Goal: Task Accomplishment & Management: Use online tool/utility

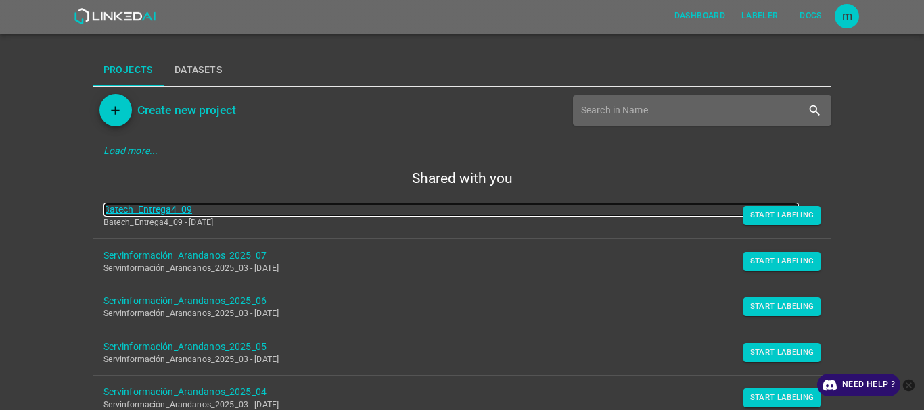
click at [154, 208] on link "Batech_Entrega4_09" at bounding box center [451, 210] width 696 height 14
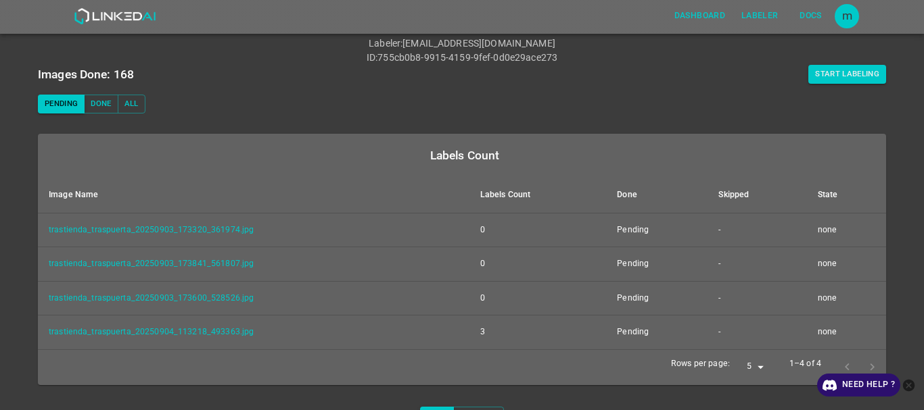
scroll to position [68, 0]
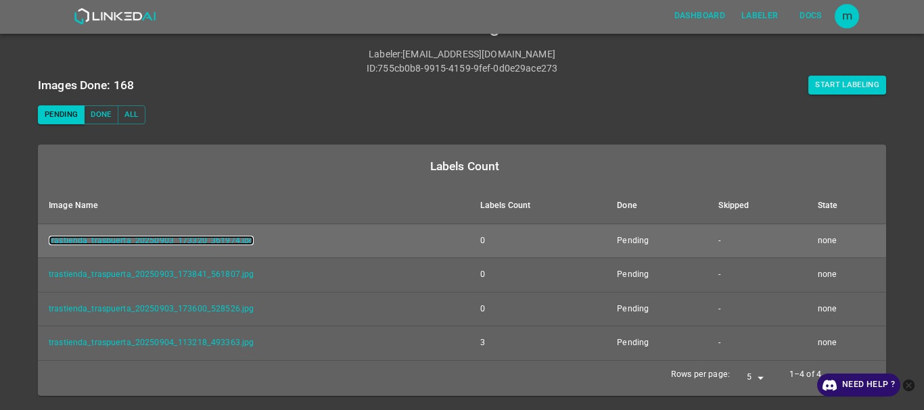
click at [185, 241] on link "trastienda_traspuerta_20250903_173320_361974.jpg" at bounding box center [151, 240] width 205 height 9
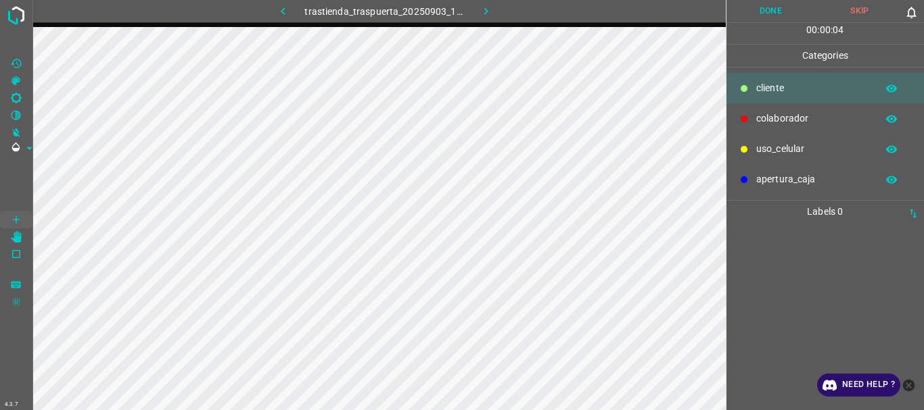
click at [777, 7] on button "Done" at bounding box center [770, 11] width 89 height 22
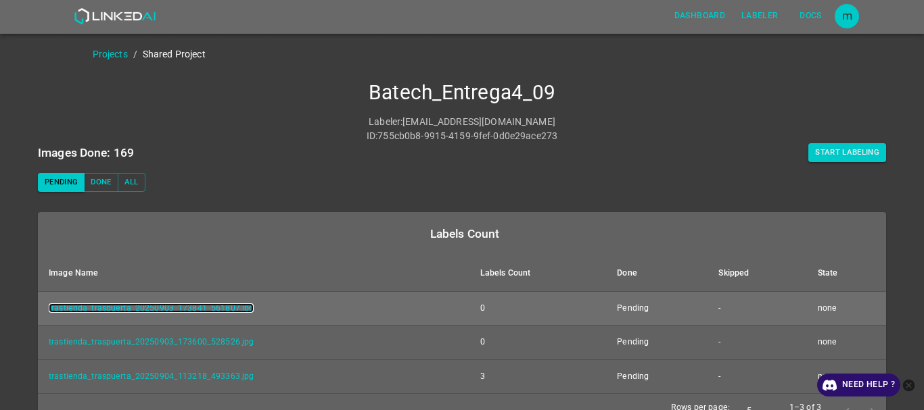
click at [177, 304] on link "trastienda_traspuerta_20250903_173841_561807.jpg" at bounding box center [151, 308] width 205 height 9
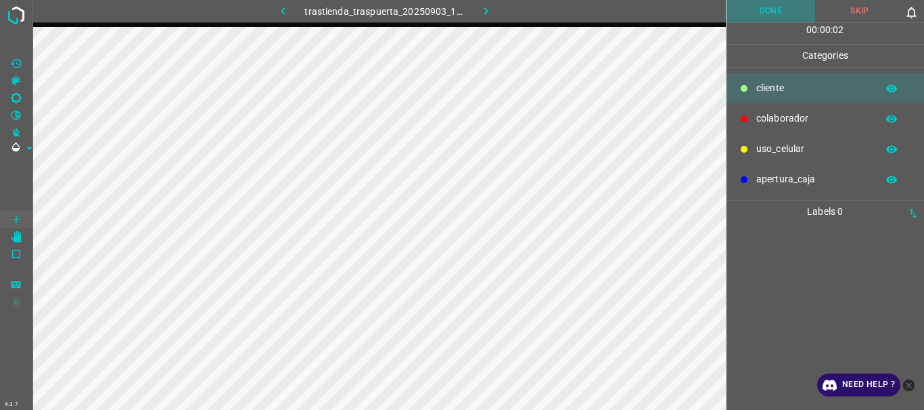
click at [767, 11] on button "Done" at bounding box center [770, 11] width 89 height 22
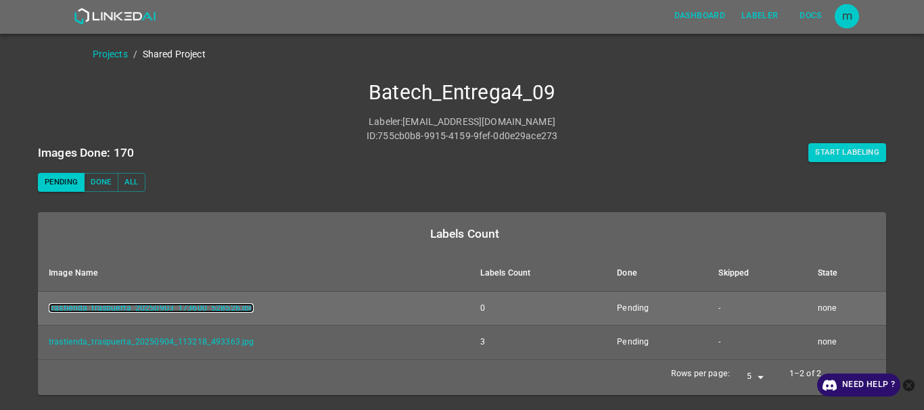
click at [144, 305] on link "trastienda_traspuerta_20250903_173600_528526.jpg" at bounding box center [151, 308] width 205 height 9
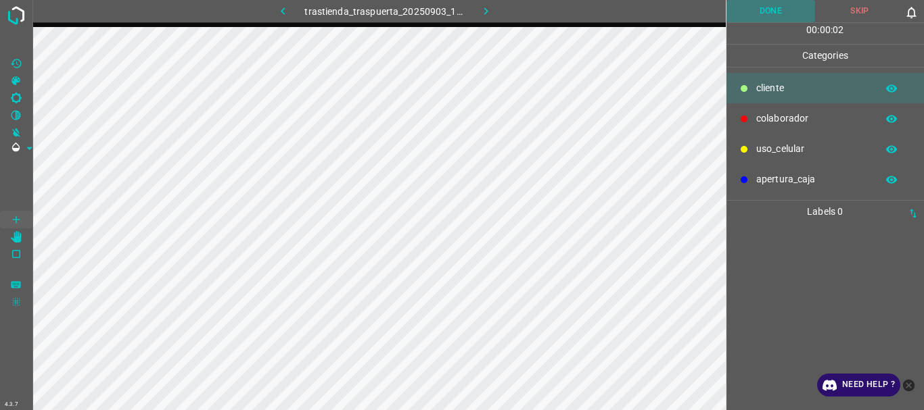
click at [764, 11] on button "Done" at bounding box center [770, 11] width 89 height 22
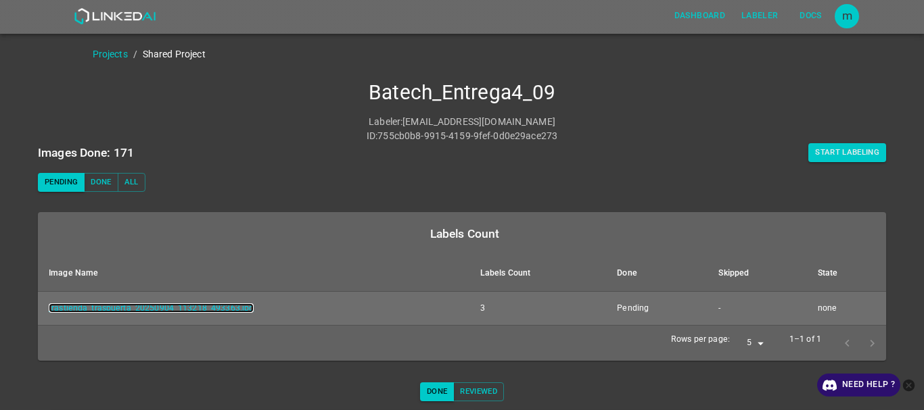
click at [214, 312] on link "trastienda_traspuerta_20250904_113218_493363.jpg" at bounding box center [151, 308] width 205 height 9
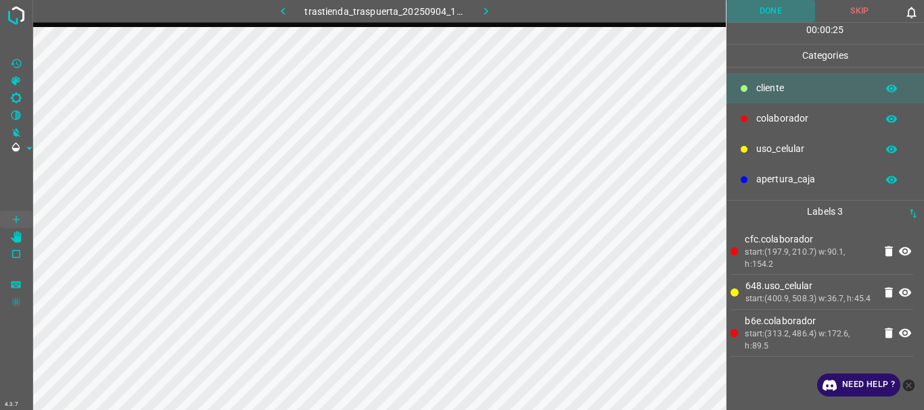
click at [768, 8] on button "Done" at bounding box center [770, 11] width 89 height 22
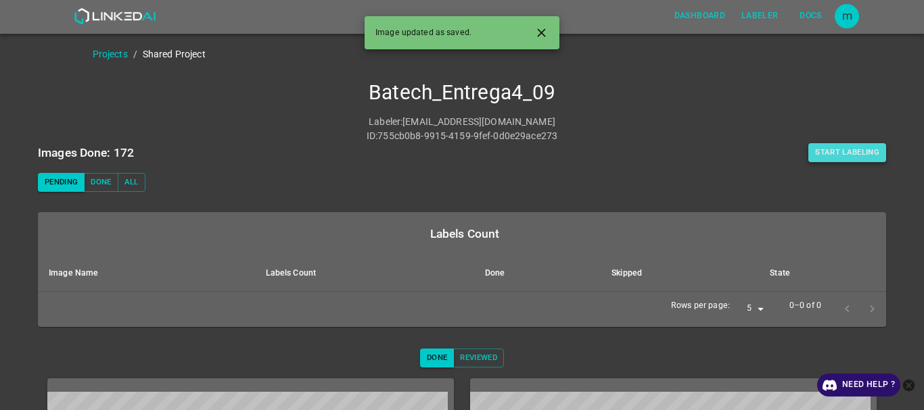
click at [836, 156] on button "Start Labeling" at bounding box center [847, 152] width 78 height 19
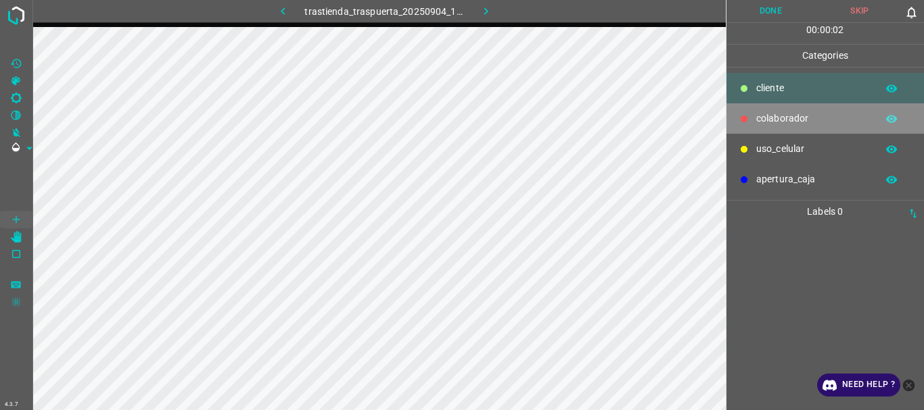
click at [746, 119] on icon at bounding box center [743, 119] width 7 height 7
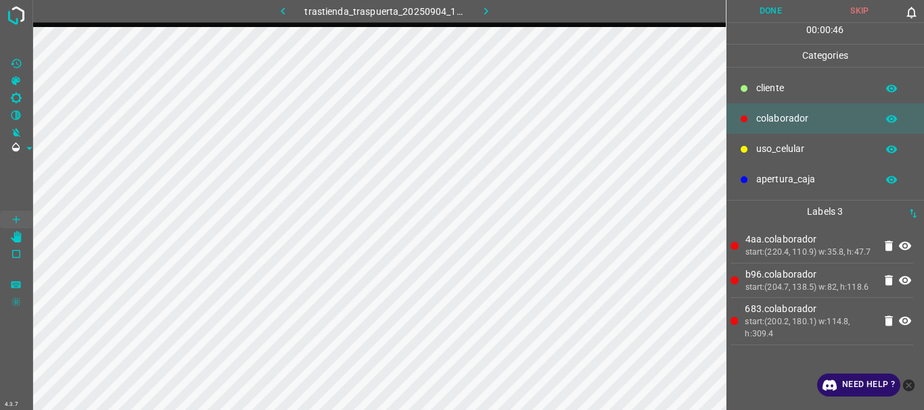
click at [754, 137] on div "uso_celular" at bounding box center [825, 149] width 198 height 30
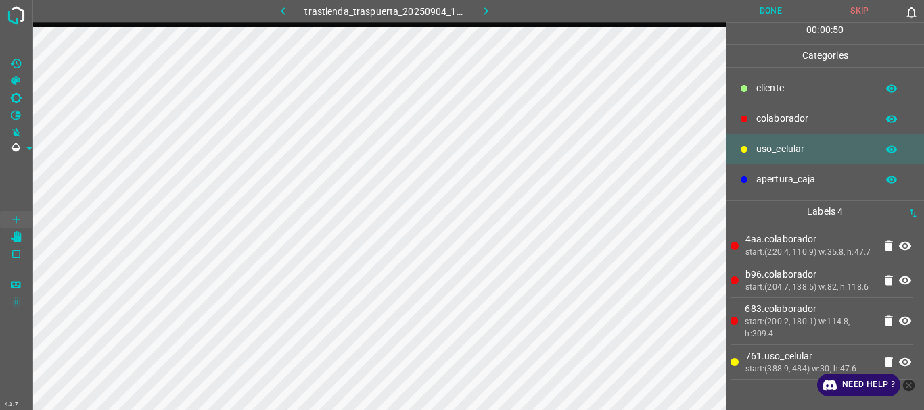
click at [750, 115] on div at bounding box center [744, 119] width 14 height 14
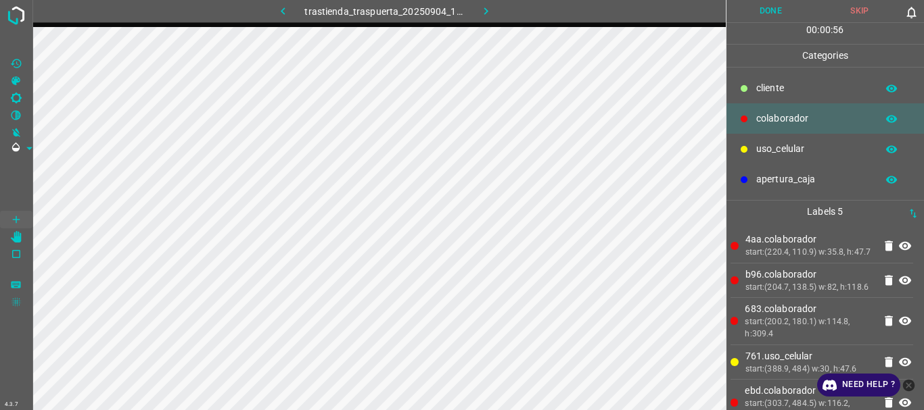
click at [788, 14] on button "Done" at bounding box center [770, 11] width 89 height 22
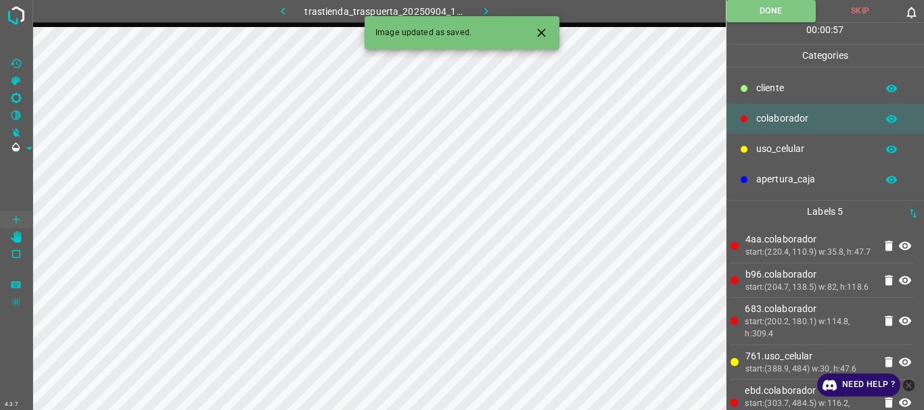
click at [479, 8] on icon "button" at bounding box center [486, 11] width 14 height 14
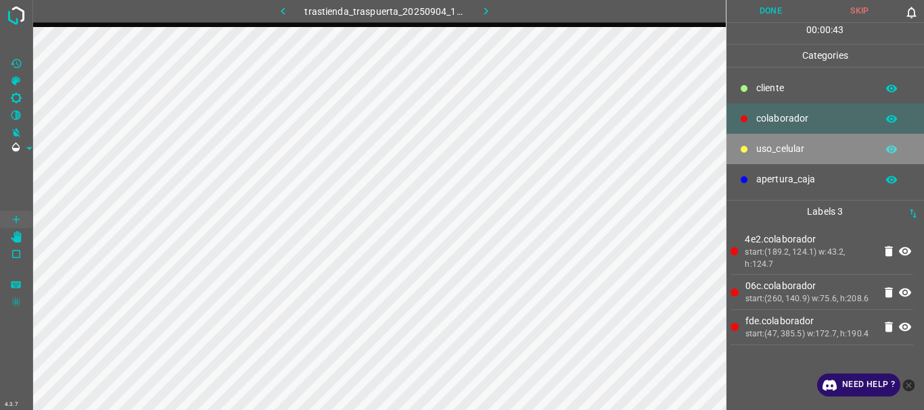
click at [772, 149] on p "uso_celular" at bounding box center [813, 149] width 114 height 14
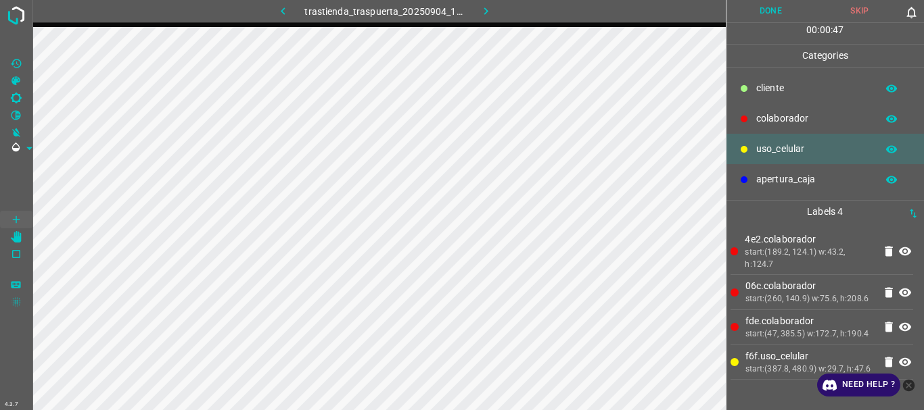
click at [782, 118] on p "colaborador" at bounding box center [813, 119] width 114 height 14
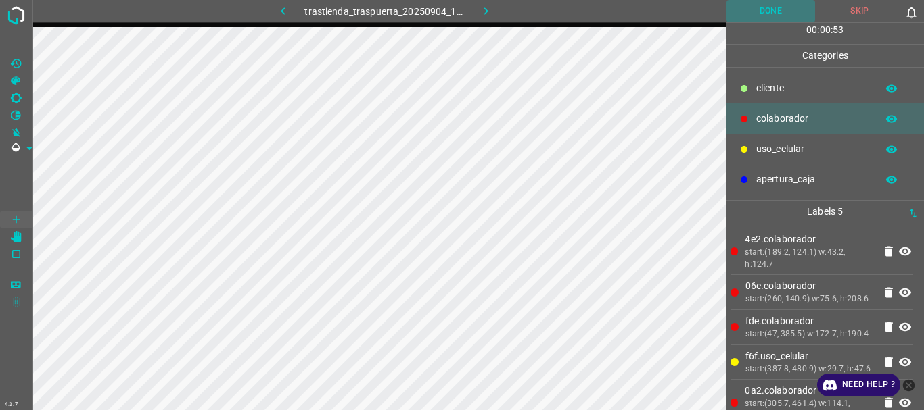
click at [770, 11] on button "Done" at bounding box center [770, 11] width 89 height 22
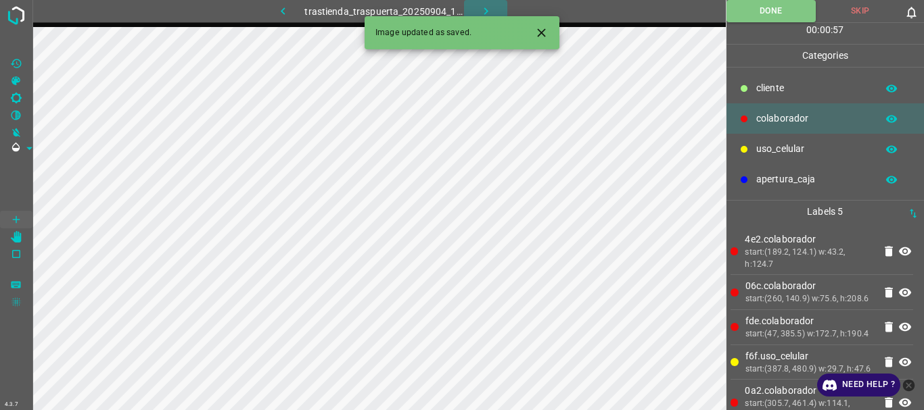
click at [484, 15] on icon "button" at bounding box center [486, 11] width 14 height 14
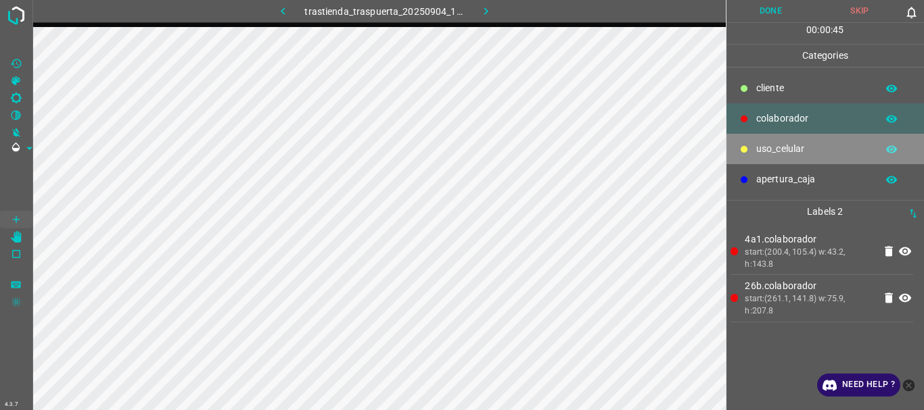
click at [750, 145] on div at bounding box center [744, 150] width 14 height 14
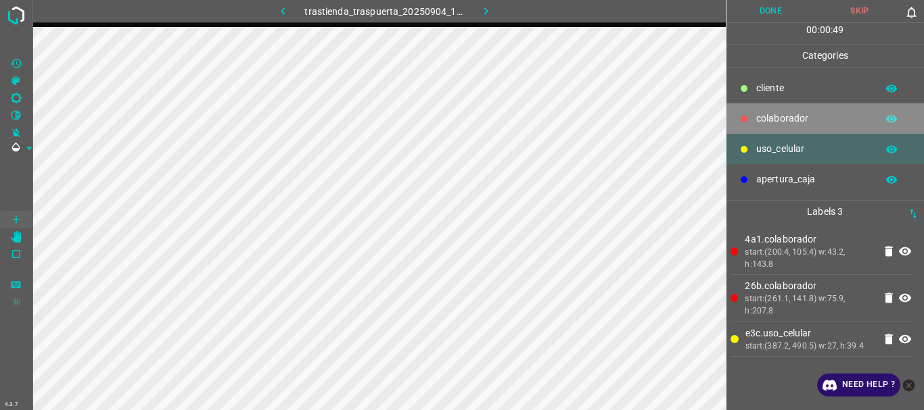
click at [748, 121] on div at bounding box center [744, 119] width 14 height 14
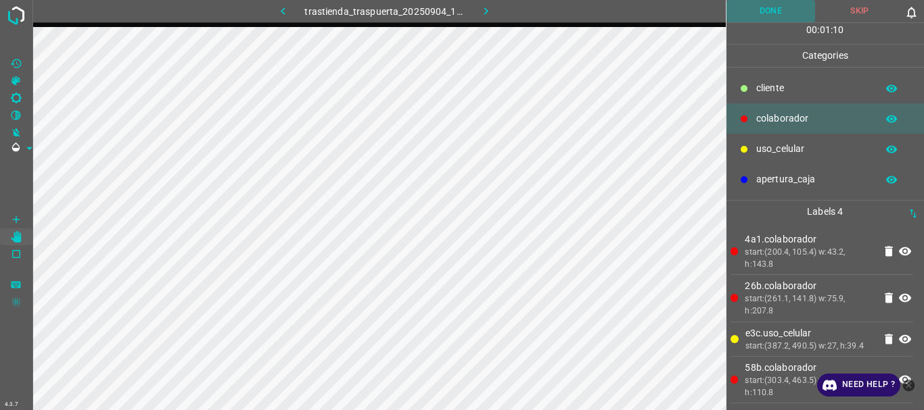
click at [784, 8] on button "Done" at bounding box center [770, 11] width 89 height 22
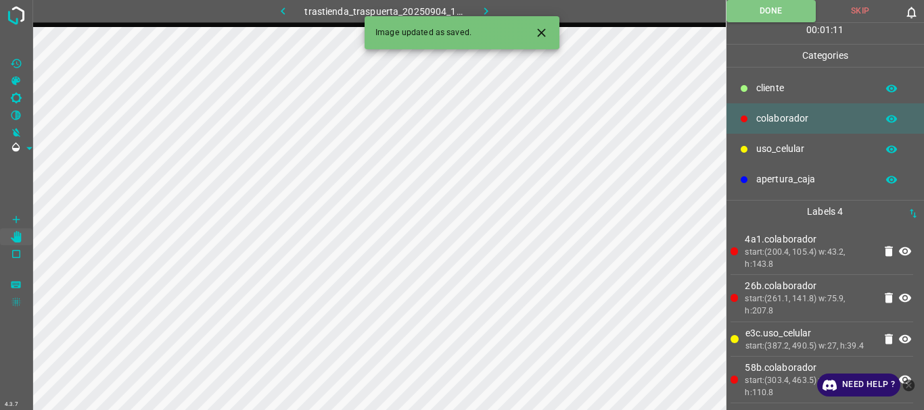
click at [482, 7] on icon "button" at bounding box center [486, 11] width 14 height 14
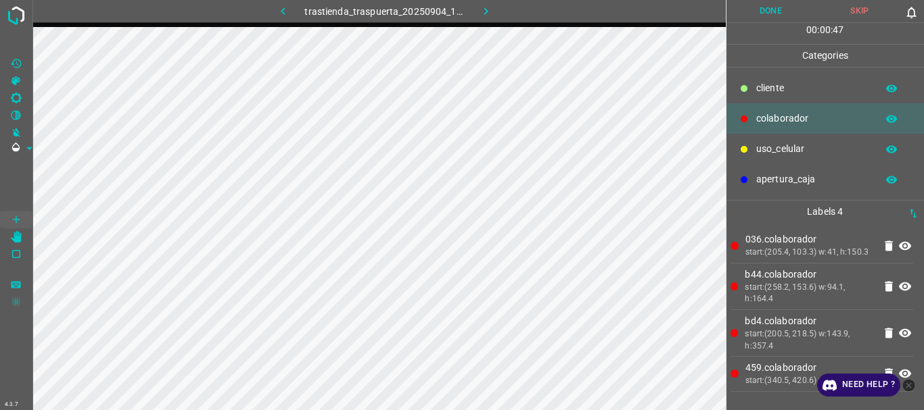
click at [746, 11] on button "Done" at bounding box center [770, 11] width 89 height 22
click at [483, 5] on icon "button" at bounding box center [486, 11] width 14 height 14
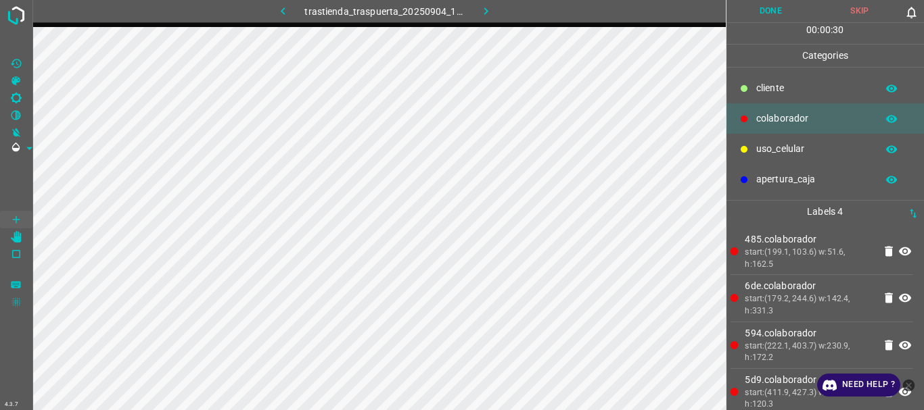
click at [753, 20] on button "Done" at bounding box center [770, 11] width 89 height 22
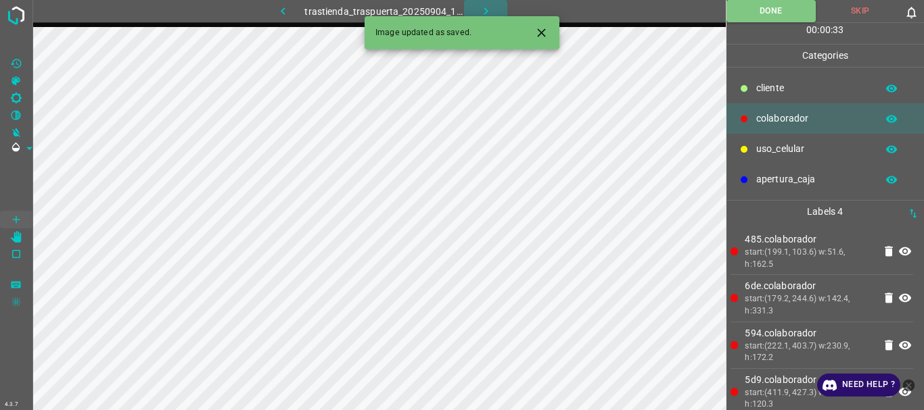
click at [484, 8] on icon "button" at bounding box center [485, 10] width 4 height 7
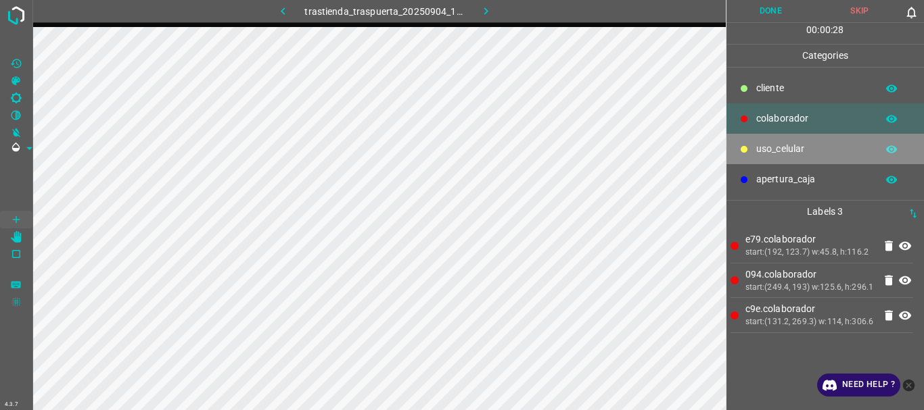
click at [754, 140] on div "uso_celular" at bounding box center [825, 149] width 198 height 30
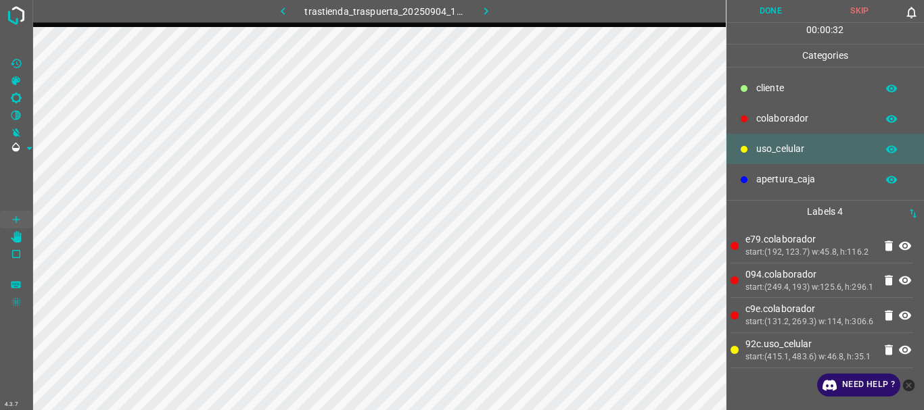
click at [750, 124] on div at bounding box center [744, 119] width 14 height 14
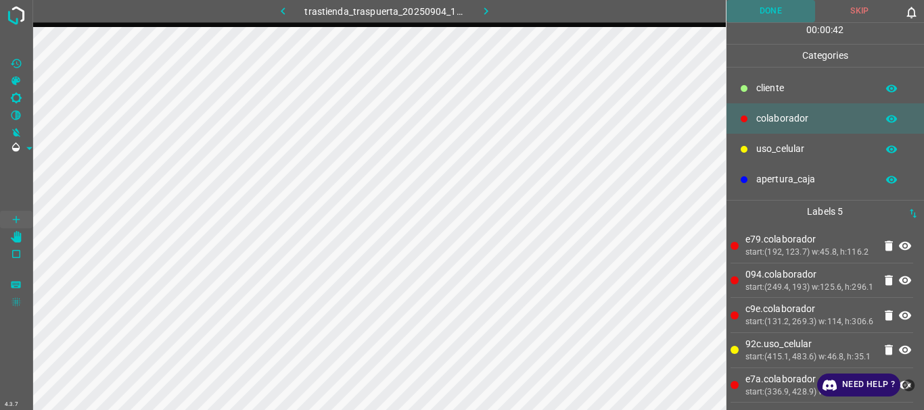
click at [780, 7] on button "Done" at bounding box center [770, 11] width 89 height 22
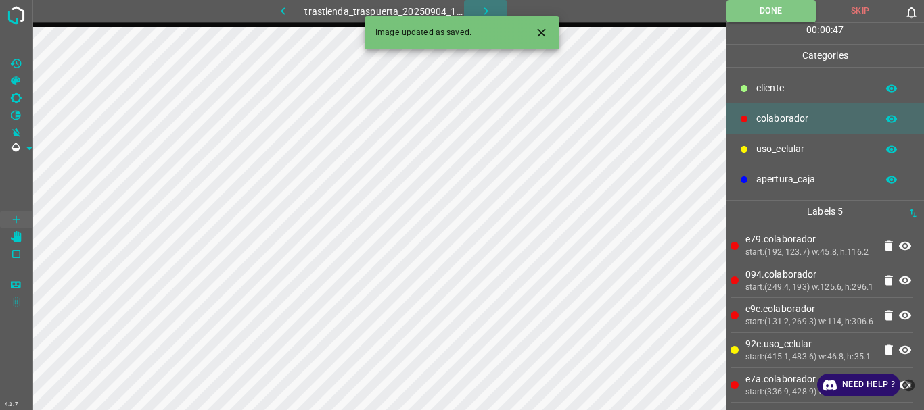
click at [485, 11] on icon "button" at bounding box center [486, 11] width 14 height 14
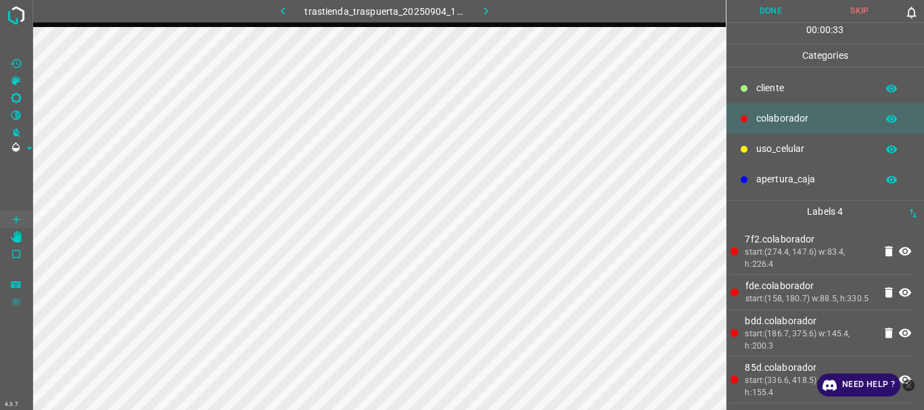
click at [762, 13] on button "Done" at bounding box center [770, 11] width 89 height 22
click at [483, 5] on icon "button" at bounding box center [486, 11] width 14 height 14
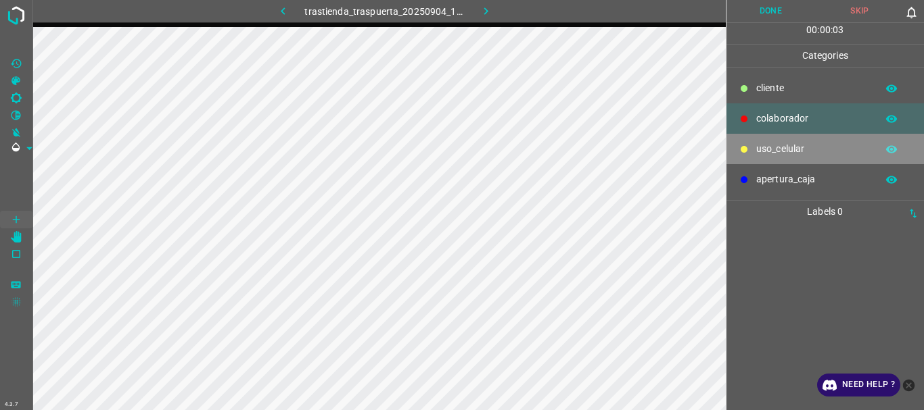
click at [788, 149] on p "uso_celular" at bounding box center [813, 149] width 114 height 14
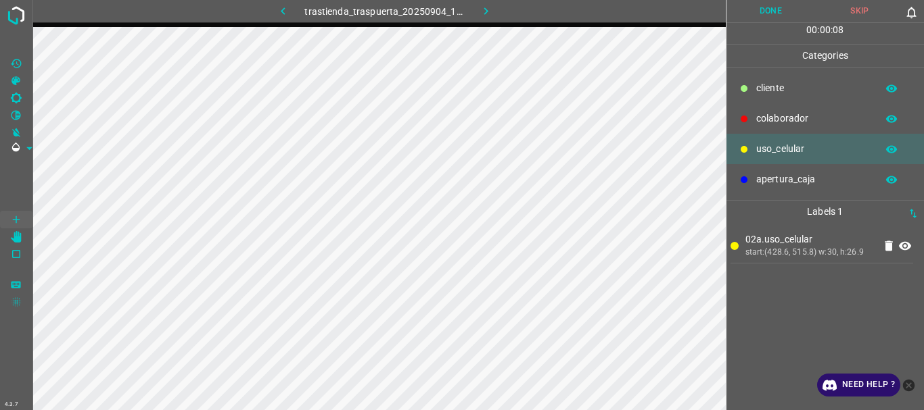
click at [752, 122] on div "colaborador" at bounding box center [825, 118] width 198 height 30
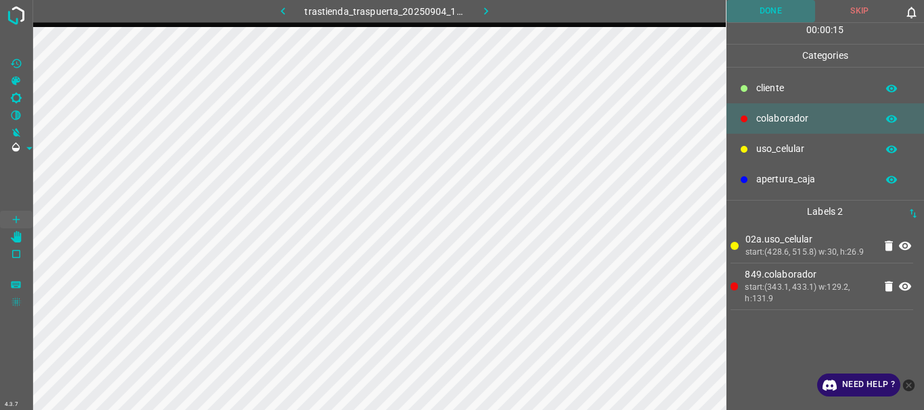
click at [775, 7] on button "Done" at bounding box center [770, 11] width 89 height 22
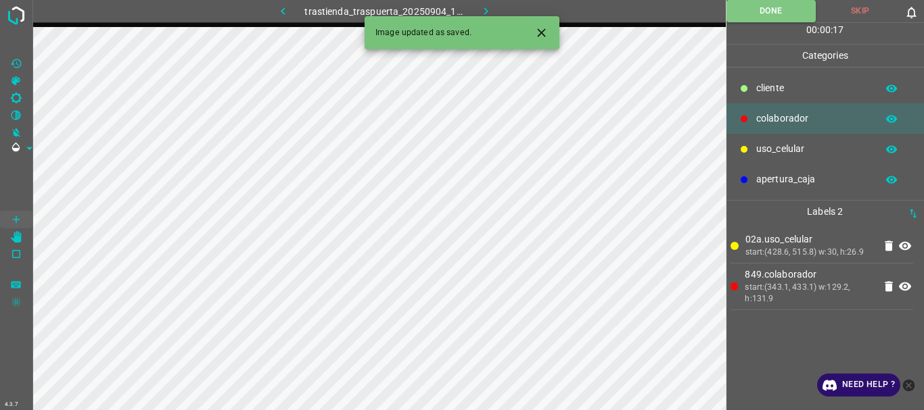
click at [484, 7] on icon "button" at bounding box center [486, 11] width 14 height 14
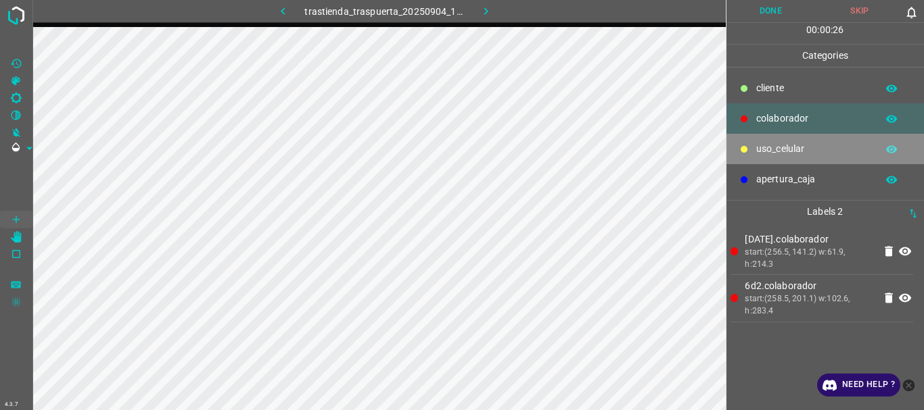
click at [752, 147] on div "uso_celular" at bounding box center [825, 149] width 198 height 30
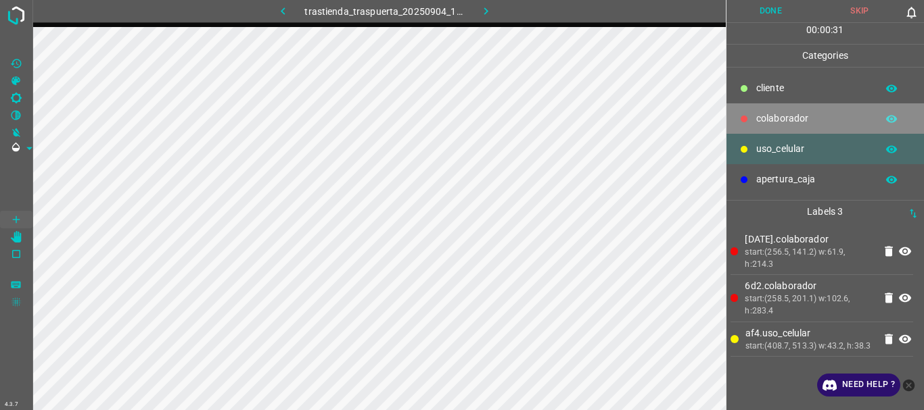
click at [743, 126] on div at bounding box center [744, 119] width 14 height 14
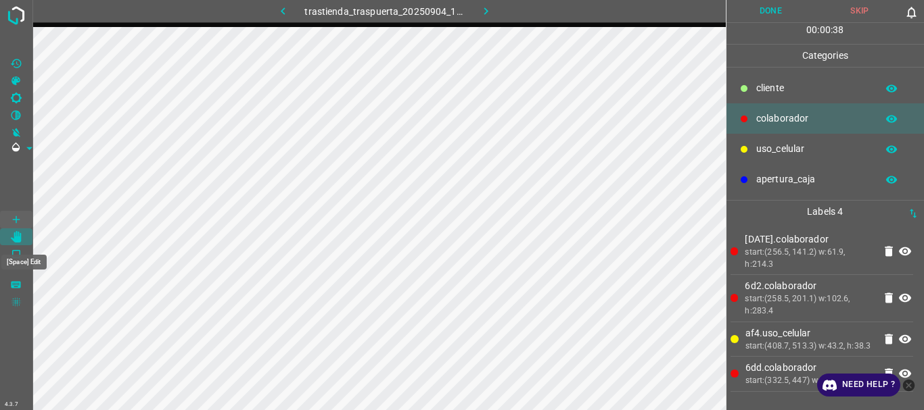
click at [19, 241] on icon "[Space] Edit" at bounding box center [16, 237] width 11 height 12
click at [767, 18] on button "Done" at bounding box center [770, 11] width 89 height 22
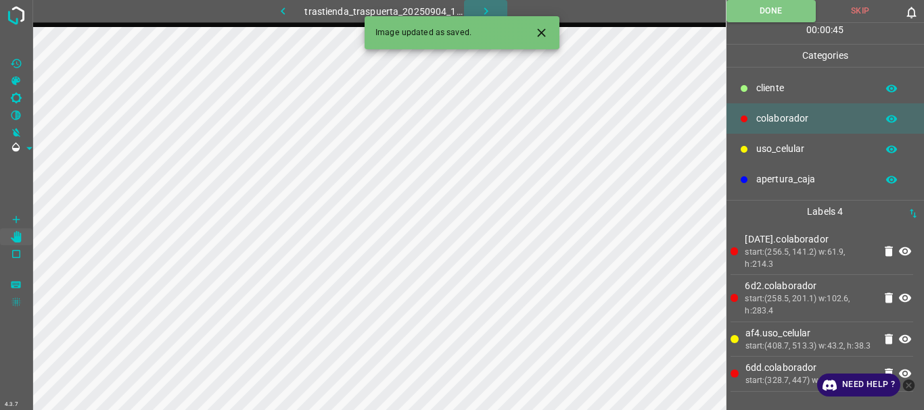
click at [477, 10] on button "button" at bounding box center [485, 11] width 43 height 22
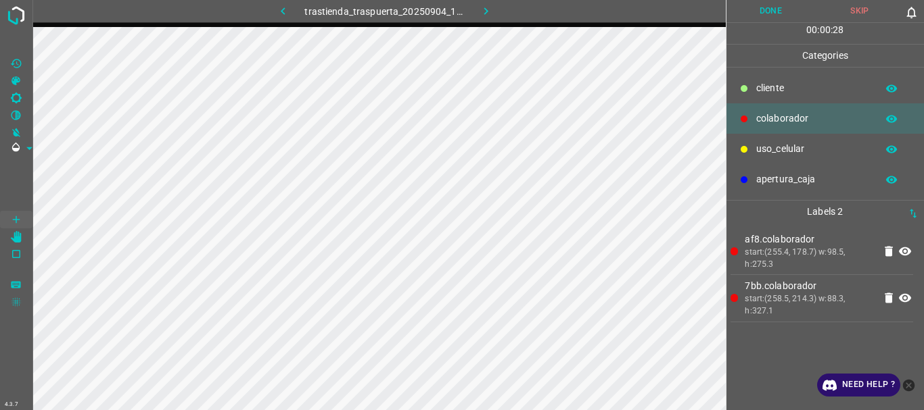
click at [796, 139] on div "uso_celular" at bounding box center [825, 149] width 198 height 30
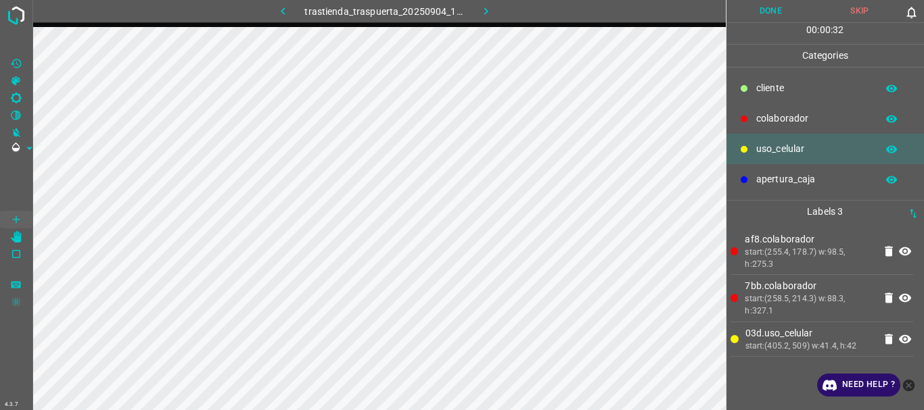
click at [777, 110] on div "colaborador" at bounding box center [825, 118] width 198 height 30
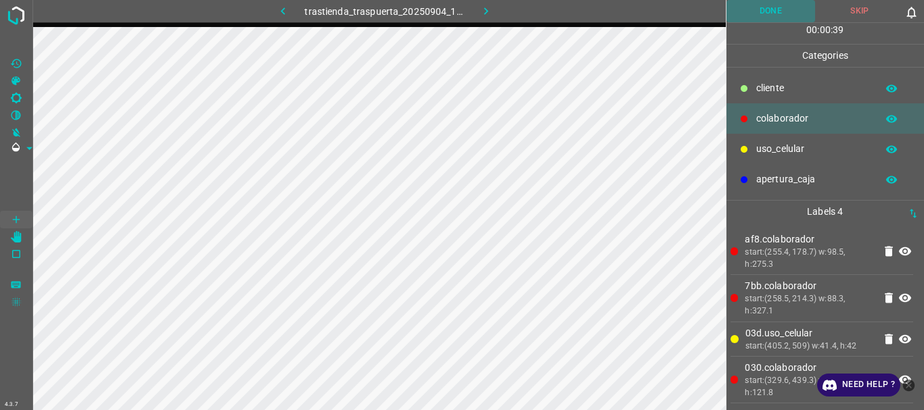
click at [765, 4] on button "Done" at bounding box center [770, 11] width 89 height 22
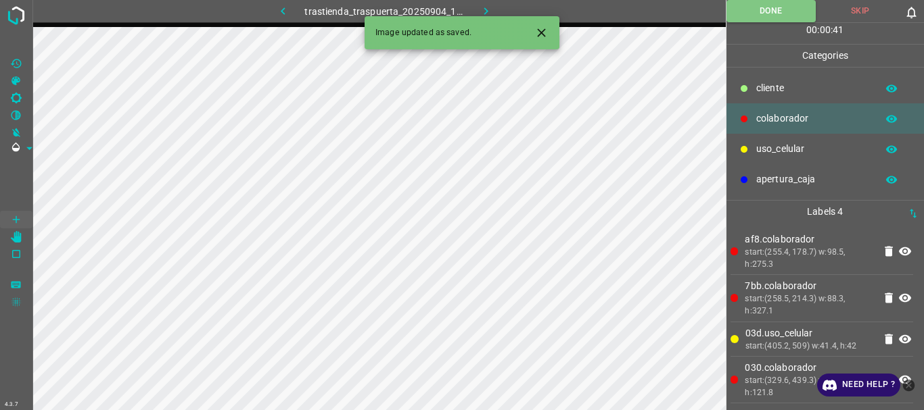
click at [481, 3] on button "button" at bounding box center [485, 11] width 43 height 22
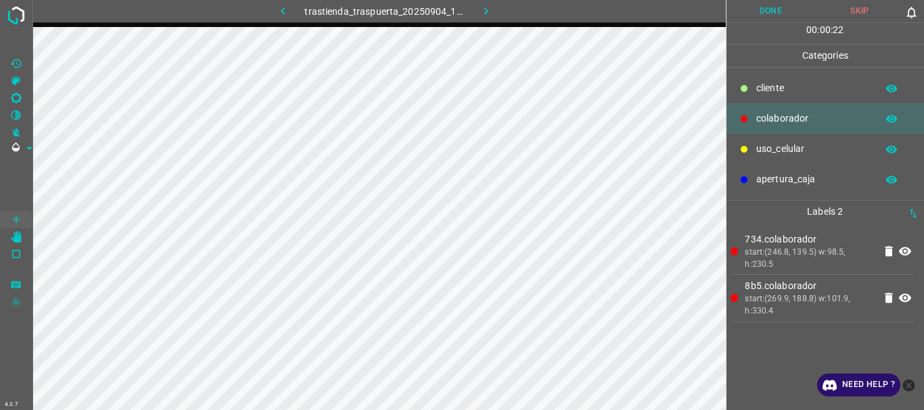
click at [792, 139] on div "uso_celular" at bounding box center [825, 149] width 198 height 30
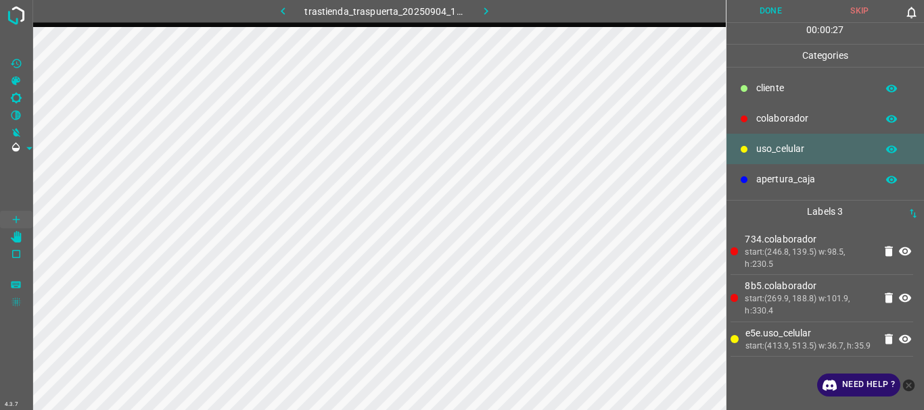
click at [750, 119] on div "colaborador" at bounding box center [825, 118] width 198 height 30
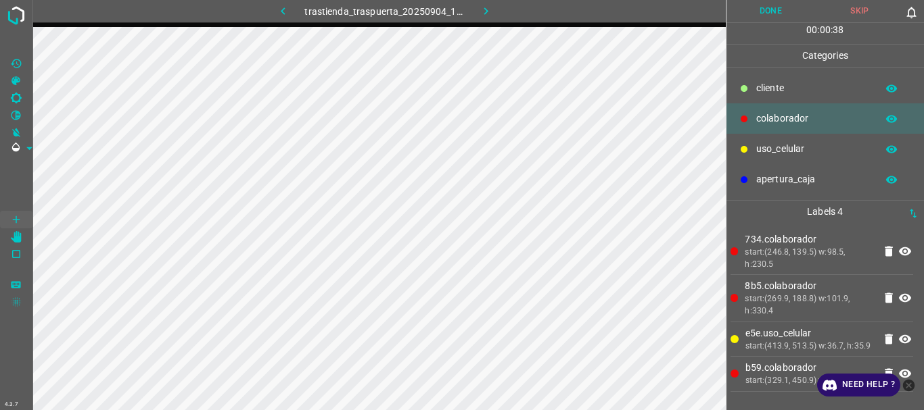
click at [776, 19] on button "Done" at bounding box center [770, 11] width 89 height 22
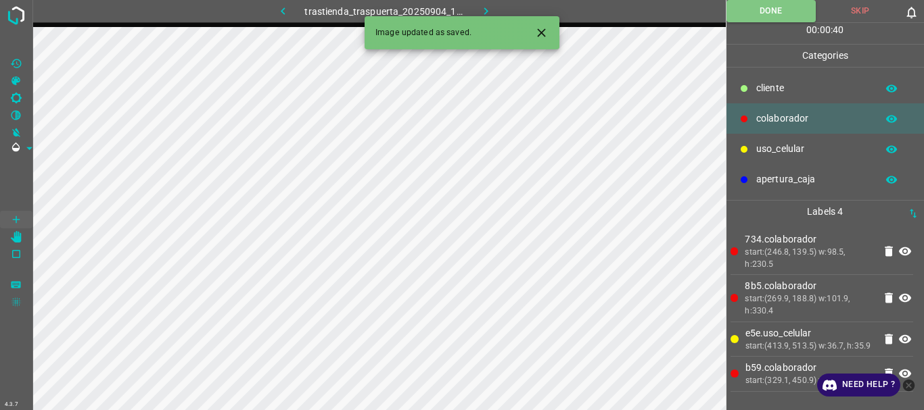
click at [499, 5] on button "button" at bounding box center [485, 11] width 43 height 22
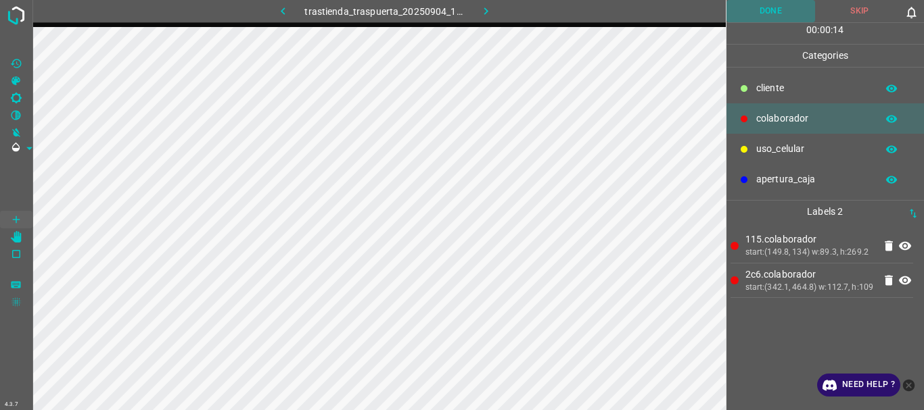
click at [786, 10] on button "Done" at bounding box center [770, 11] width 89 height 22
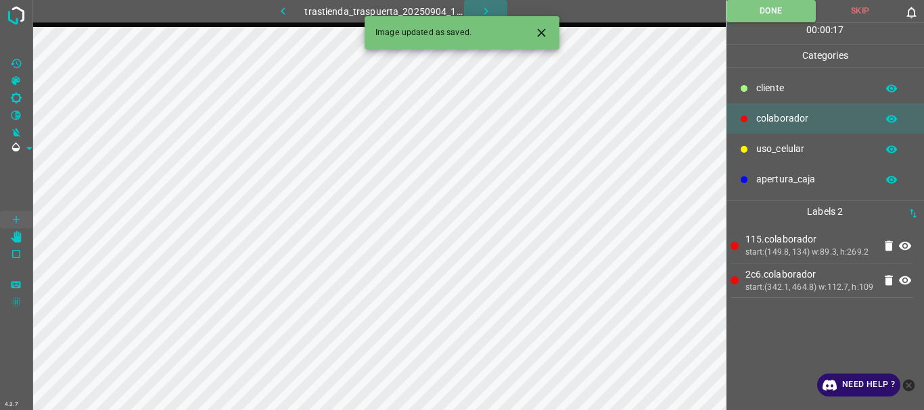
click at [489, 7] on icon "button" at bounding box center [486, 11] width 14 height 14
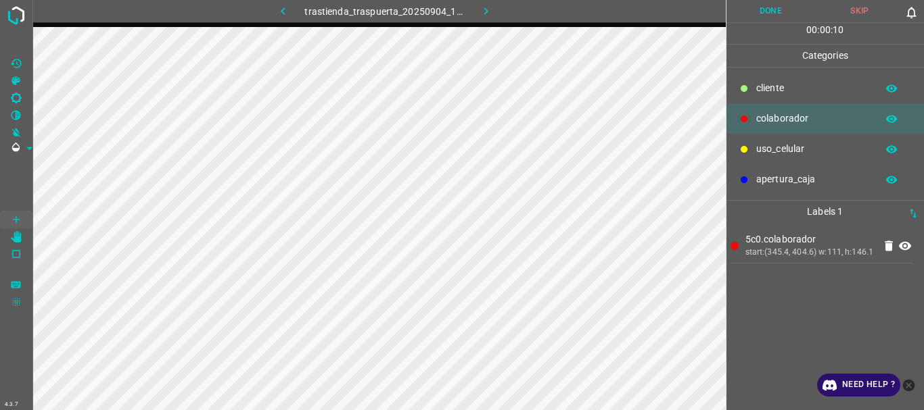
click at [750, 5] on button "Done" at bounding box center [770, 11] width 89 height 22
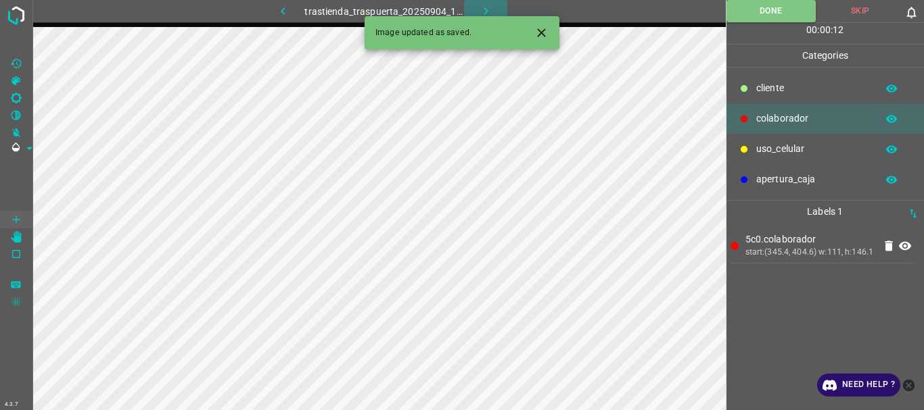
click at [485, 7] on icon "button" at bounding box center [486, 11] width 14 height 14
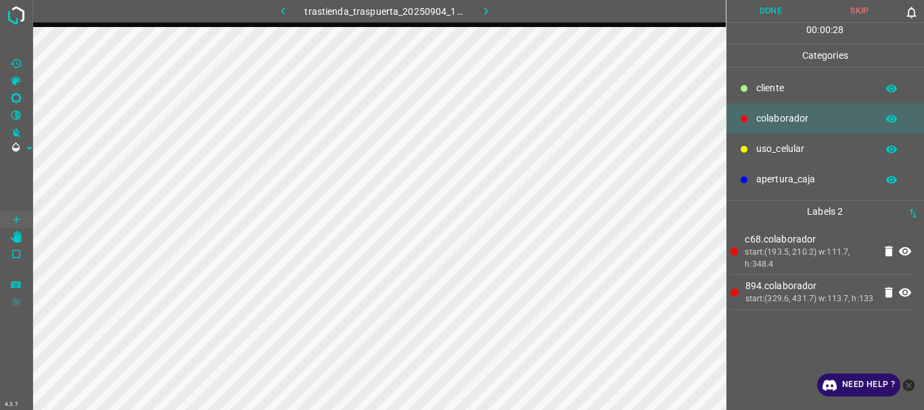
click at [758, 8] on button "Done" at bounding box center [770, 11] width 89 height 22
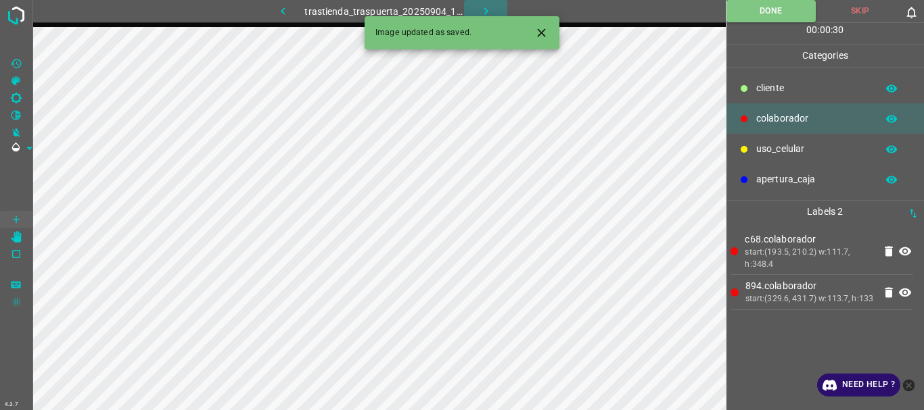
click at [480, 10] on icon "button" at bounding box center [486, 11] width 14 height 14
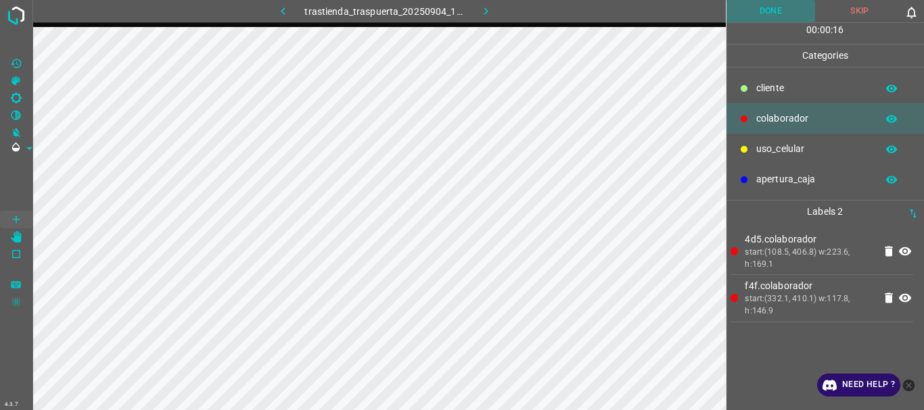
click at [782, 2] on button "Done" at bounding box center [770, 11] width 89 height 22
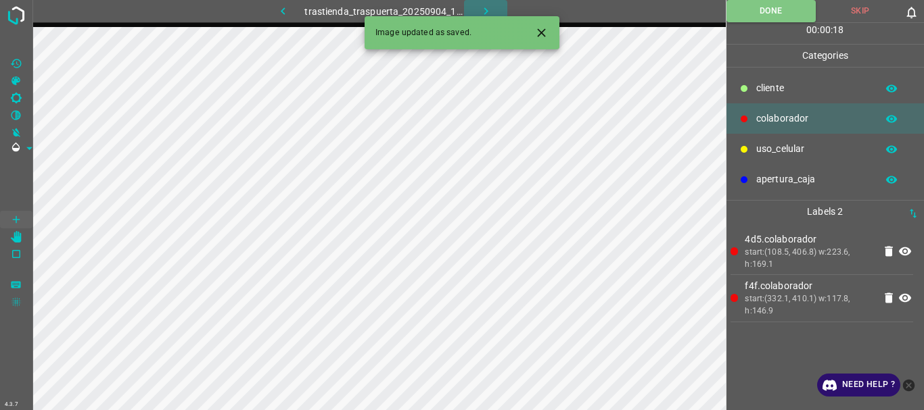
click at [479, 7] on icon "button" at bounding box center [486, 11] width 14 height 14
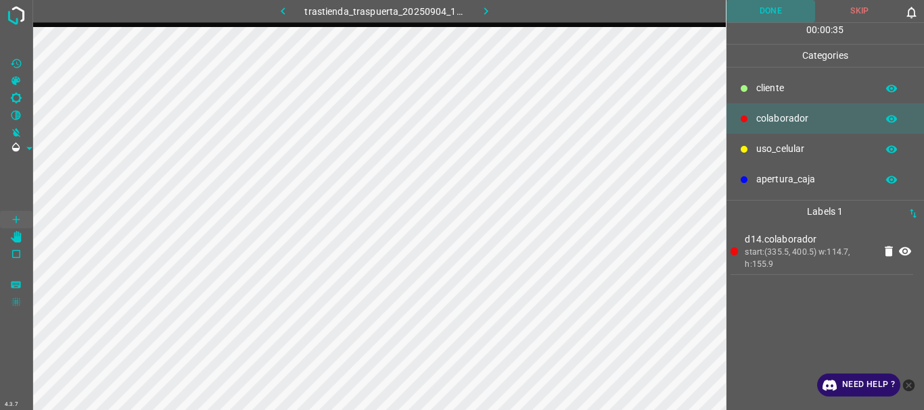
click at [775, 18] on button "Done" at bounding box center [770, 11] width 89 height 22
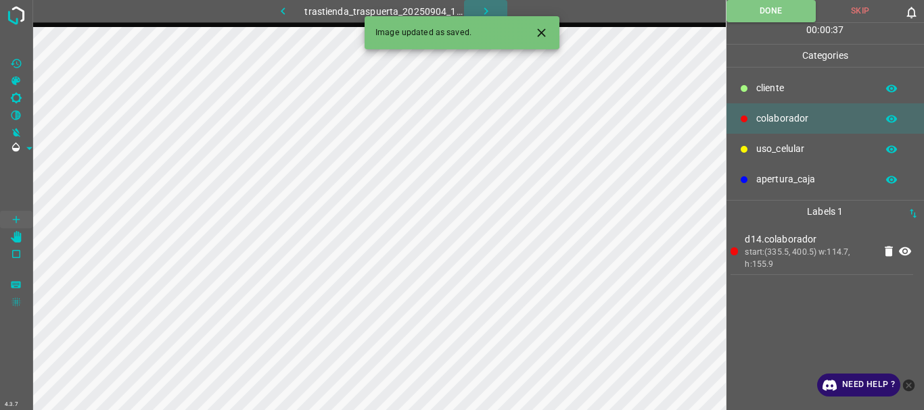
click at [481, 3] on button "button" at bounding box center [485, 11] width 43 height 22
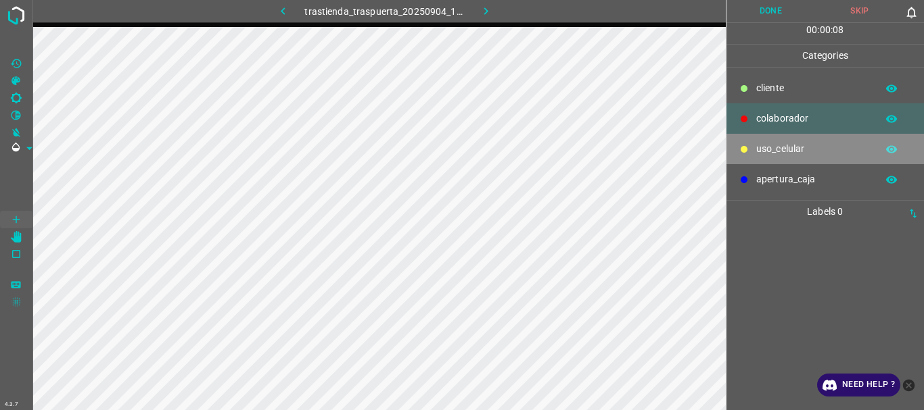
click at [794, 143] on p "uso_celular" at bounding box center [813, 149] width 114 height 14
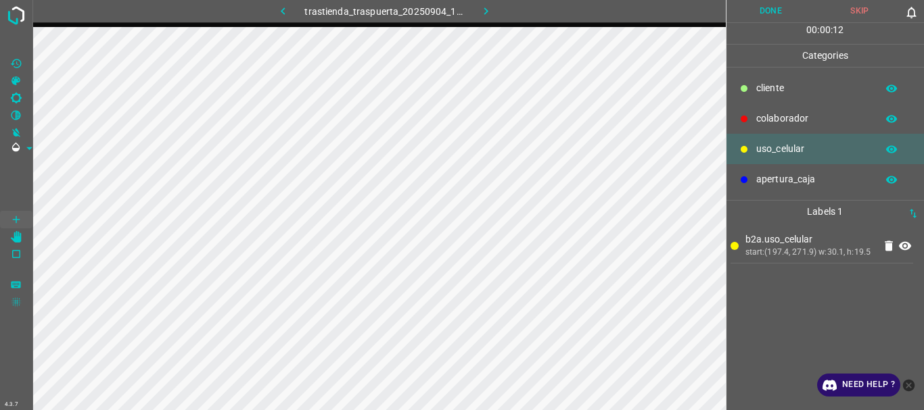
click at [786, 119] on p "colaborador" at bounding box center [813, 119] width 114 height 14
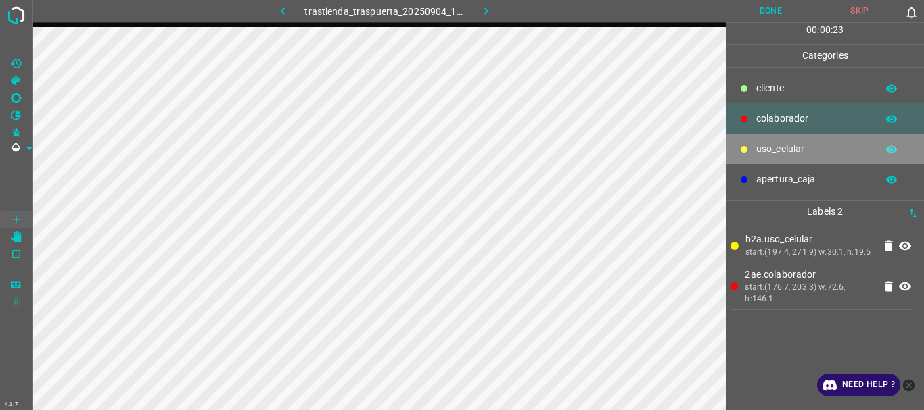
click at [798, 145] on p "uso_celular" at bounding box center [813, 149] width 114 height 14
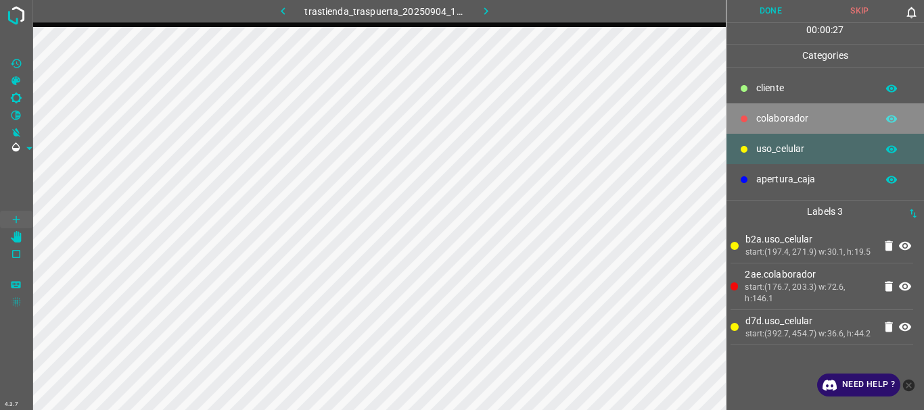
click at [778, 118] on p "colaborador" at bounding box center [813, 119] width 114 height 14
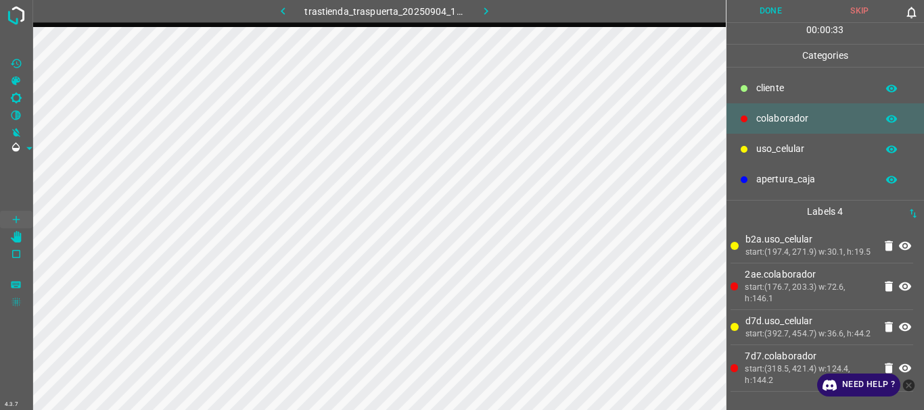
click at [766, 13] on button "Done" at bounding box center [770, 11] width 89 height 22
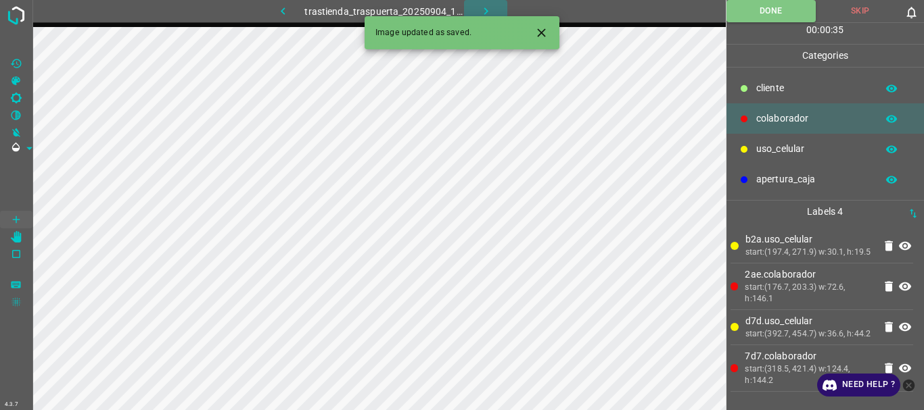
click at [481, 7] on icon "button" at bounding box center [486, 11] width 14 height 14
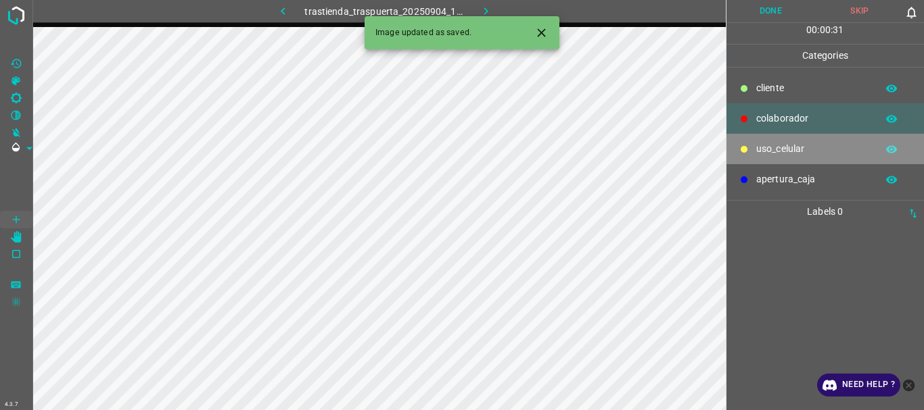
click at [759, 147] on p "uso_celular" at bounding box center [813, 149] width 114 height 14
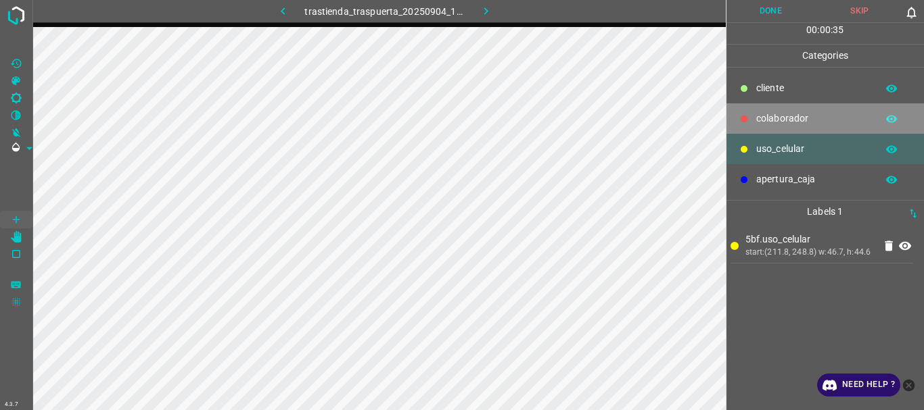
click at [830, 111] on div "colaborador" at bounding box center [825, 118] width 198 height 30
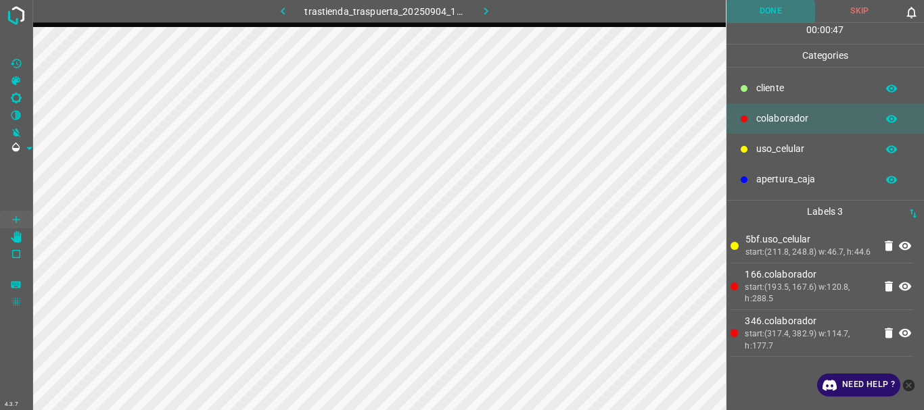
click at [761, 17] on button "Done" at bounding box center [770, 11] width 89 height 22
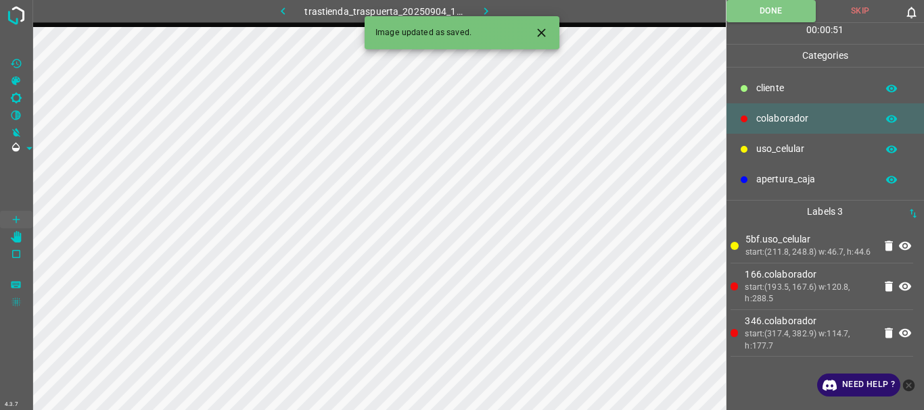
click at [481, 5] on icon "button" at bounding box center [486, 11] width 14 height 14
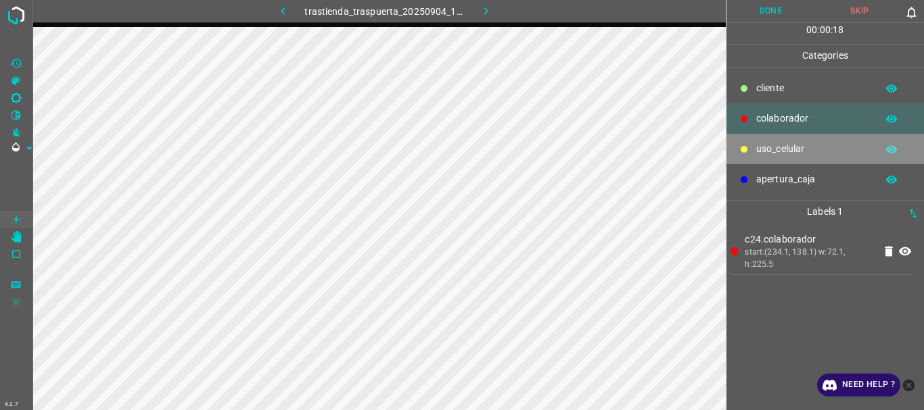
click at [781, 154] on p "uso_celular" at bounding box center [813, 149] width 114 height 14
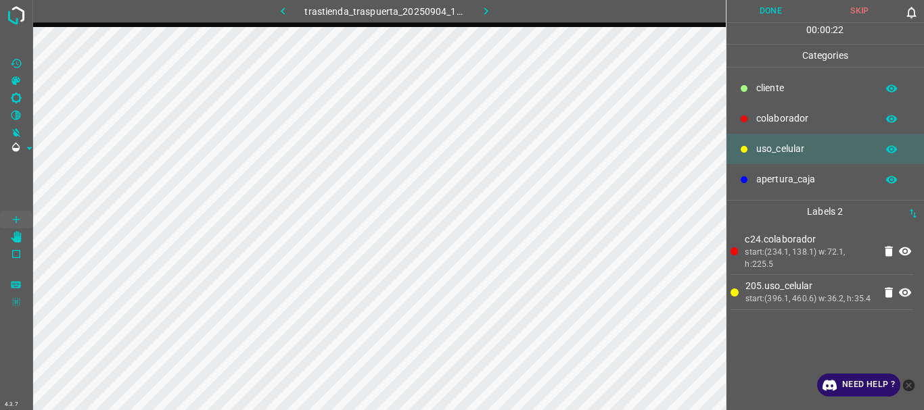
click at [763, 111] on div "colaborador" at bounding box center [825, 118] width 198 height 30
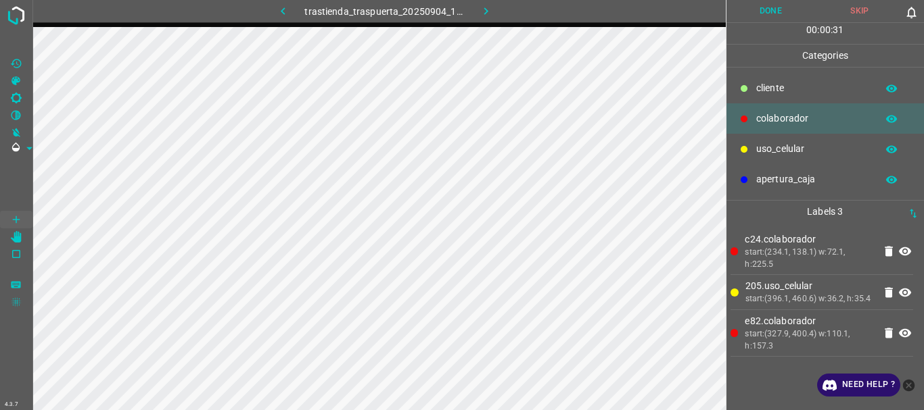
click at [755, 16] on button "Done" at bounding box center [770, 11] width 89 height 22
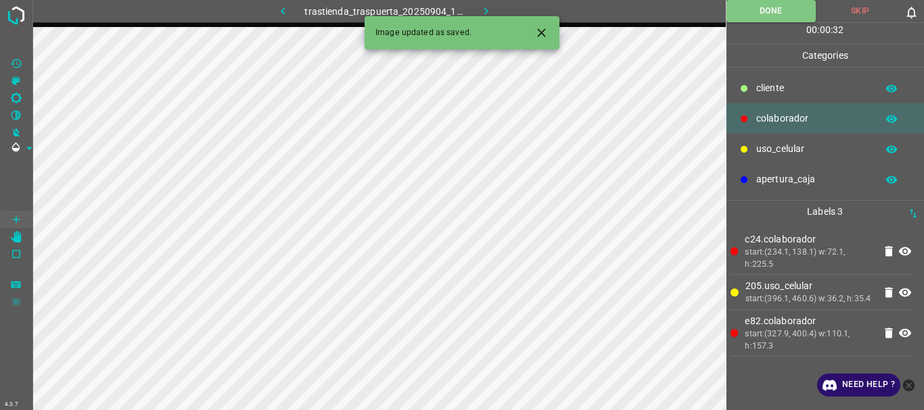
click at [492, 9] on icon "button" at bounding box center [486, 11] width 14 height 14
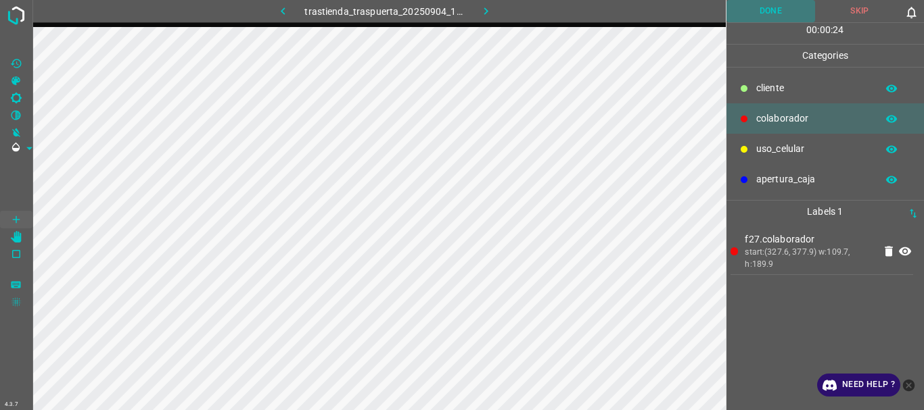
click at [780, 14] on button "Done" at bounding box center [770, 11] width 89 height 22
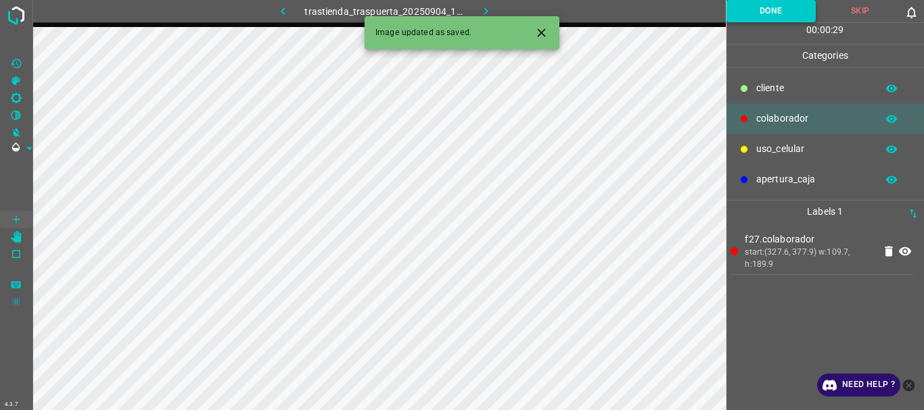
click at [726, 0] on button "Done" at bounding box center [771, 11] width 90 height 22
click at [16, 238] on icon "[Space] Edit" at bounding box center [16, 237] width 11 height 12
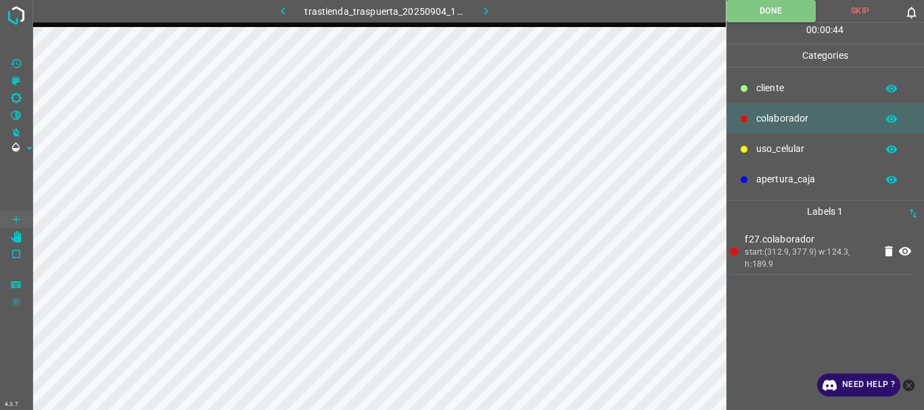
click at [751, 144] on div "uso_celular" at bounding box center [825, 149] width 198 height 30
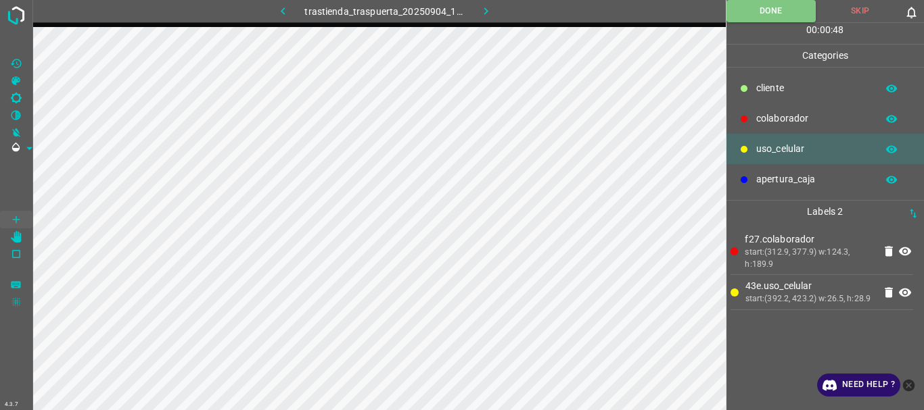
click at [490, 11] on icon "button" at bounding box center [486, 11] width 14 height 14
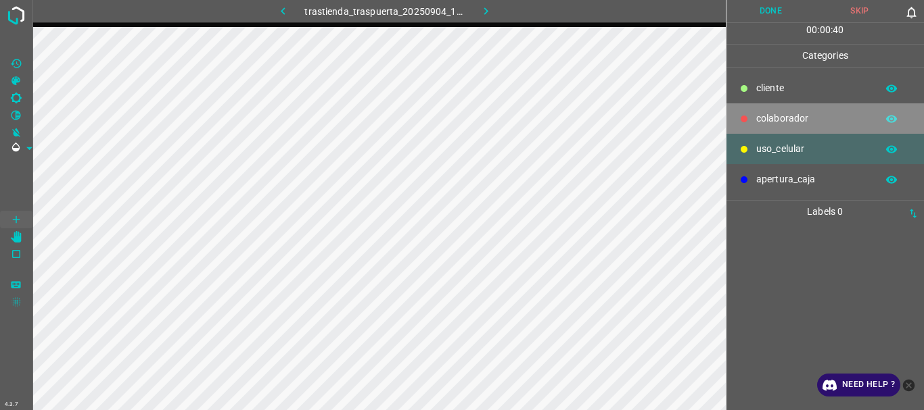
click at [758, 120] on p "colaborador" at bounding box center [813, 119] width 114 height 14
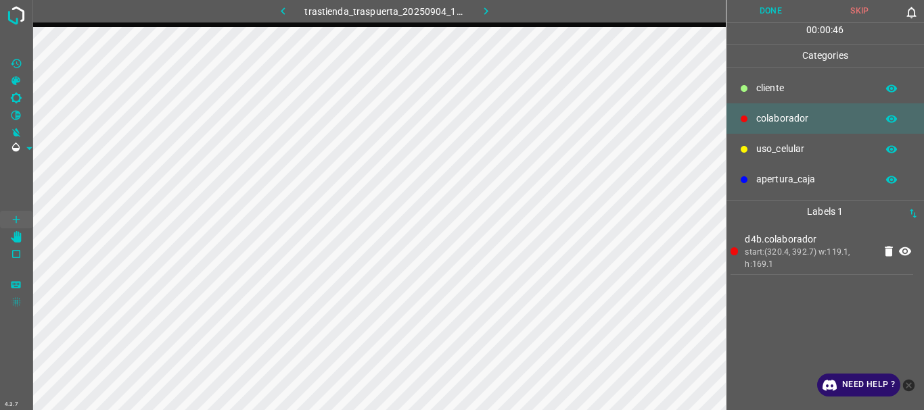
click at [766, 11] on button "Done" at bounding box center [770, 11] width 89 height 22
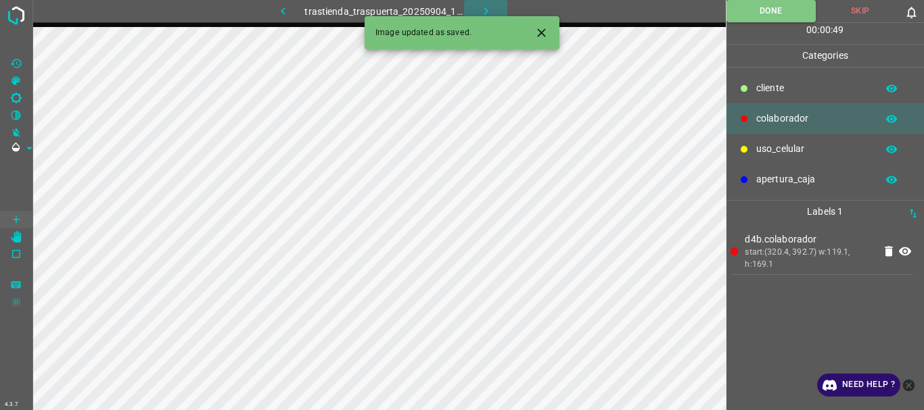
click at [481, 12] on icon "button" at bounding box center [486, 11] width 14 height 14
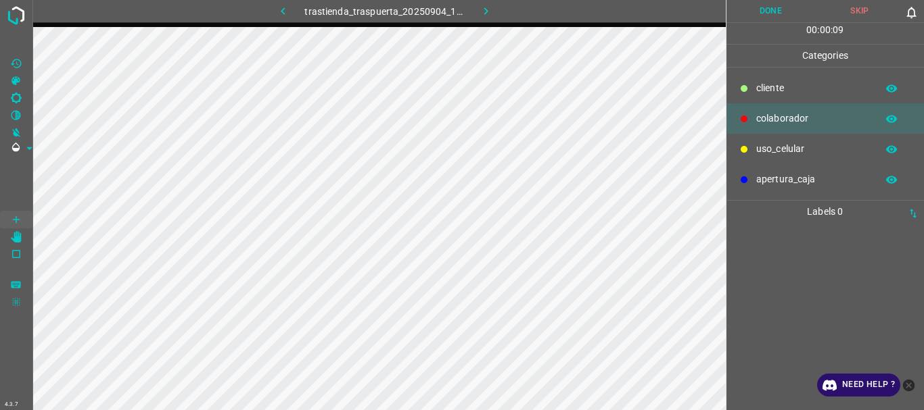
click at [757, 142] on p "uso_celular" at bounding box center [813, 149] width 114 height 14
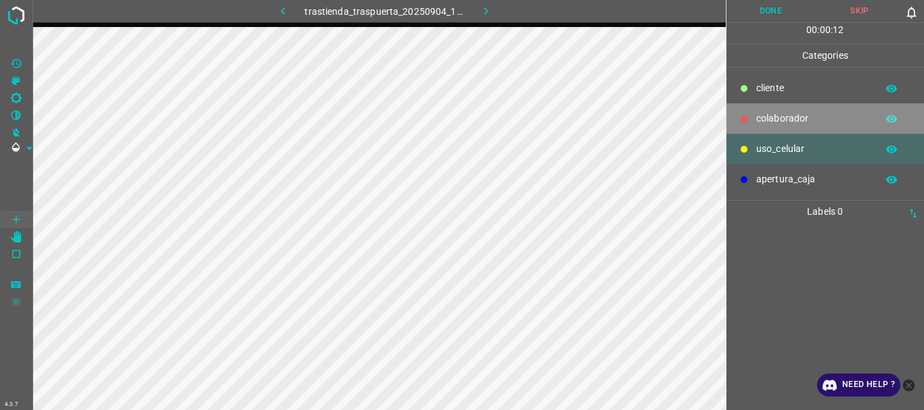
click at [734, 120] on div "colaborador" at bounding box center [825, 118] width 198 height 30
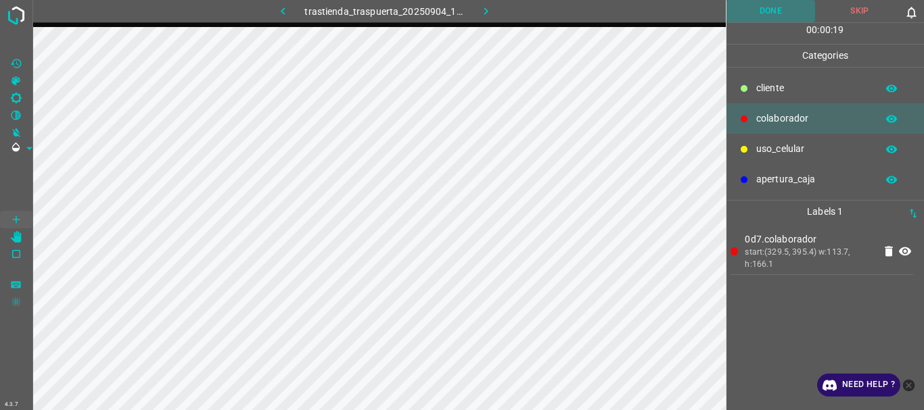
click at [742, 4] on button "Done" at bounding box center [770, 11] width 89 height 22
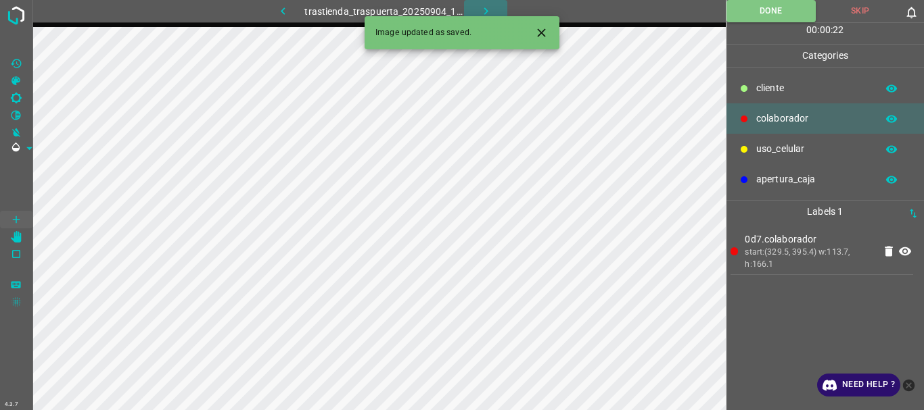
click at [485, 9] on icon "button" at bounding box center [485, 10] width 4 height 7
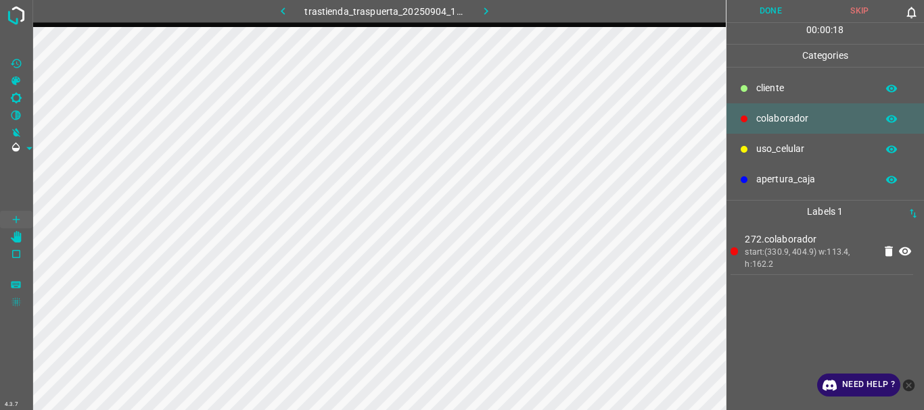
click at [740, 7] on button "Done" at bounding box center [770, 11] width 89 height 22
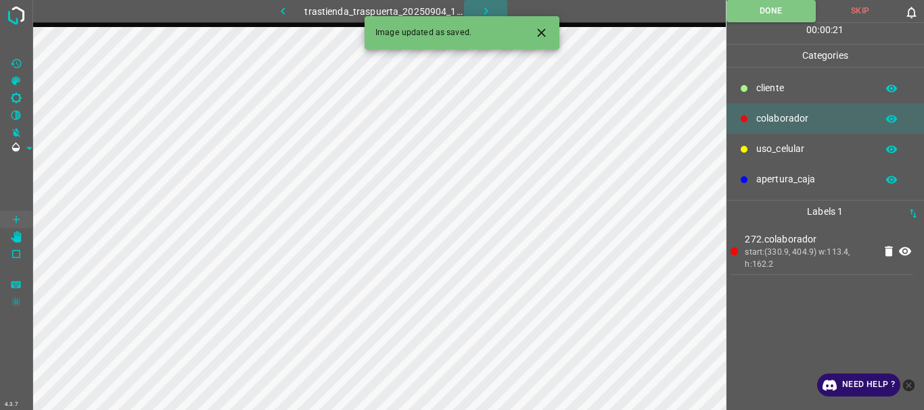
click at [485, 14] on icon "button" at bounding box center [485, 10] width 4 height 7
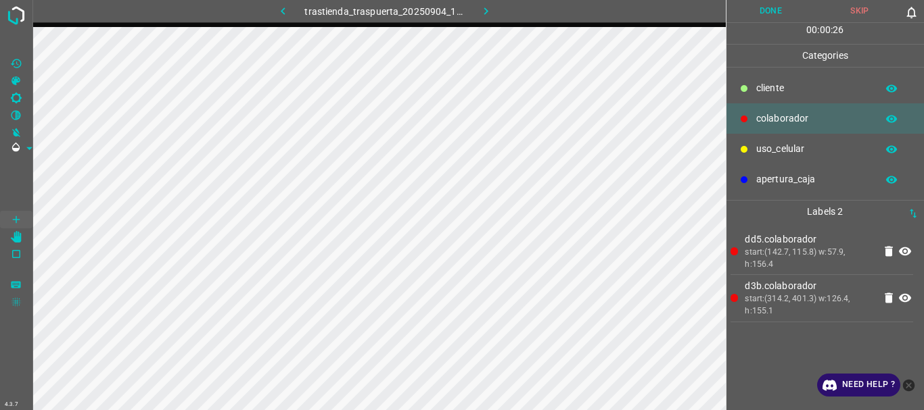
click at [762, 6] on button "Done" at bounding box center [770, 11] width 89 height 22
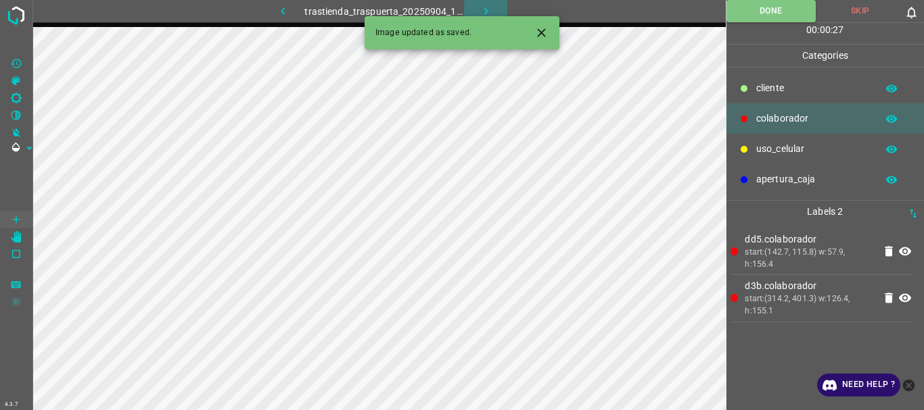
click at [480, 9] on icon "button" at bounding box center [486, 11] width 14 height 14
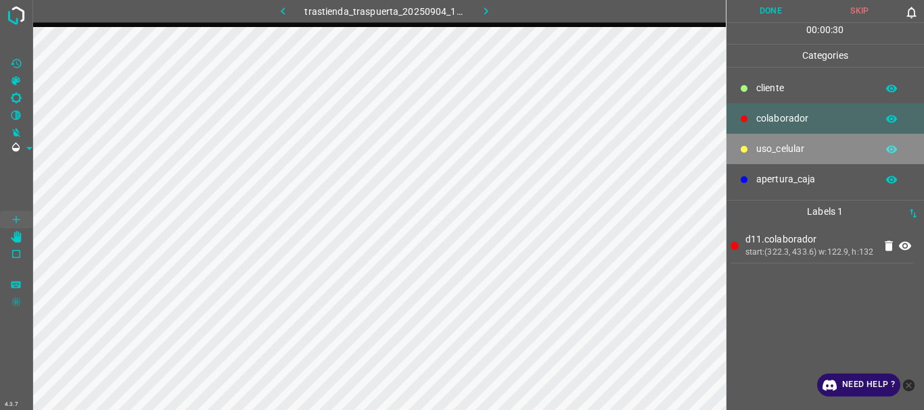
click at [757, 151] on p "uso_celular" at bounding box center [813, 149] width 114 height 14
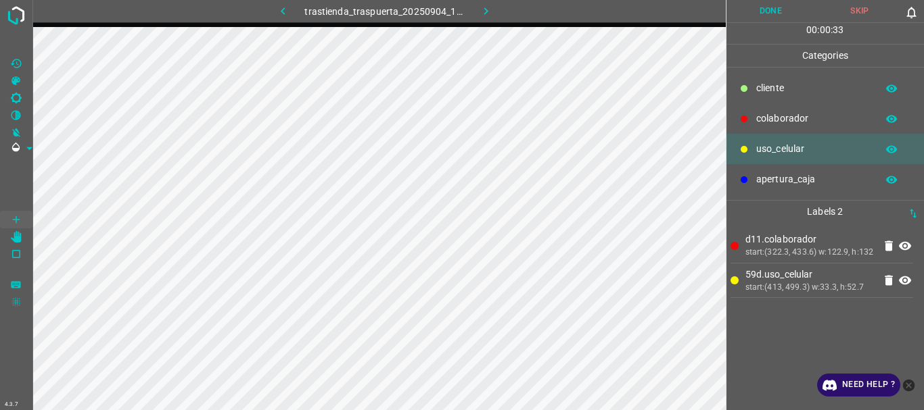
click at [784, 16] on button "Done" at bounding box center [770, 11] width 89 height 22
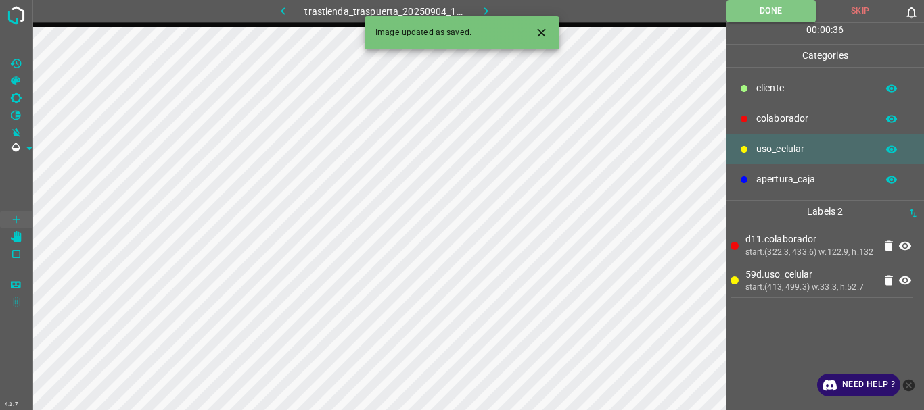
click at [491, 9] on icon "button" at bounding box center [486, 11] width 14 height 14
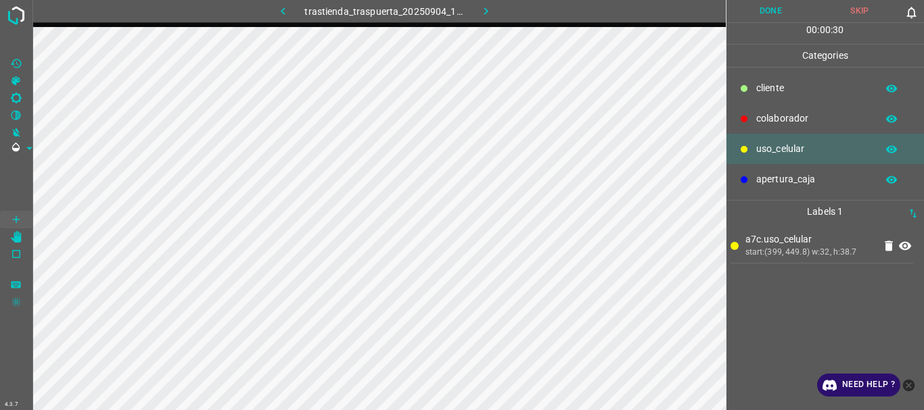
click at [748, 118] on div at bounding box center [744, 119] width 14 height 14
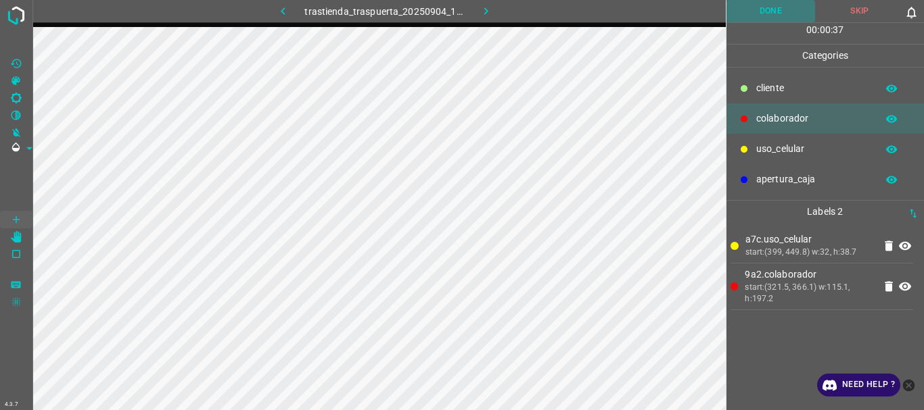
click at [759, 14] on button "Done" at bounding box center [770, 11] width 89 height 22
click at [481, 16] on icon "button" at bounding box center [486, 11] width 14 height 14
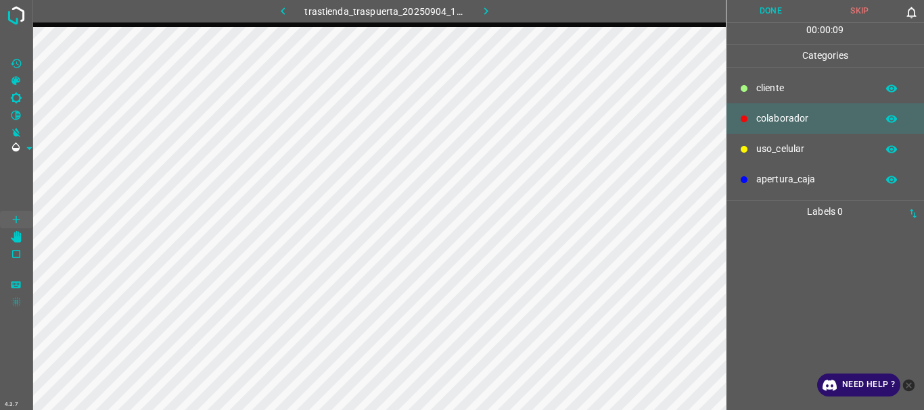
click at [771, 152] on p "uso_celular" at bounding box center [813, 149] width 114 height 14
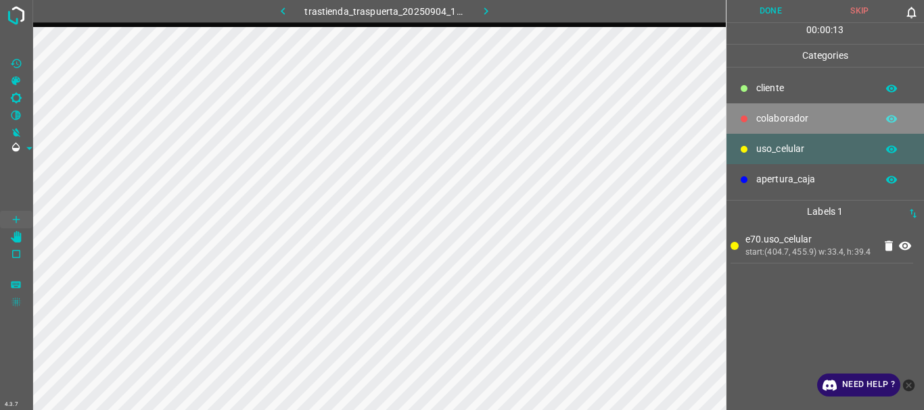
click at [798, 117] on p "colaborador" at bounding box center [813, 119] width 114 height 14
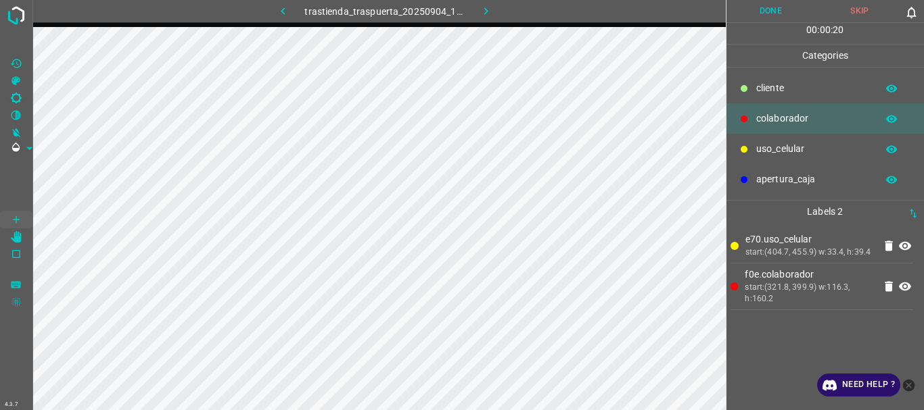
click at [744, 5] on button "Done" at bounding box center [770, 11] width 89 height 22
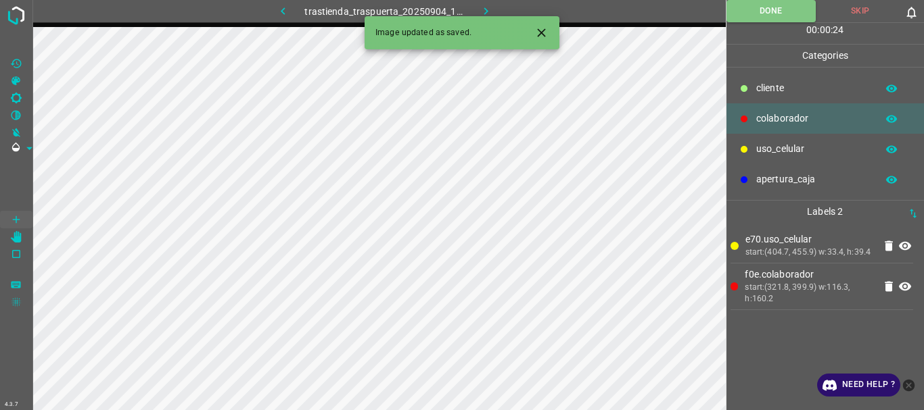
click at [479, 2] on button "button" at bounding box center [485, 11] width 43 height 22
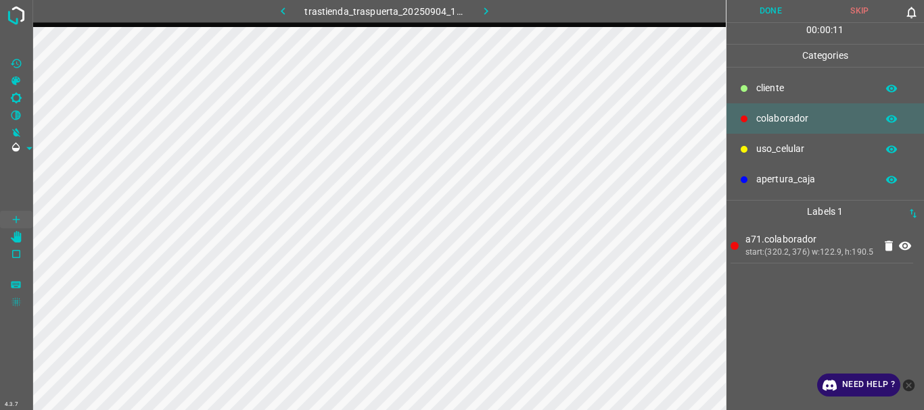
click at [774, 9] on button "Done" at bounding box center [770, 11] width 89 height 22
click at [485, 10] on icon "button" at bounding box center [485, 10] width 4 height 7
click at [758, 10] on button "Done" at bounding box center [770, 11] width 89 height 22
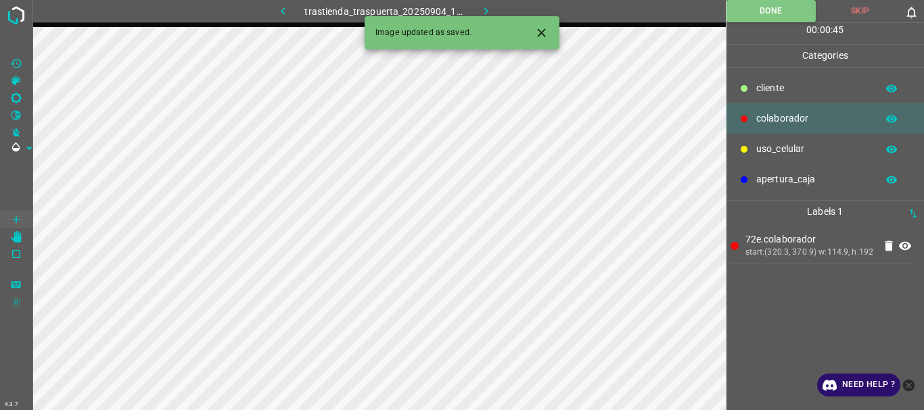
click at [479, 9] on icon "button" at bounding box center [486, 11] width 14 height 14
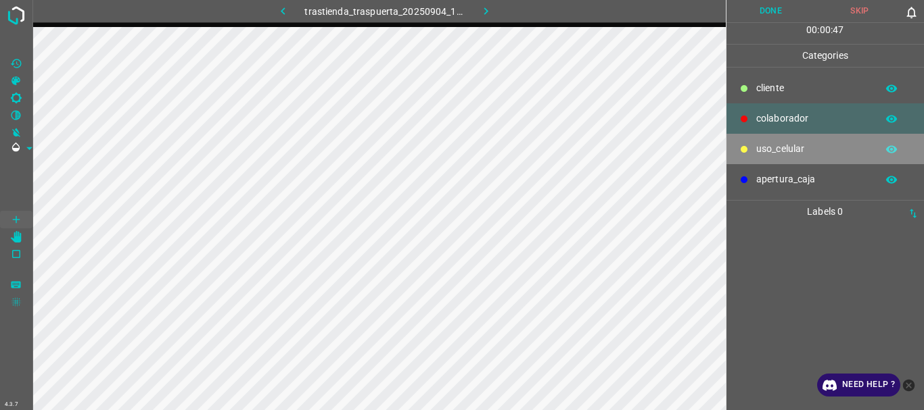
click at [773, 148] on p "uso_celular" at bounding box center [813, 149] width 114 height 14
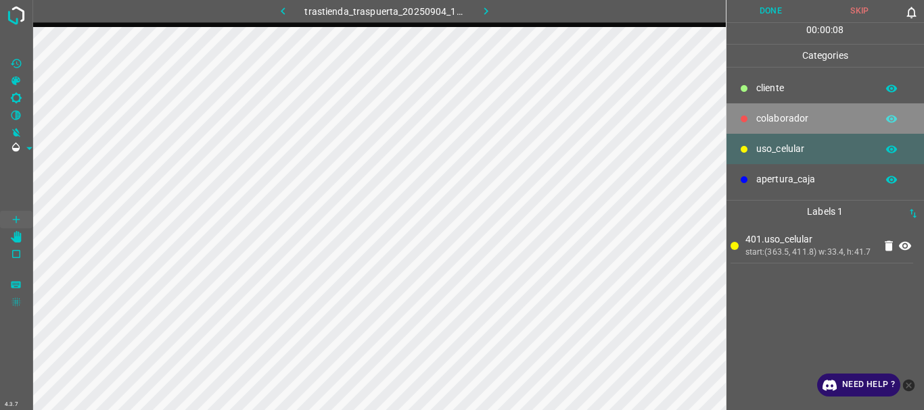
click at [787, 118] on p "colaborador" at bounding box center [813, 119] width 114 height 14
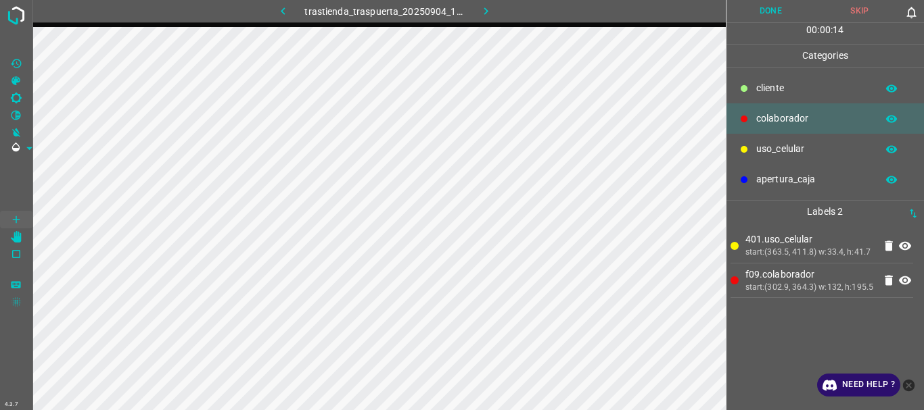
click at [760, 5] on button "Done" at bounding box center [770, 11] width 89 height 22
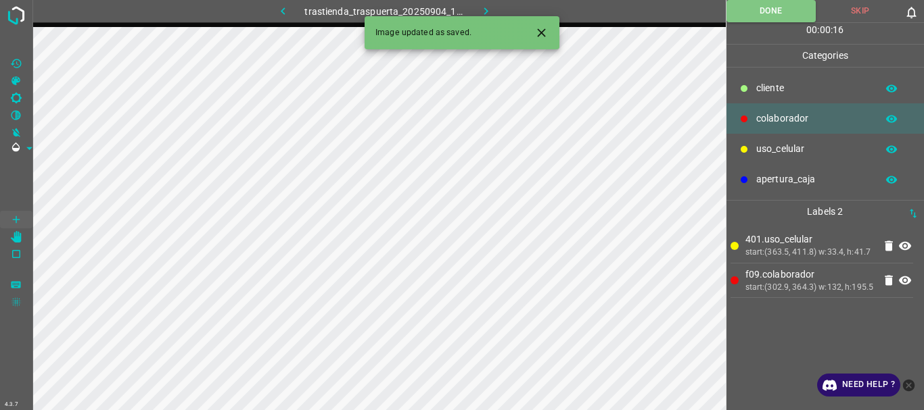
click at [477, 11] on button "button" at bounding box center [485, 11] width 43 height 22
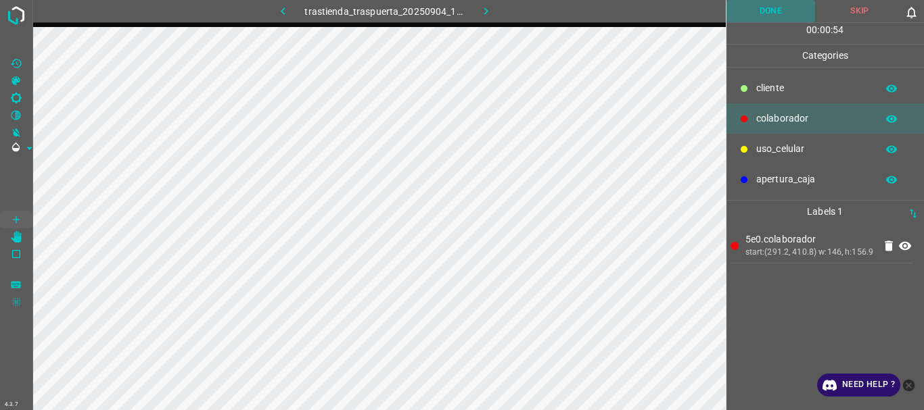
click at [749, 17] on button "Done" at bounding box center [770, 11] width 89 height 22
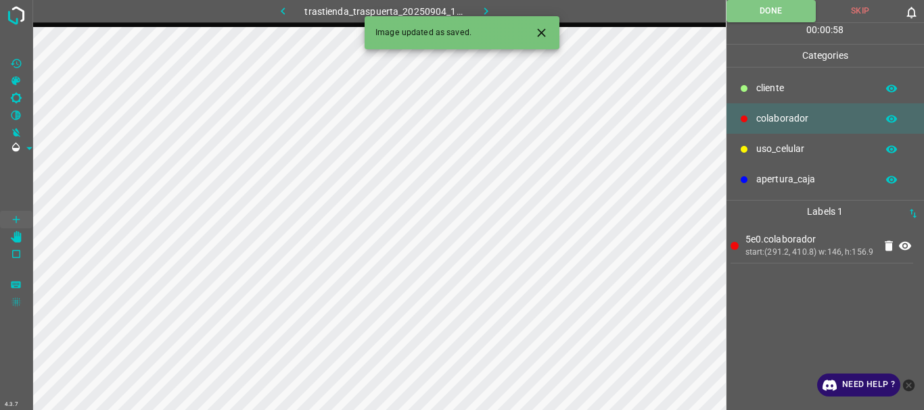
click at [488, 9] on icon "button" at bounding box center [486, 11] width 14 height 14
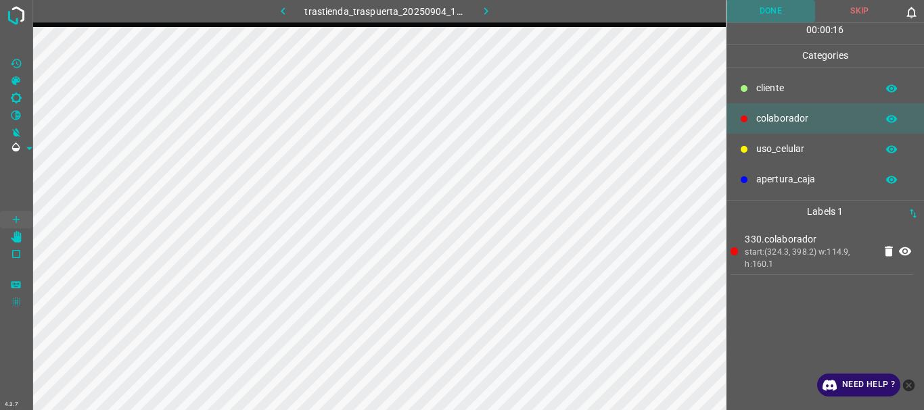
click at [760, 17] on button "Done" at bounding box center [770, 11] width 89 height 22
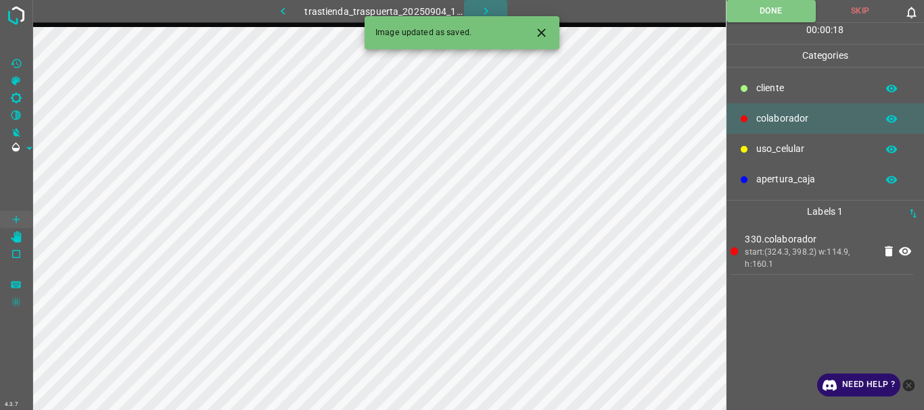
click at [476, 9] on button "button" at bounding box center [485, 11] width 43 height 22
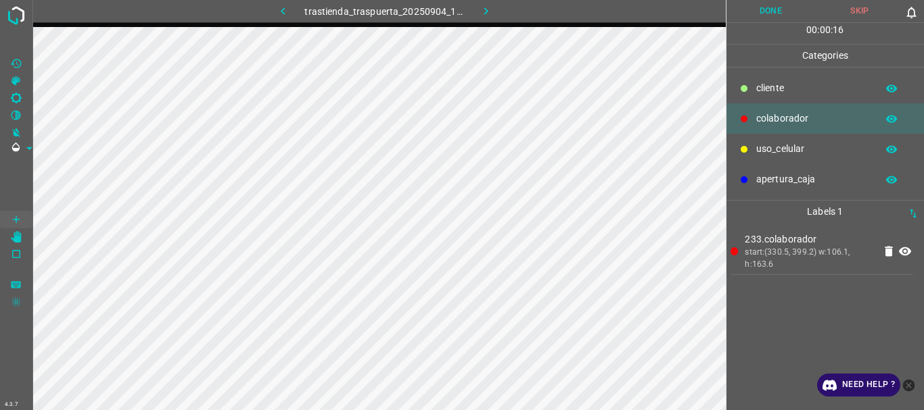
click at [773, 11] on button "Done" at bounding box center [770, 11] width 89 height 22
click at [726, 0] on button "Done" at bounding box center [771, 11] width 90 height 22
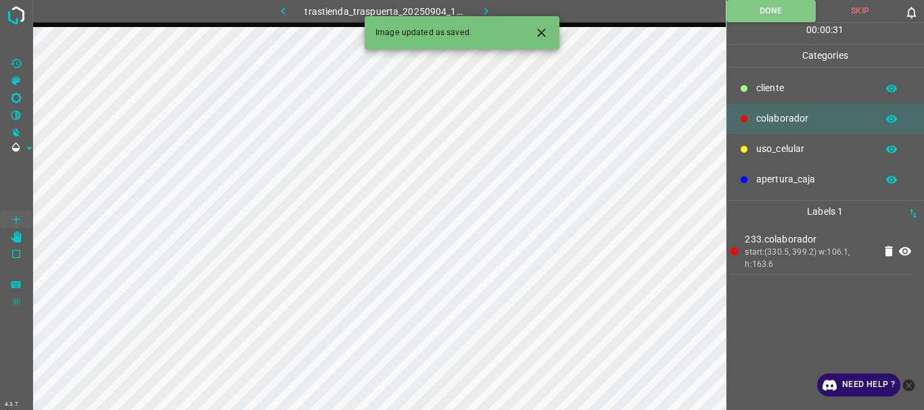
click at [726, 0] on button "Done" at bounding box center [771, 11] width 90 height 22
click at [20, 234] on icon "[Space] Edit" at bounding box center [16, 237] width 11 height 12
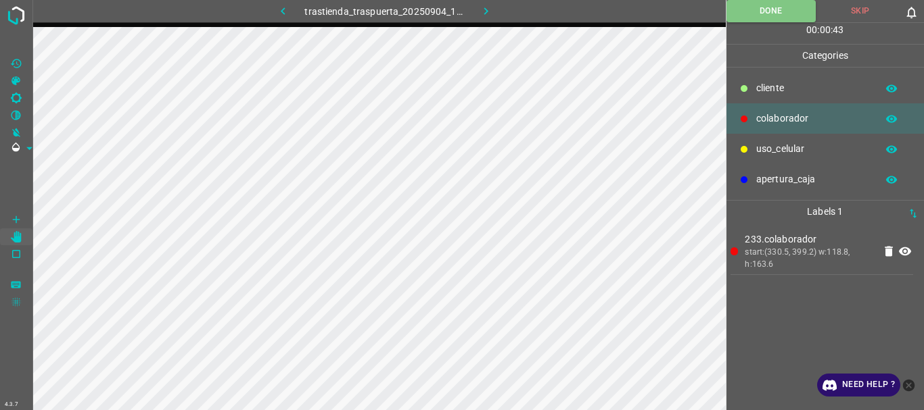
click at [481, 10] on icon "button" at bounding box center [486, 11] width 14 height 14
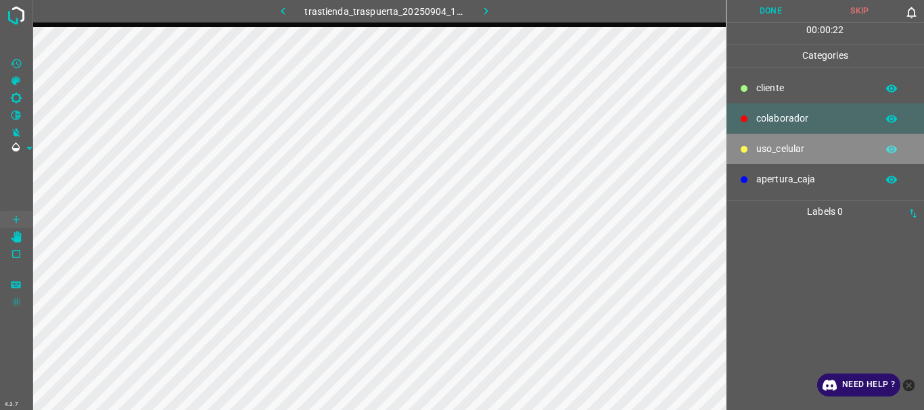
click at [774, 149] on p "uso_celular" at bounding box center [813, 149] width 114 height 14
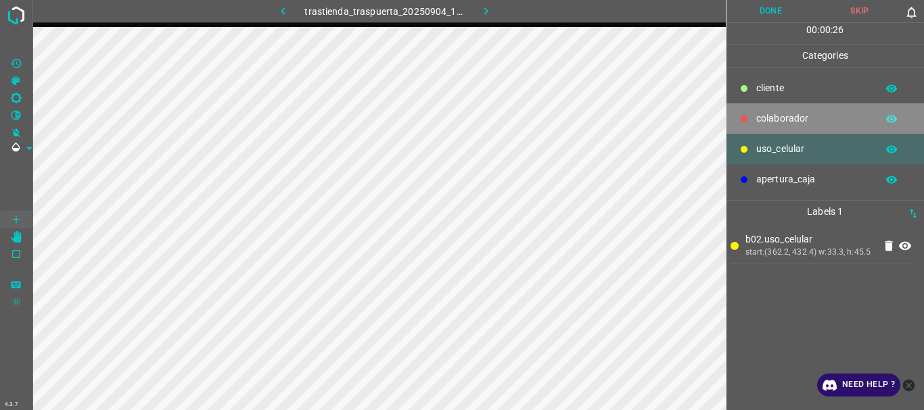
click at [798, 120] on p "colaborador" at bounding box center [813, 119] width 114 height 14
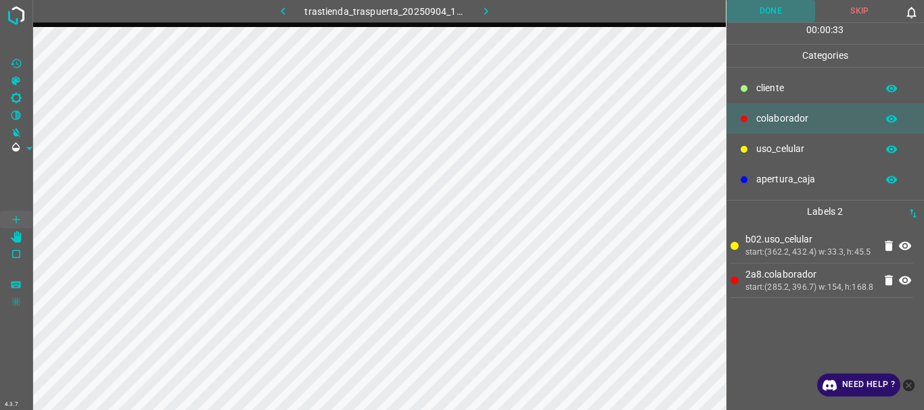
click at [761, 1] on button "Done" at bounding box center [770, 11] width 89 height 22
click at [481, 9] on icon "button" at bounding box center [486, 11] width 14 height 14
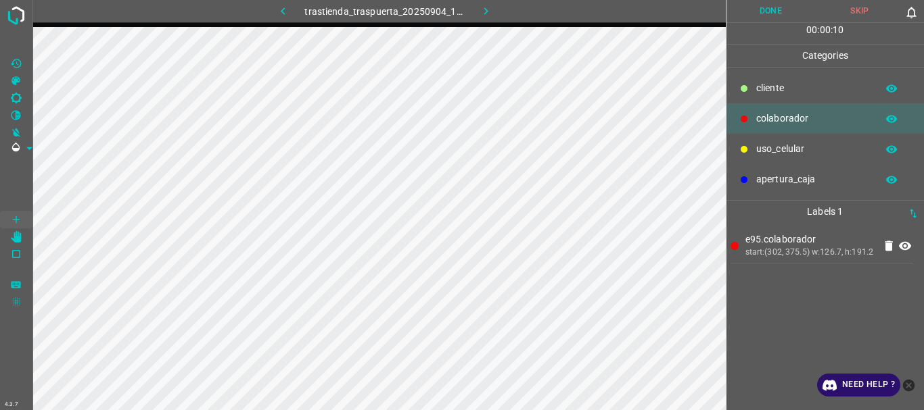
click at [799, 11] on button "Done" at bounding box center [770, 11] width 89 height 22
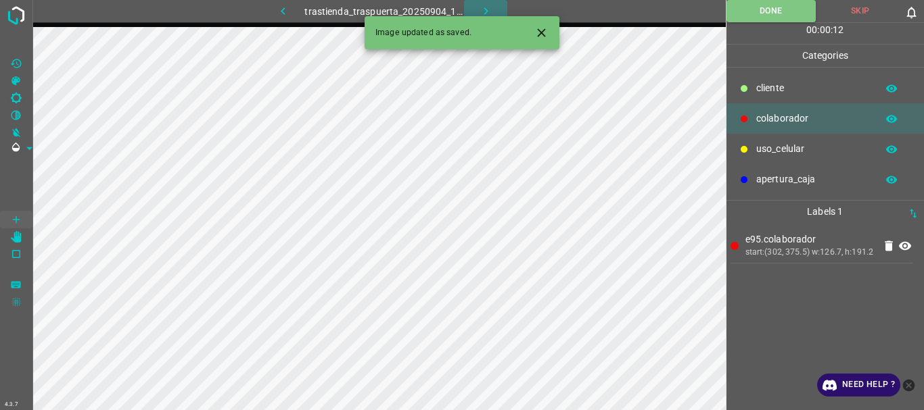
click at [488, 6] on icon "button" at bounding box center [486, 11] width 14 height 14
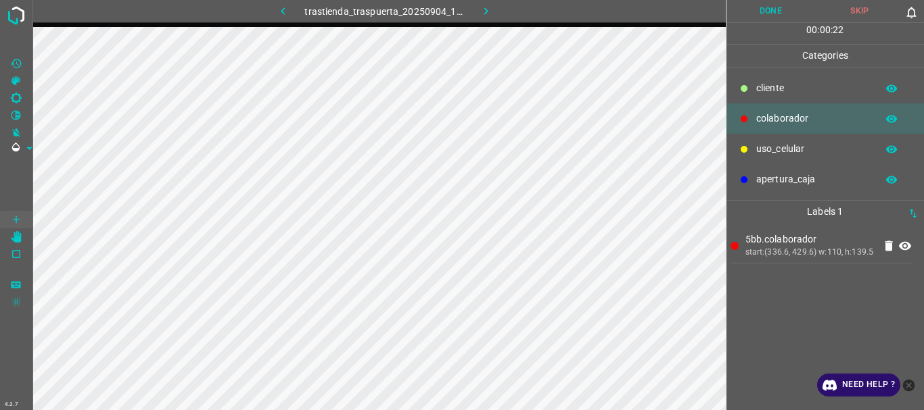
click at [752, 8] on button "Done" at bounding box center [770, 11] width 89 height 22
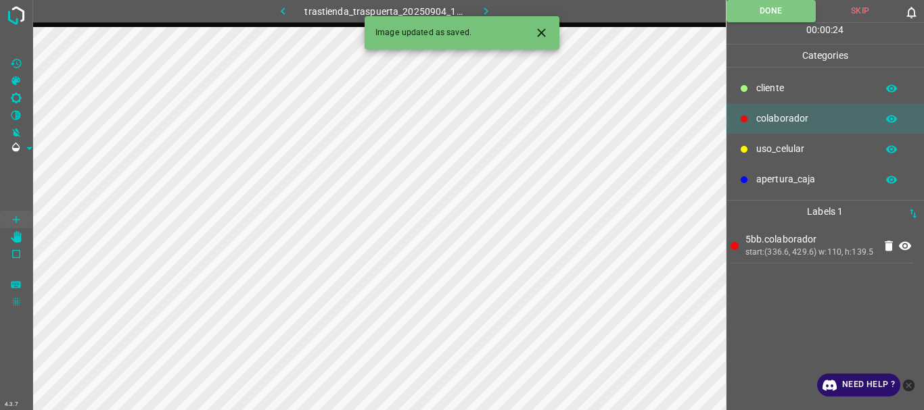
click at [483, 9] on icon "button" at bounding box center [486, 11] width 14 height 14
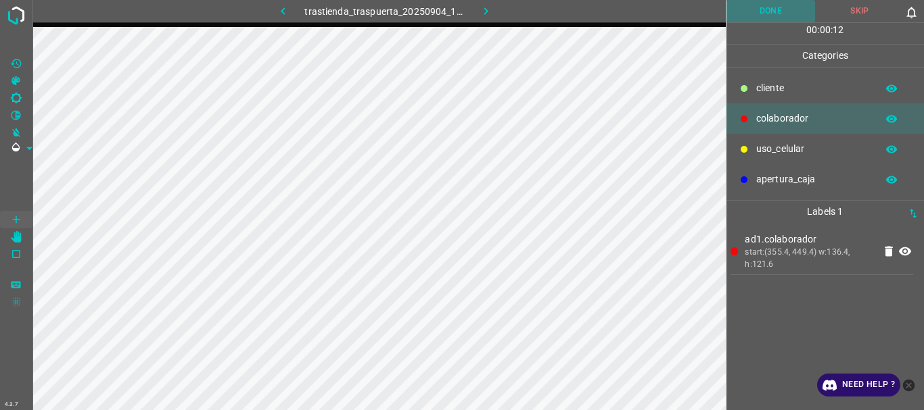
click at [746, 16] on button "Done" at bounding box center [770, 11] width 89 height 22
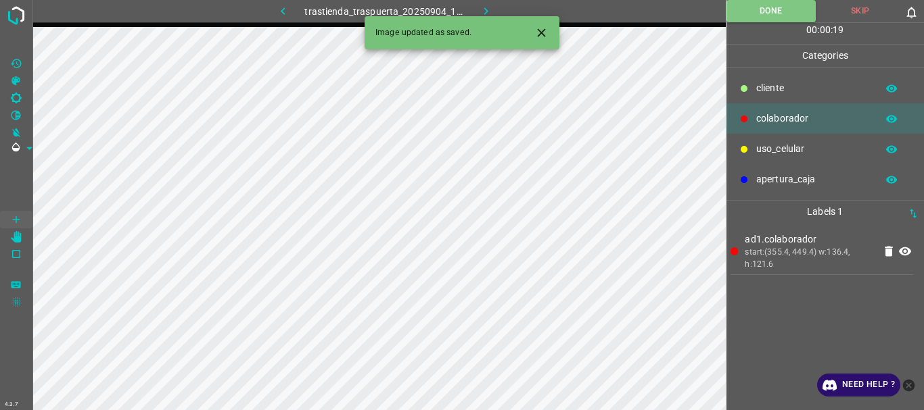
click at [486, 8] on icon "button" at bounding box center [486, 11] width 14 height 14
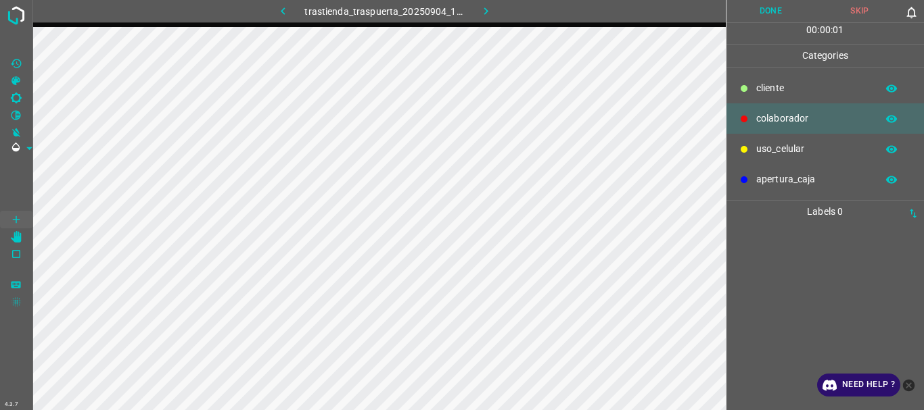
click at [779, 151] on p "uso_celular" at bounding box center [813, 149] width 114 height 14
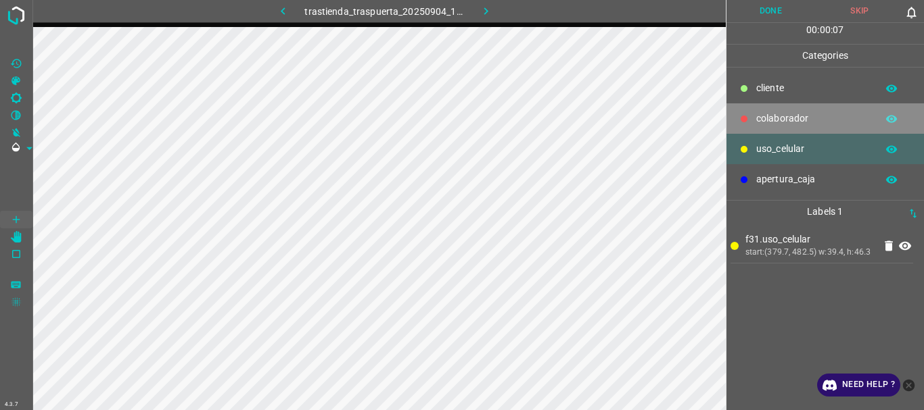
click at [805, 110] on div "colaborador" at bounding box center [825, 118] width 198 height 30
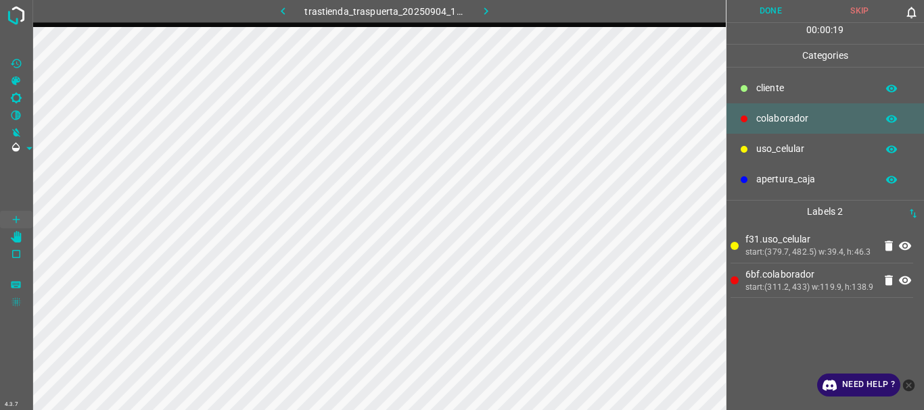
click at [761, 4] on button "Done" at bounding box center [770, 11] width 89 height 22
click at [485, 9] on icon "button" at bounding box center [485, 10] width 4 height 7
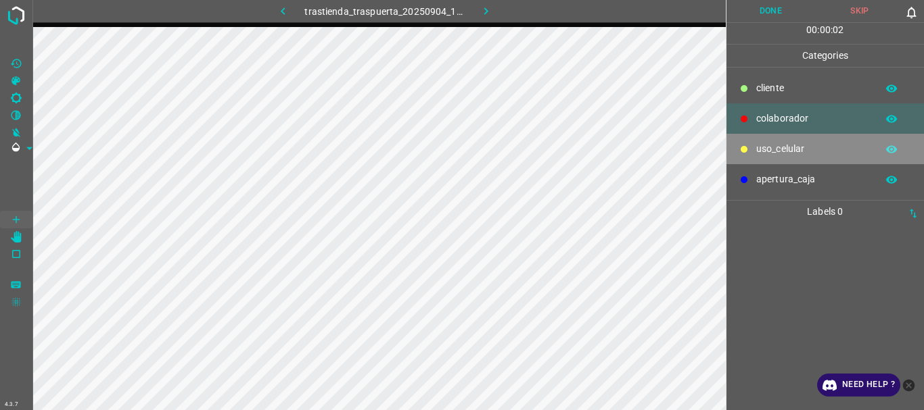
click at [798, 144] on p "uso_celular" at bounding box center [813, 149] width 114 height 14
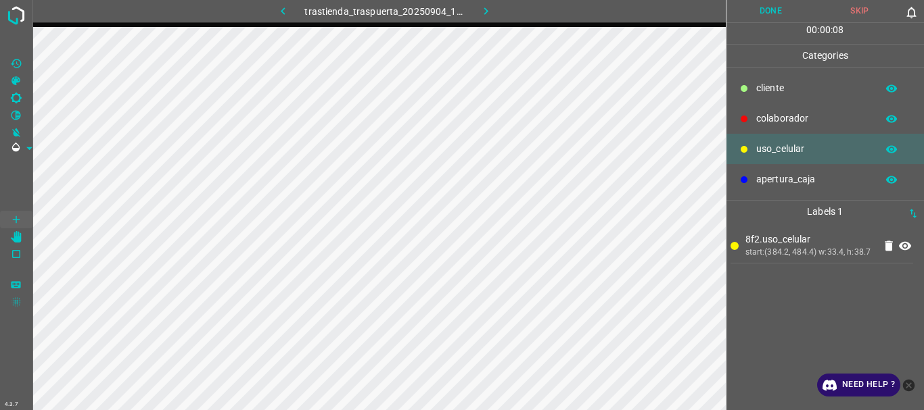
click at [775, 121] on p "colaborador" at bounding box center [813, 119] width 114 height 14
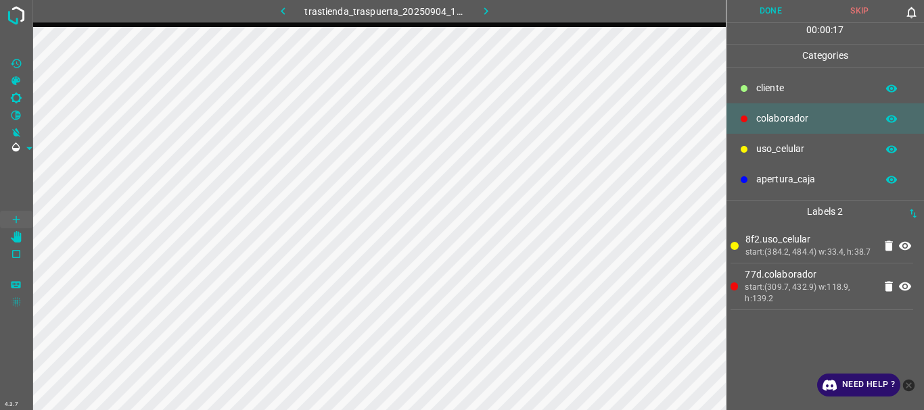
click at [789, 11] on button "Done" at bounding box center [770, 11] width 89 height 22
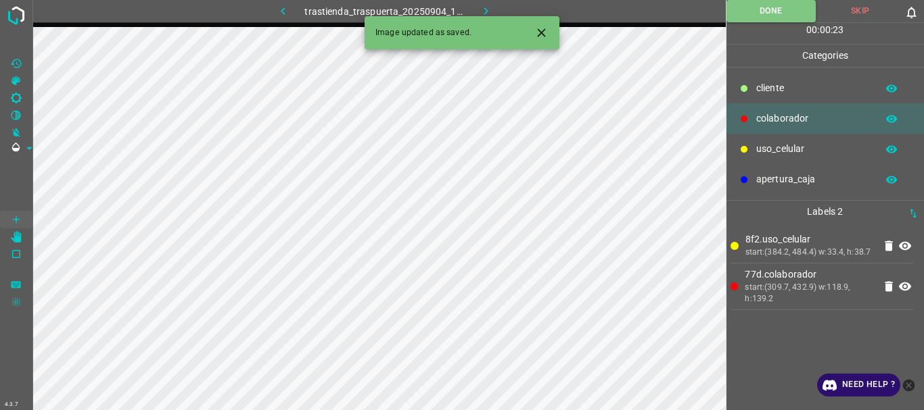
click at [483, 7] on icon "button" at bounding box center [486, 11] width 14 height 14
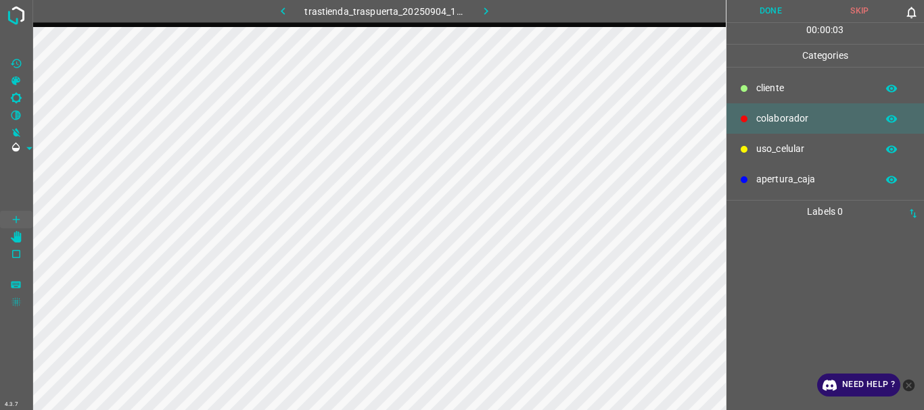
click at [782, 142] on div "uso_celular" at bounding box center [825, 149] width 198 height 30
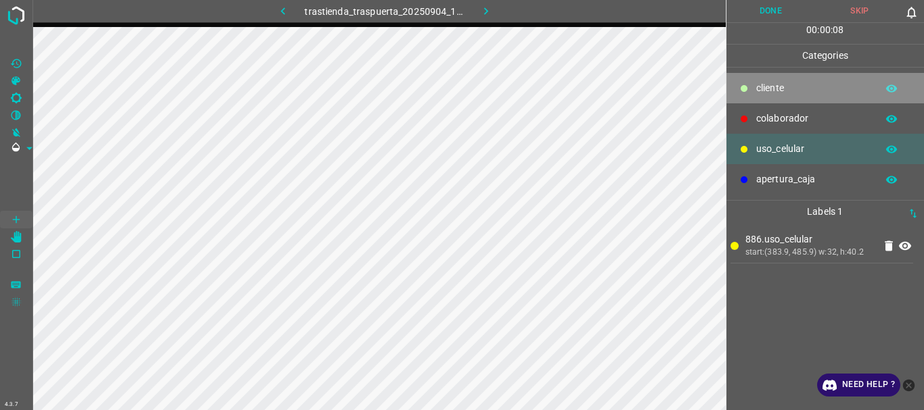
click at [765, 90] on p "cliente" at bounding box center [813, 88] width 114 height 14
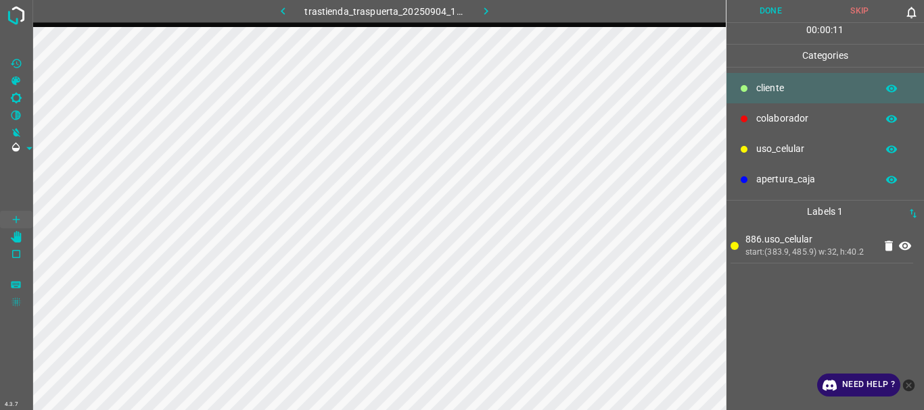
click at [794, 118] on p "colaborador" at bounding box center [813, 119] width 114 height 14
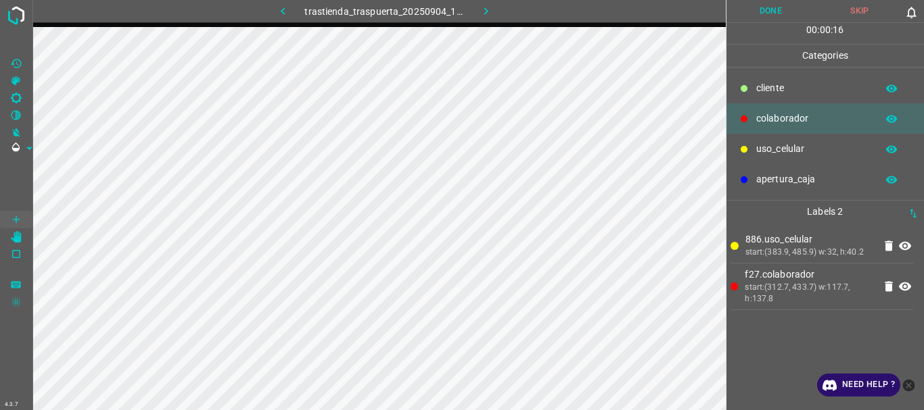
click at [276, 12] on icon "button" at bounding box center [283, 11] width 14 height 14
click at [477, 14] on button "button" at bounding box center [485, 11] width 43 height 22
click at [477, 14] on div "trastienda_traspuerta_20250904_120311_939934.jpg" at bounding box center [384, 11] width 318 height 22
click at [754, 12] on button "Done" at bounding box center [770, 11] width 89 height 22
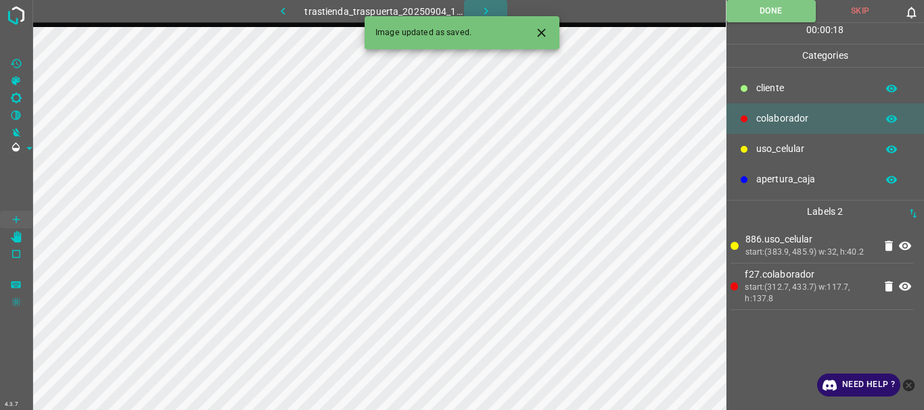
click at [475, 5] on button "button" at bounding box center [485, 11] width 43 height 22
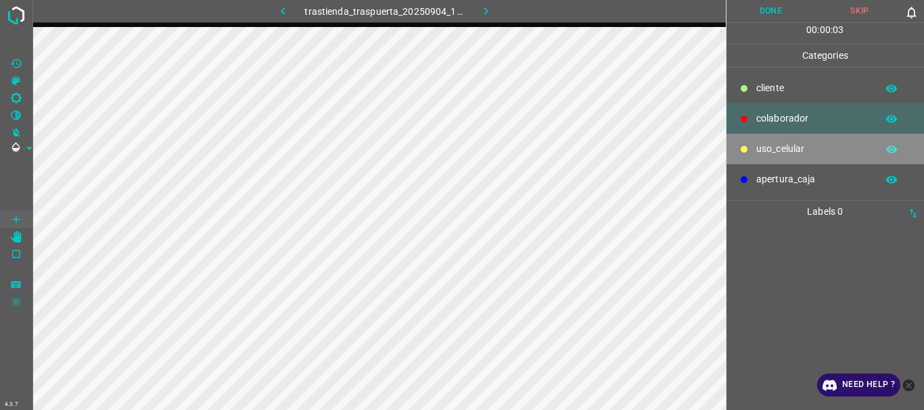
click at [767, 145] on p "uso_celular" at bounding box center [813, 149] width 114 height 14
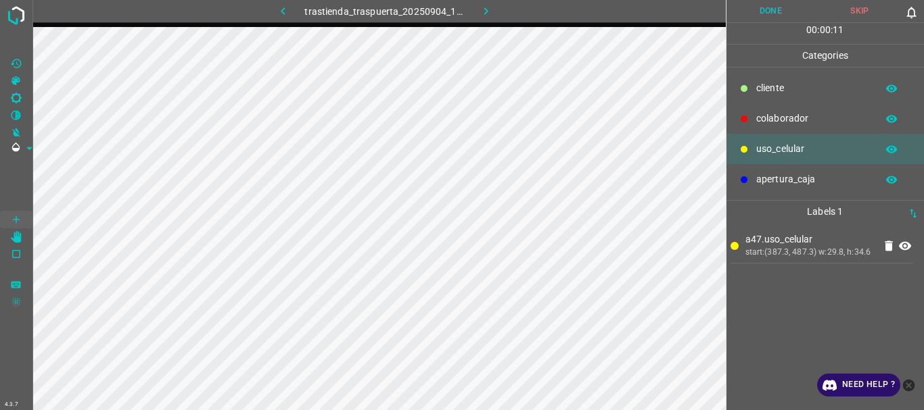
click at [764, 111] on div "colaborador" at bounding box center [825, 118] width 198 height 30
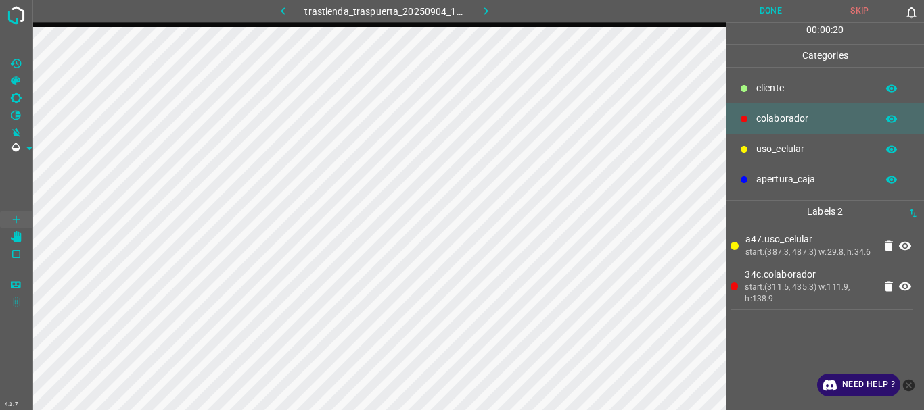
click at [773, 5] on button "Done" at bounding box center [770, 11] width 89 height 22
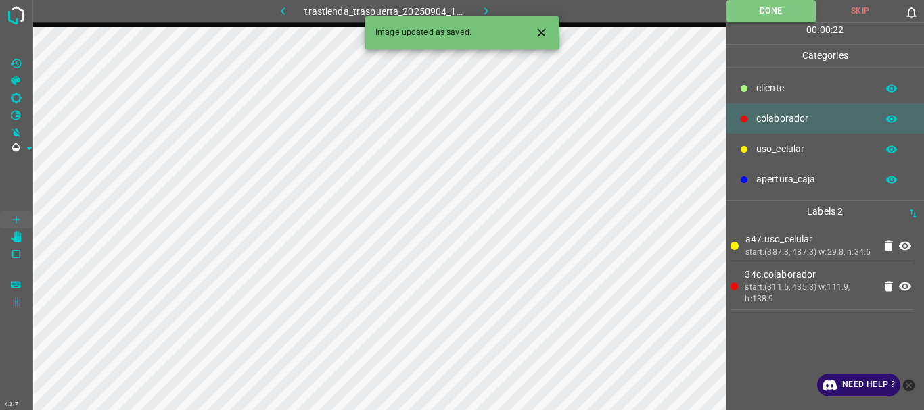
click at [483, 5] on icon "button" at bounding box center [486, 11] width 14 height 14
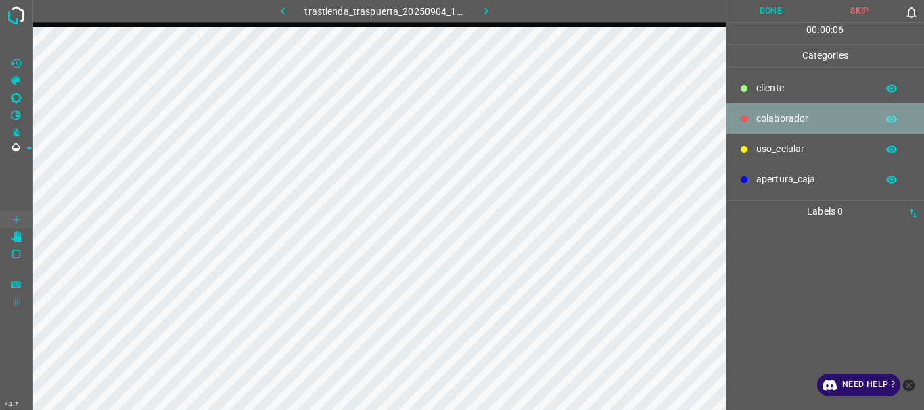
click at [801, 119] on p "colaborador" at bounding box center [813, 119] width 114 height 14
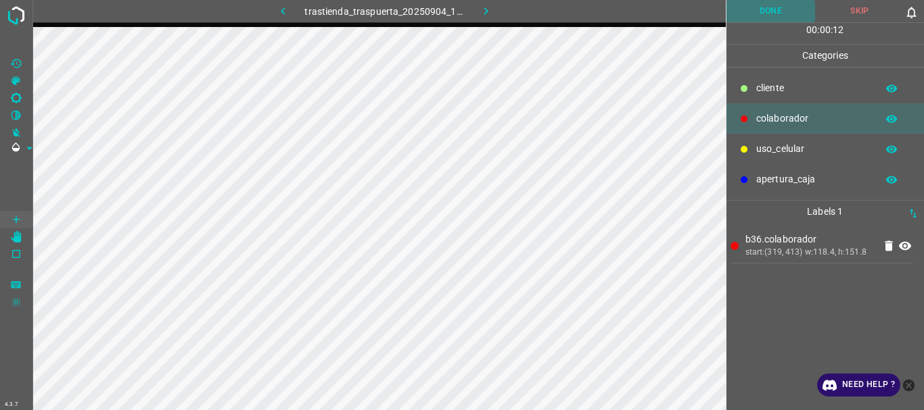
click at [759, 16] on button "Done" at bounding box center [770, 11] width 89 height 22
click at [485, 7] on icon "button" at bounding box center [486, 11] width 14 height 14
click at [763, 11] on button "Done" at bounding box center [770, 11] width 89 height 22
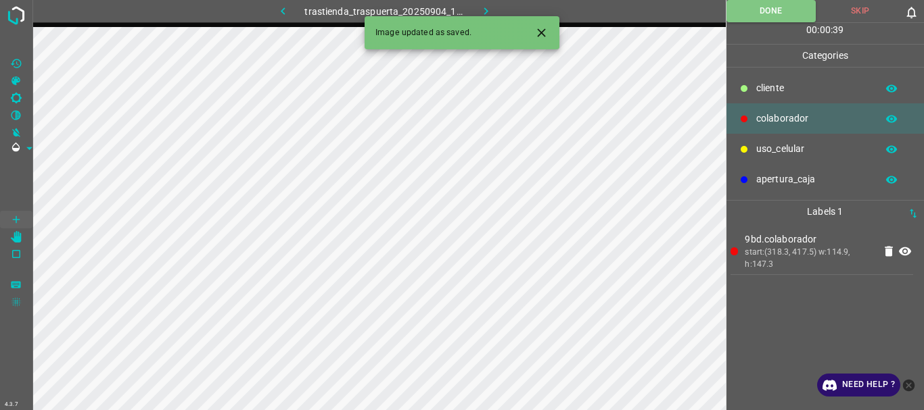
click at [487, 9] on icon "button" at bounding box center [486, 11] width 14 height 14
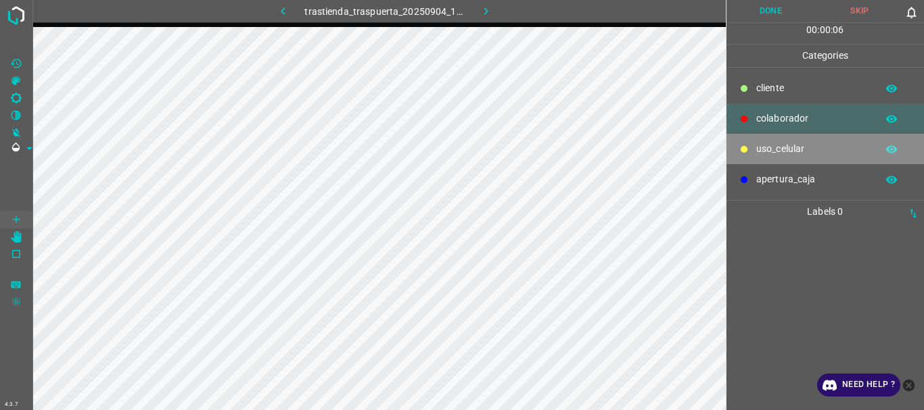
click at [758, 153] on p "uso_celular" at bounding box center [813, 149] width 114 height 14
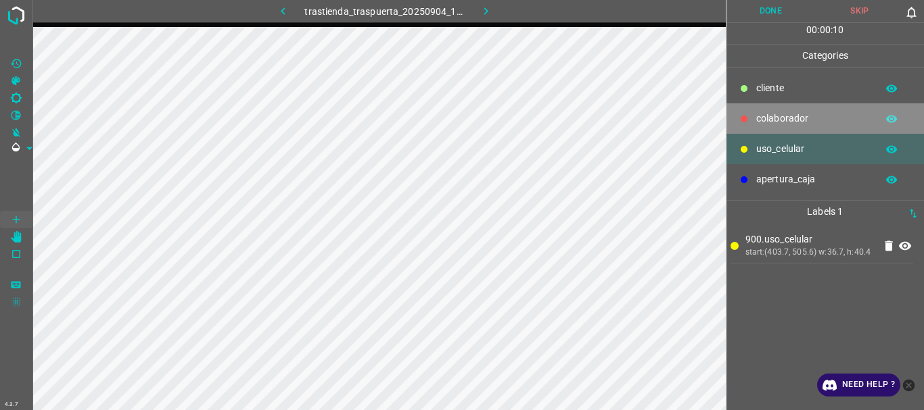
click at [762, 117] on p "colaborador" at bounding box center [813, 119] width 114 height 14
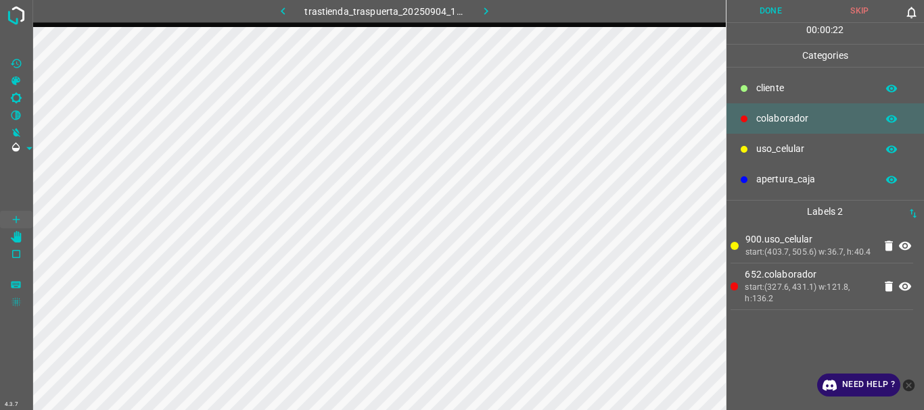
click at [751, 11] on button "Done" at bounding box center [770, 11] width 89 height 22
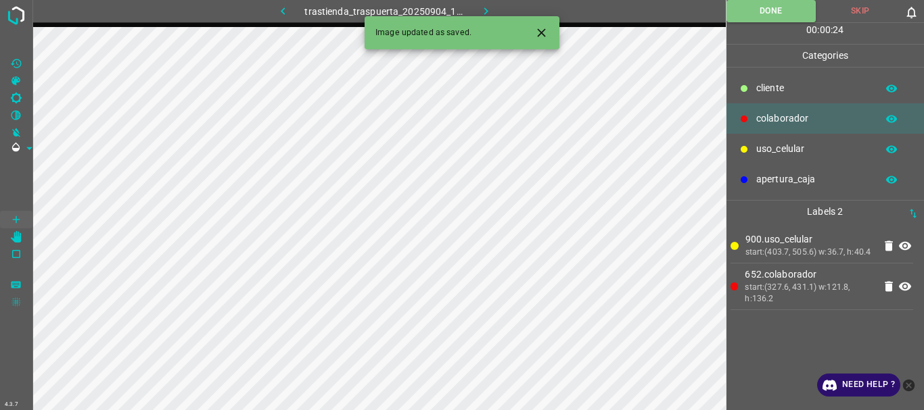
click at [479, 7] on icon "button" at bounding box center [486, 11] width 14 height 14
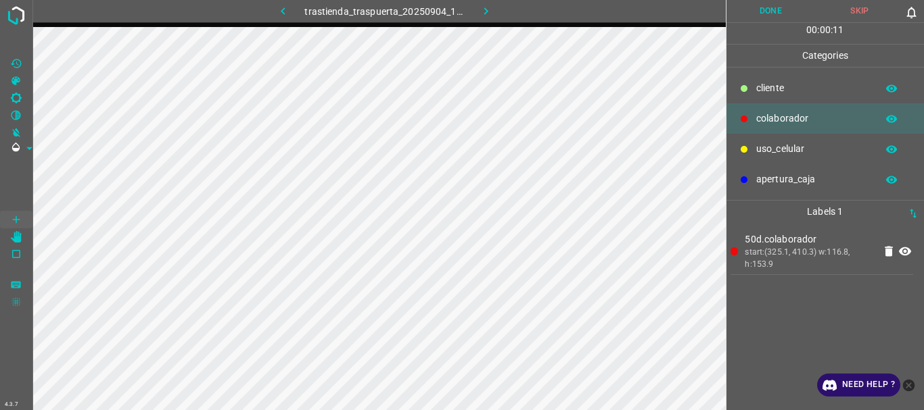
click at [762, 11] on button "Done" at bounding box center [770, 11] width 89 height 22
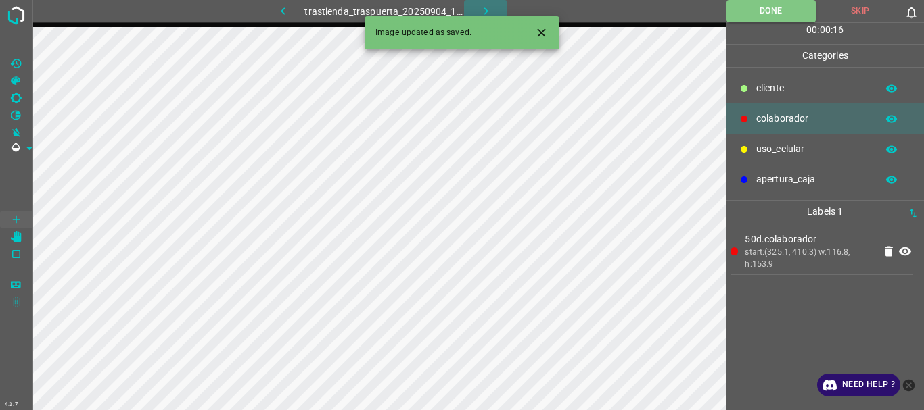
click at [475, 9] on button "button" at bounding box center [485, 11] width 43 height 22
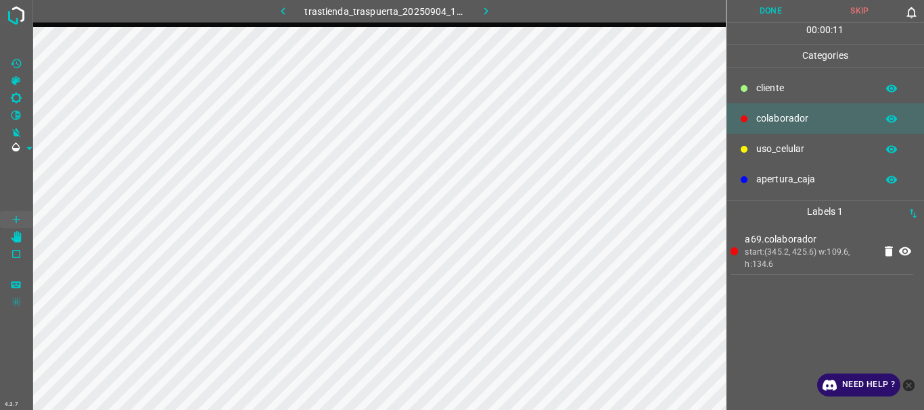
click at [767, 2] on button "Done" at bounding box center [770, 11] width 89 height 22
click at [483, 14] on icon "button" at bounding box center [486, 11] width 14 height 14
click at [755, 14] on button "Done" at bounding box center [770, 11] width 89 height 22
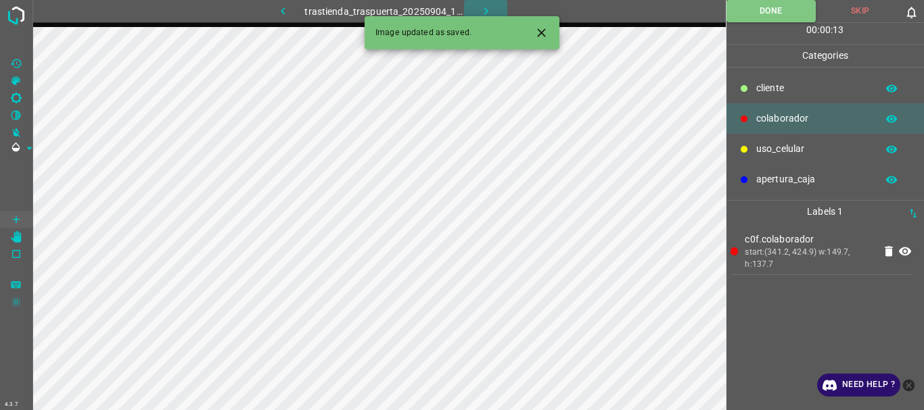
click at [481, 14] on icon "button" at bounding box center [486, 11] width 14 height 14
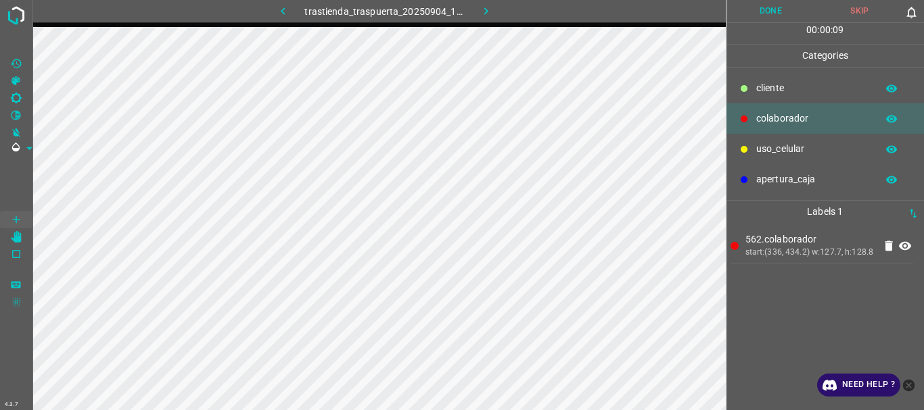
click at [762, 11] on button "Done" at bounding box center [770, 11] width 89 height 22
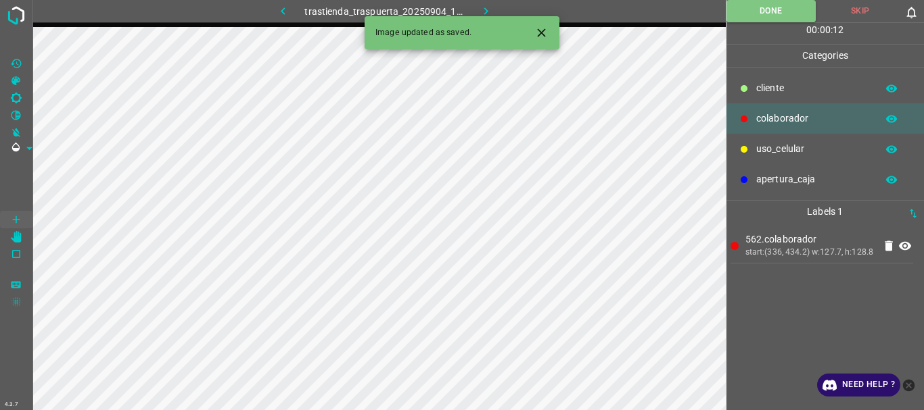
click at [477, 12] on button "button" at bounding box center [485, 11] width 43 height 22
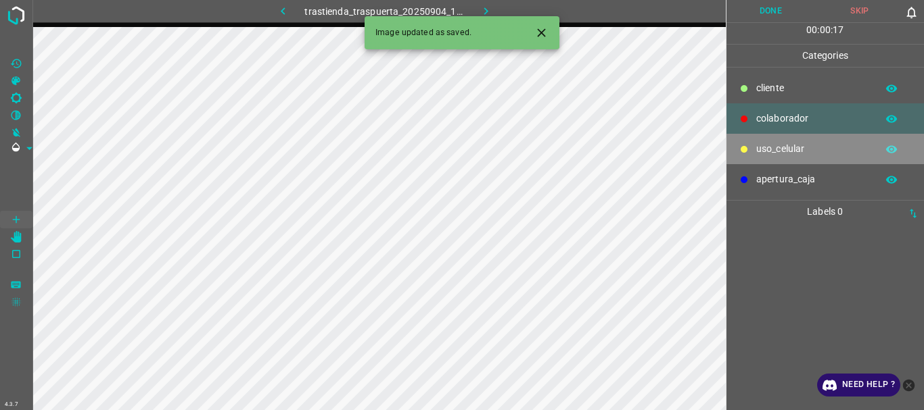
click at [786, 149] on p "uso_celular" at bounding box center [813, 149] width 114 height 14
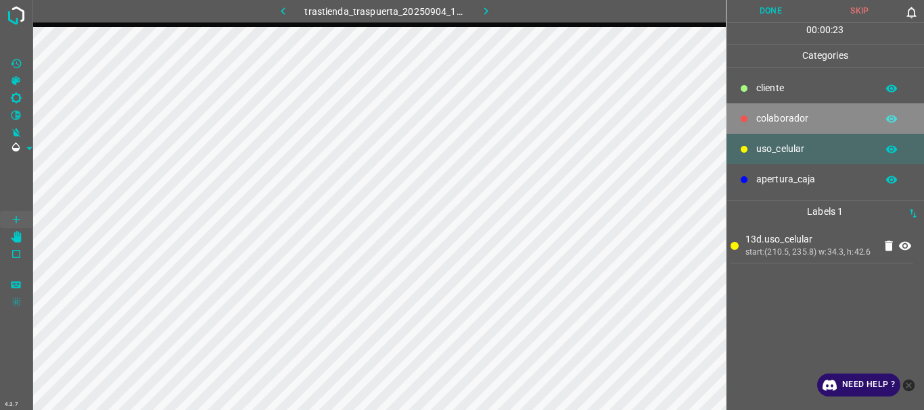
click at [784, 116] on p "colaborador" at bounding box center [813, 119] width 114 height 14
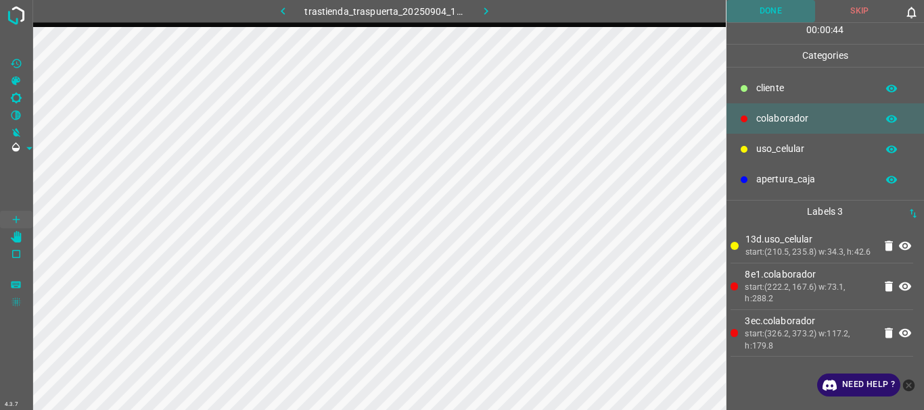
click at [767, 13] on button "Done" at bounding box center [770, 11] width 89 height 22
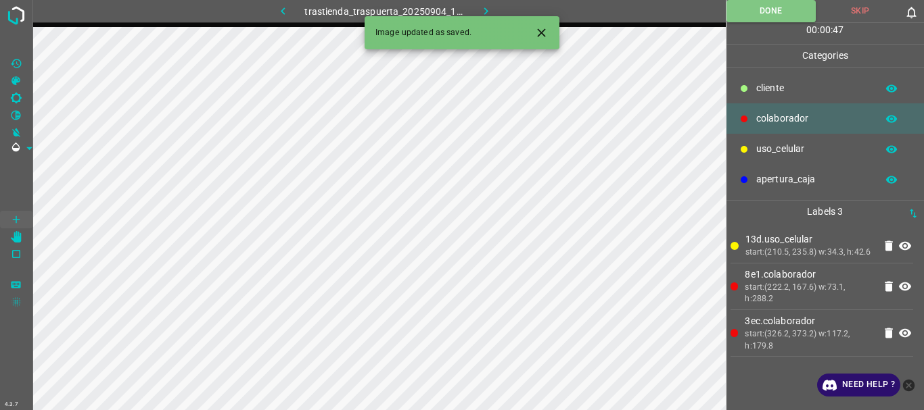
click at [476, 14] on button "button" at bounding box center [485, 11] width 43 height 22
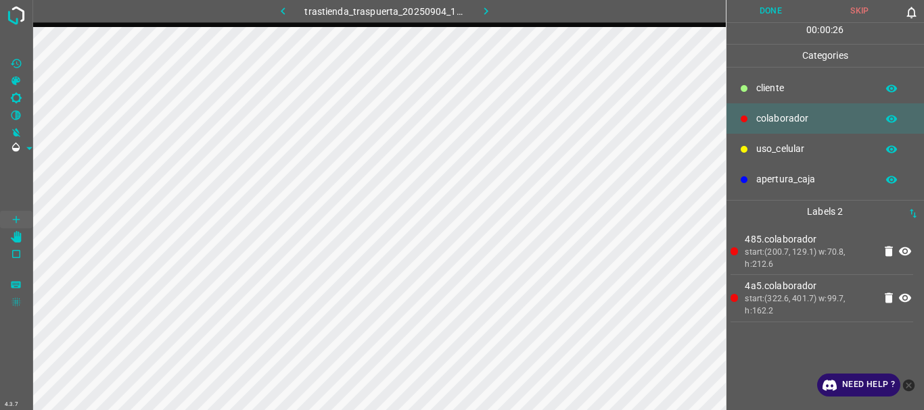
click at [761, 6] on button "Done" at bounding box center [770, 11] width 89 height 22
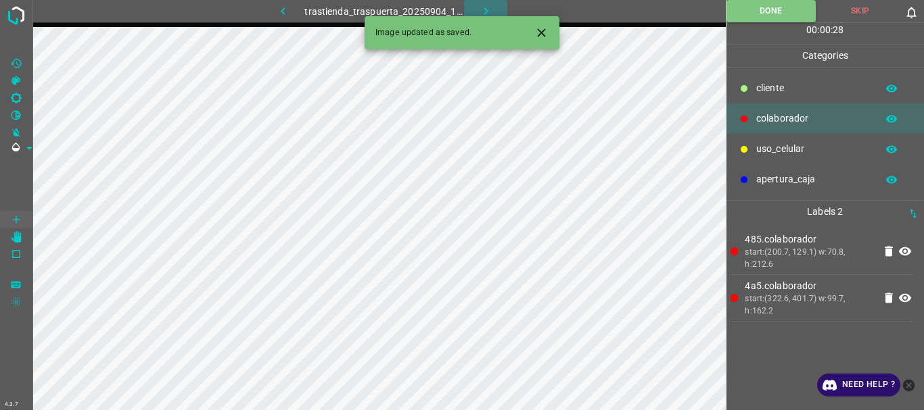
click at [485, 7] on icon "button" at bounding box center [486, 11] width 14 height 14
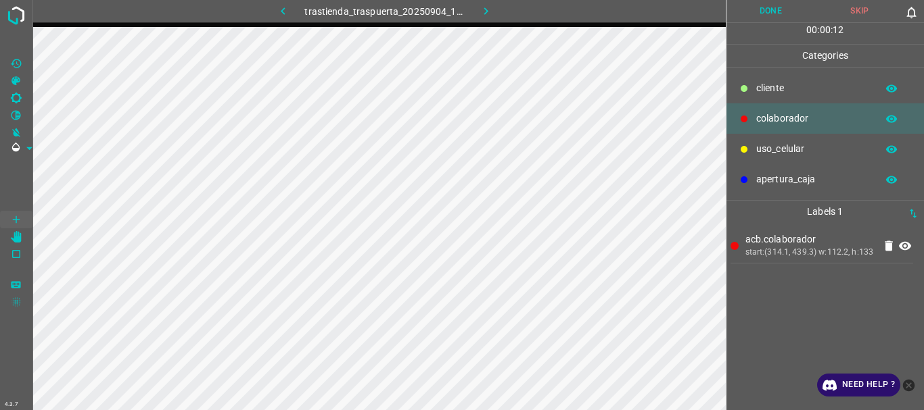
click at [776, 6] on button "Done" at bounding box center [770, 11] width 89 height 22
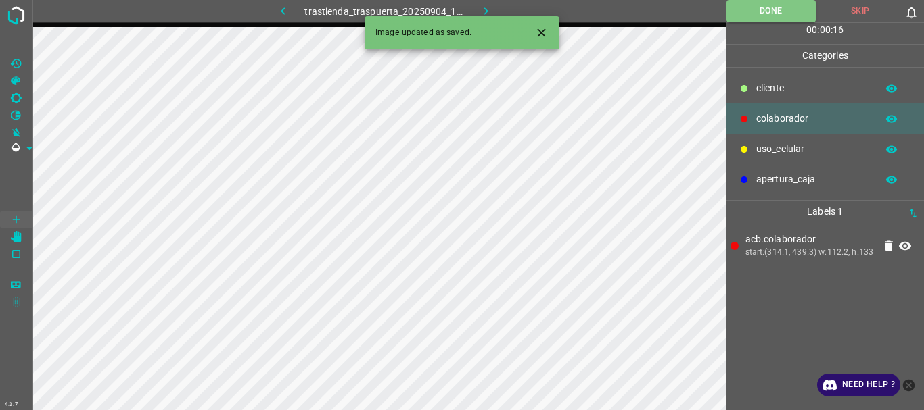
click at [481, 11] on icon "button" at bounding box center [486, 11] width 14 height 14
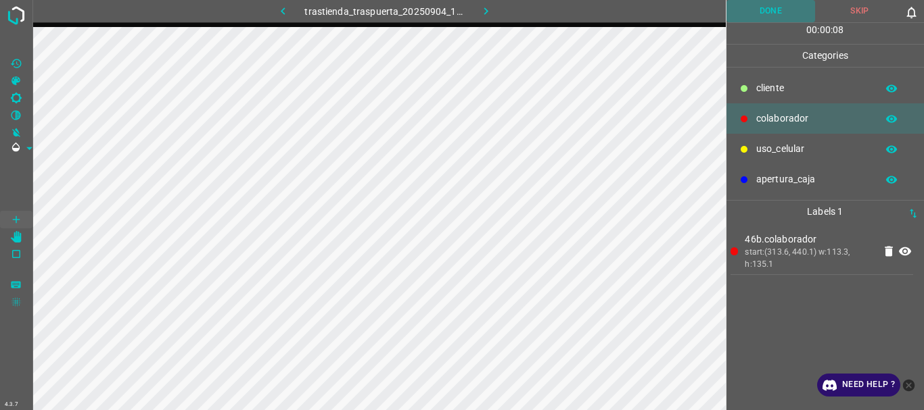
click at [756, 11] on button "Done" at bounding box center [770, 11] width 89 height 22
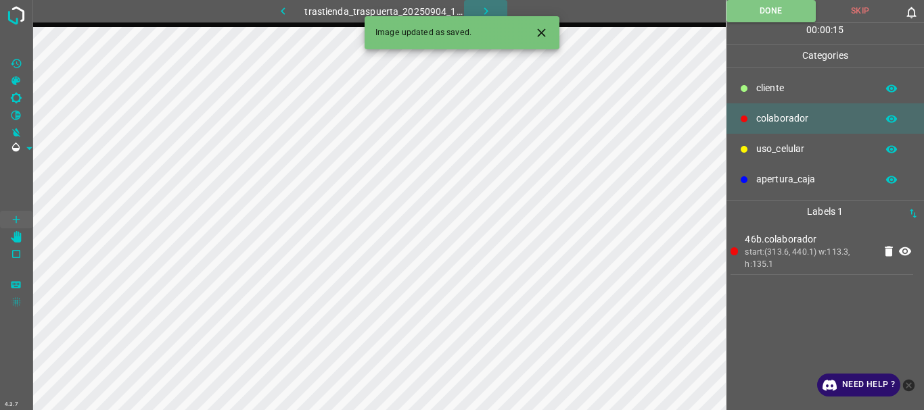
click at [479, 14] on icon "button" at bounding box center [486, 11] width 14 height 14
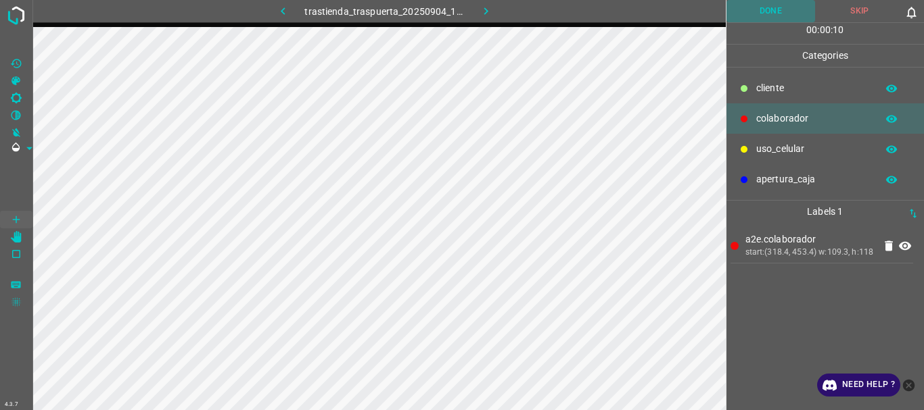
click at [771, 1] on button "Done" at bounding box center [770, 11] width 89 height 22
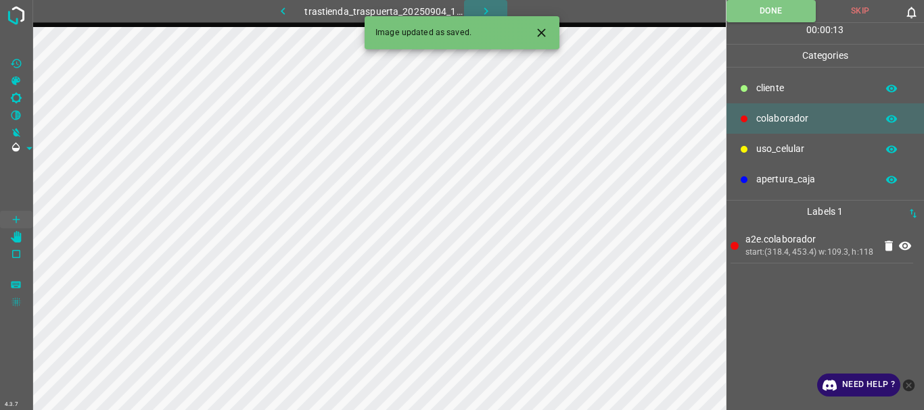
click at [484, 11] on icon "button" at bounding box center [486, 11] width 14 height 14
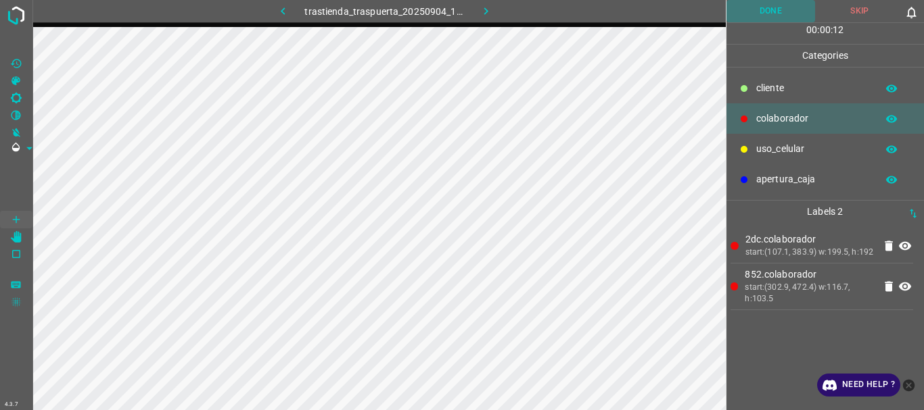
click at [769, 12] on button "Done" at bounding box center [770, 11] width 89 height 22
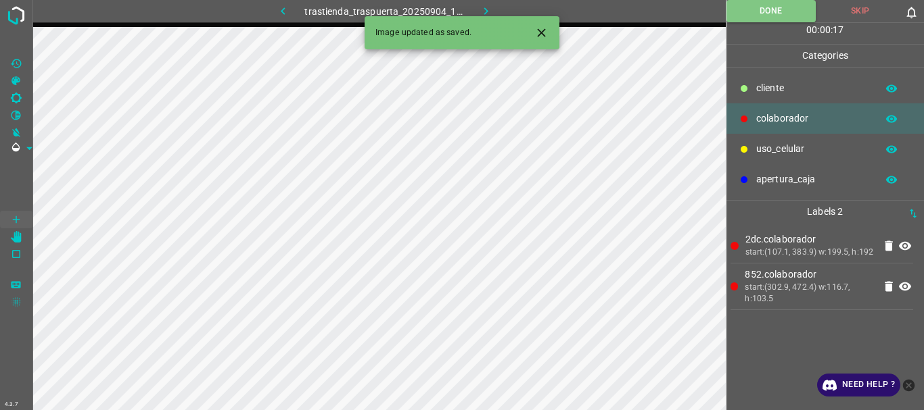
click at [479, 7] on icon "button" at bounding box center [486, 11] width 14 height 14
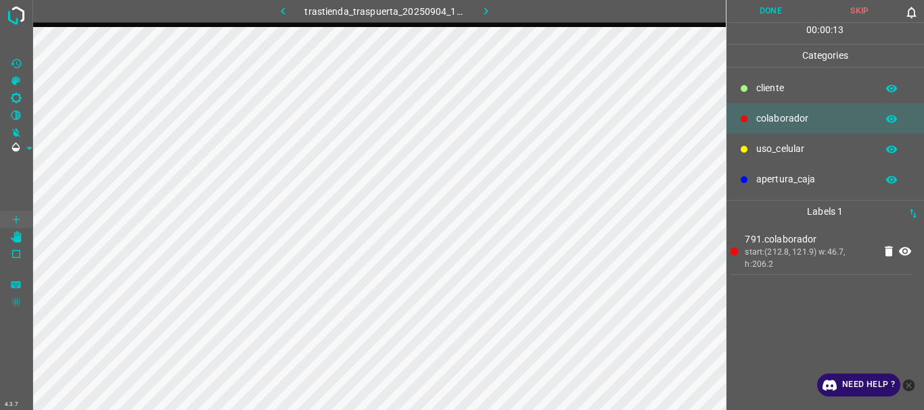
click at [787, 145] on p "uso_celular" at bounding box center [813, 149] width 114 height 14
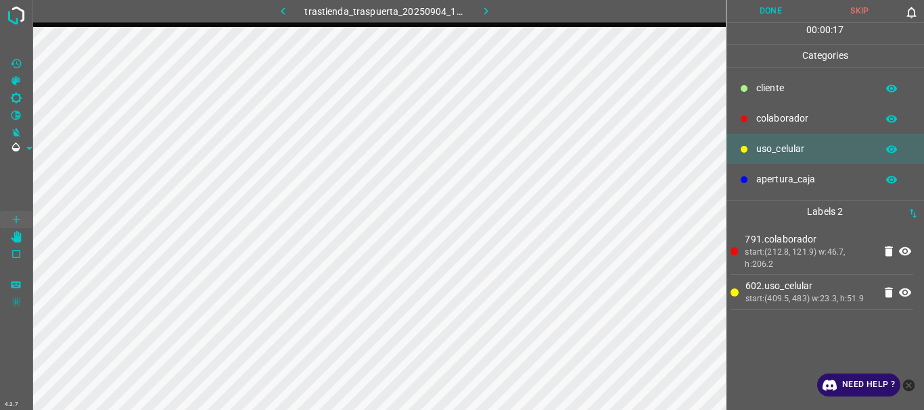
click at [779, 114] on p "colaborador" at bounding box center [813, 119] width 114 height 14
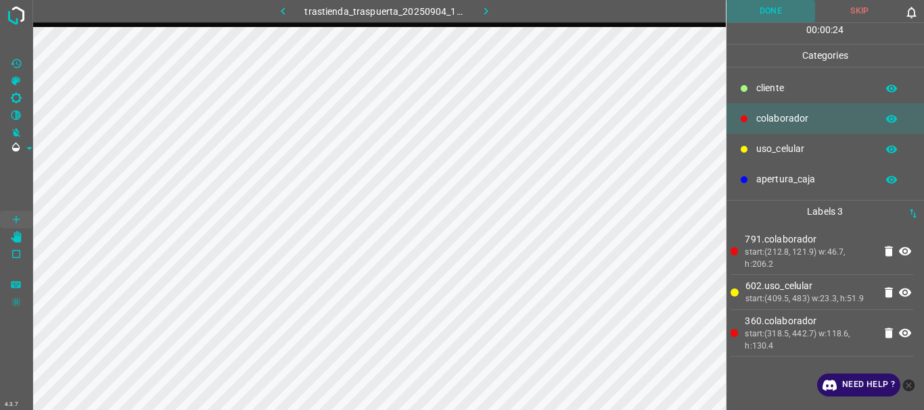
click at [782, 14] on button "Done" at bounding box center [770, 11] width 89 height 22
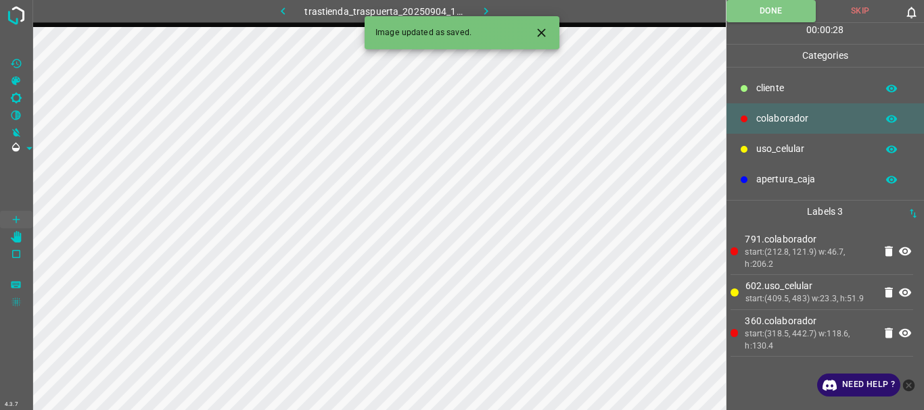
click at [484, 5] on icon "button" at bounding box center [486, 11] width 14 height 14
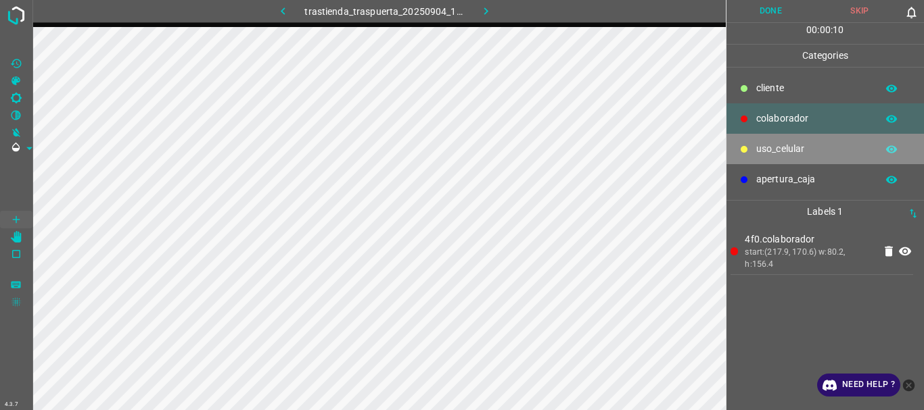
click at [785, 154] on p "uso_celular" at bounding box center [813, 149] width 114 height 14
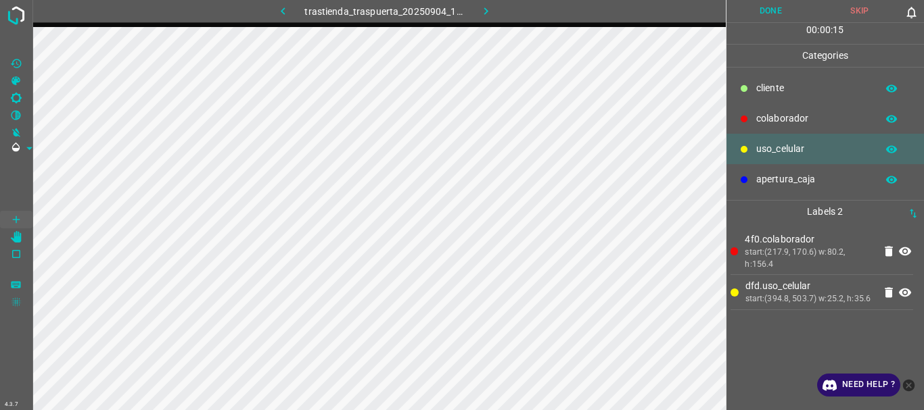
click at [767, 122] on p "colaborador" at bounding box center [813, 119] width 114 height 14
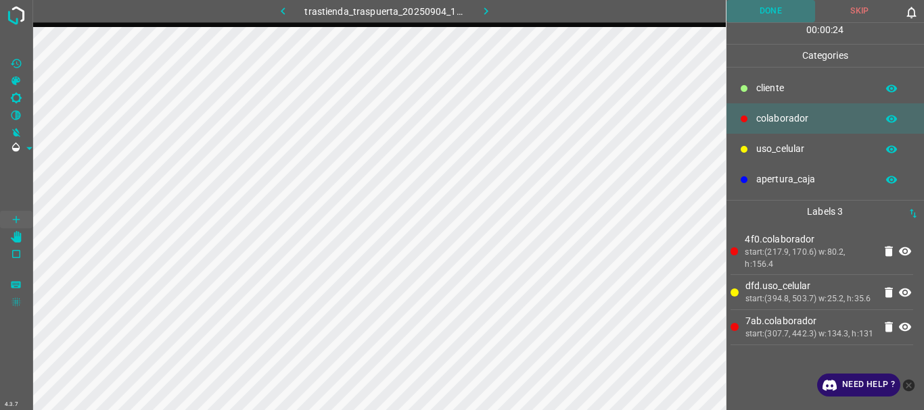
click at [771, 11] on button "Done" at bounding box center [770, 11] width 89 height 22
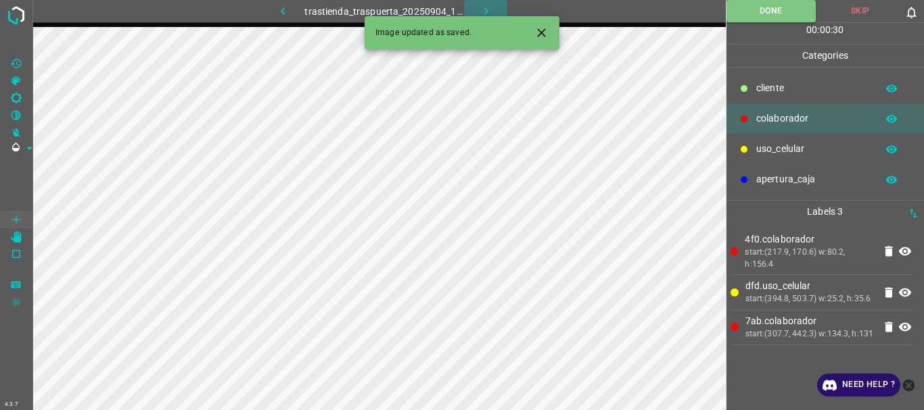
click at [484, 11] on icon "button" at bounding box center [486, 11] width 14 height 14
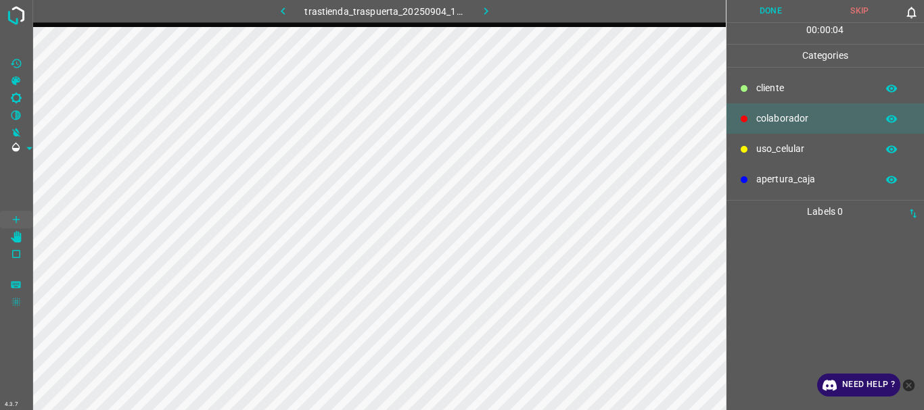
click at [761, 148] on p "uso_celular" at bounding box center [813, 149] width 114 height 14
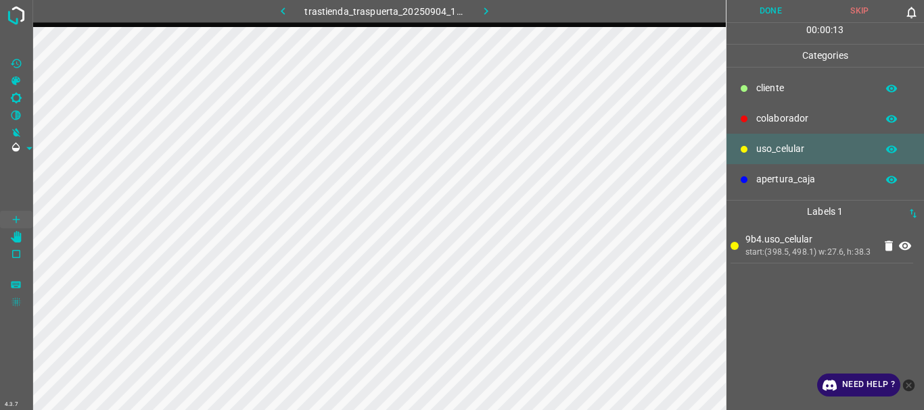
click at [782, 117] on p "colaborador" at bounding box center [813, 119] width 114 height 14
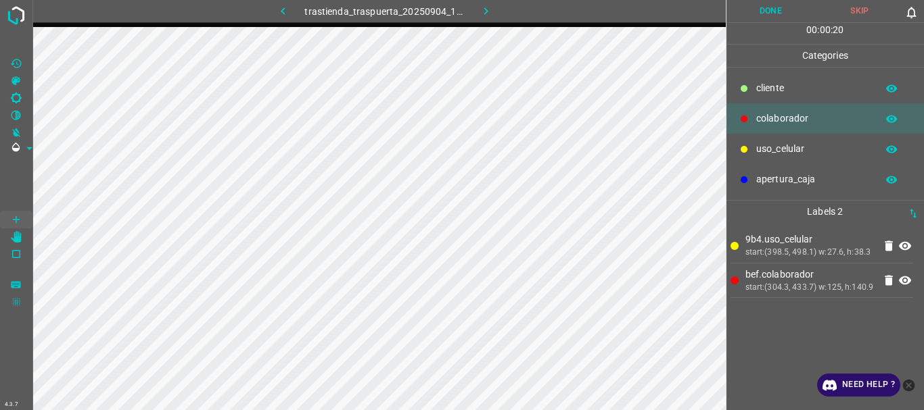
click at [759, 15] on button "Done" at bounding box center [770, 11] width 89 height 22
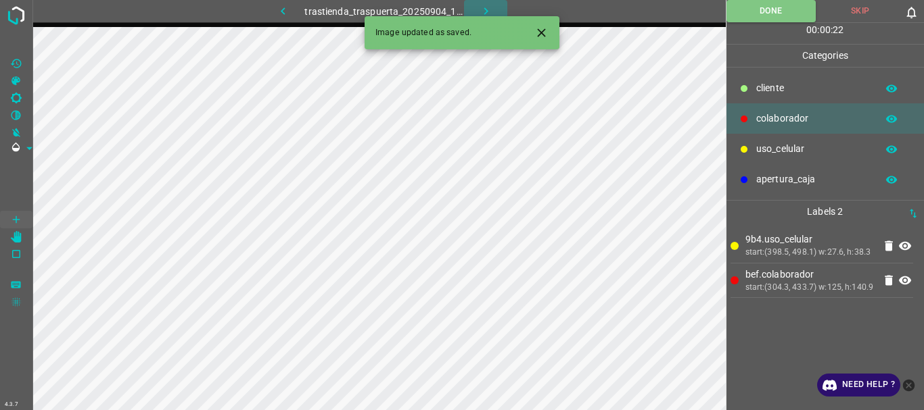
click at [475, 11] on button "button" at bounding box center [485, 11] width 43 height 22
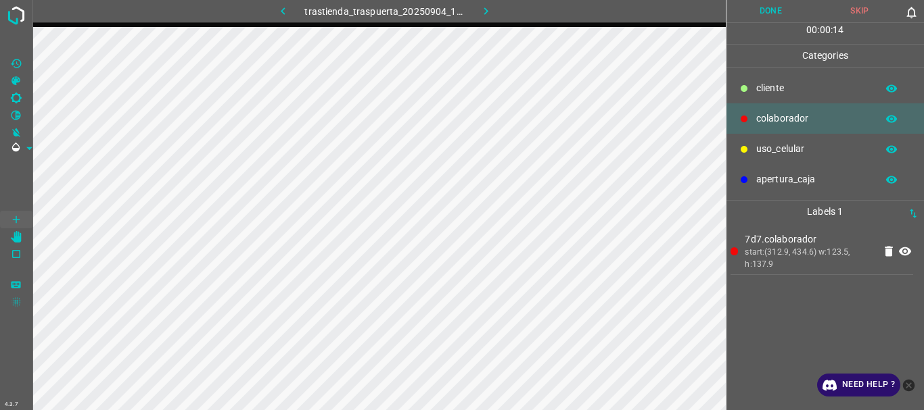
click at [760, 14] on button "Done" at bounding box center [770, 11] width 89 height 22
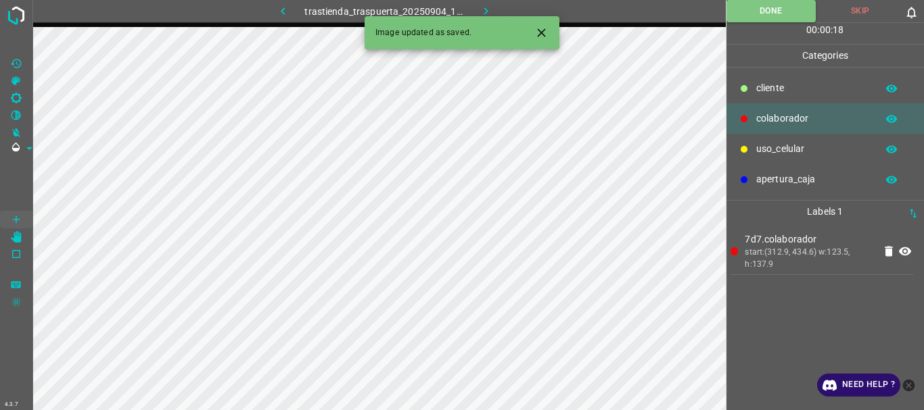
click at [479, 13] on icon "button" at bounding box center [486, 11] width 14 height 14
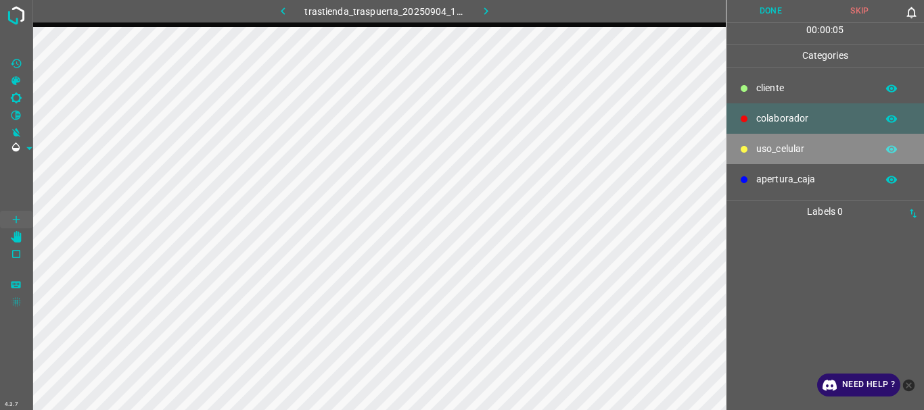
click at [759, 147] on p "uso_celular" at bounding box center [813, 149] width 114 height 14
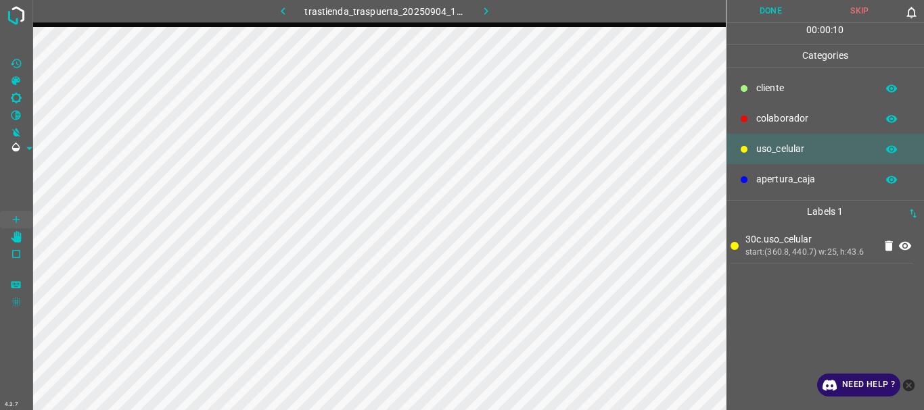
click at [746, 107] on div "colaborador" at bounding box center [825, 118] width 198 height 30
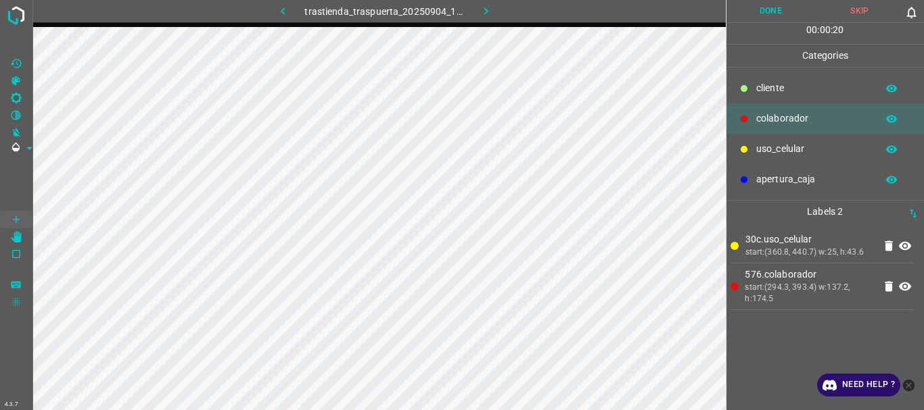
click at [726, 15] on button "Done" at bounding box center [770, 11] width 89 height 22
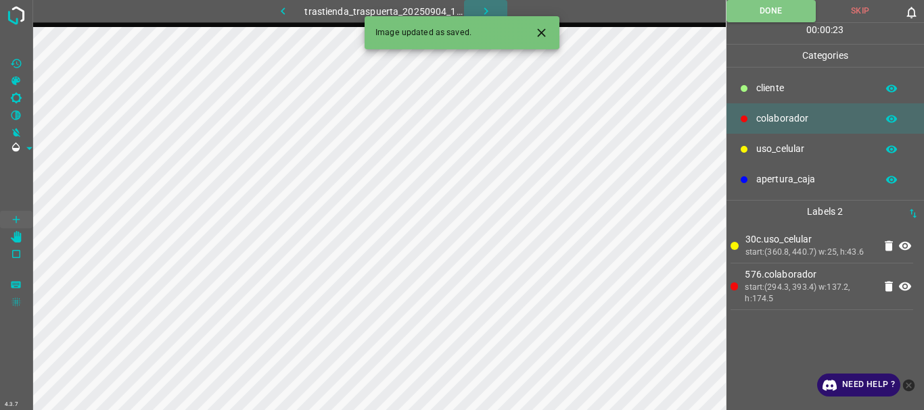
click at [479, 6] on icon "button" at bounding box center [486, 11] width 14 height 14
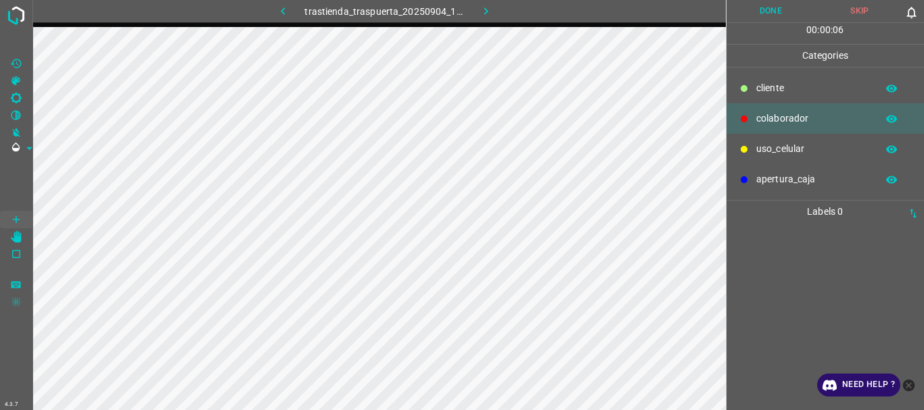
click at [750, 148] on div at bounding box center [744, 150] width 14 height 14
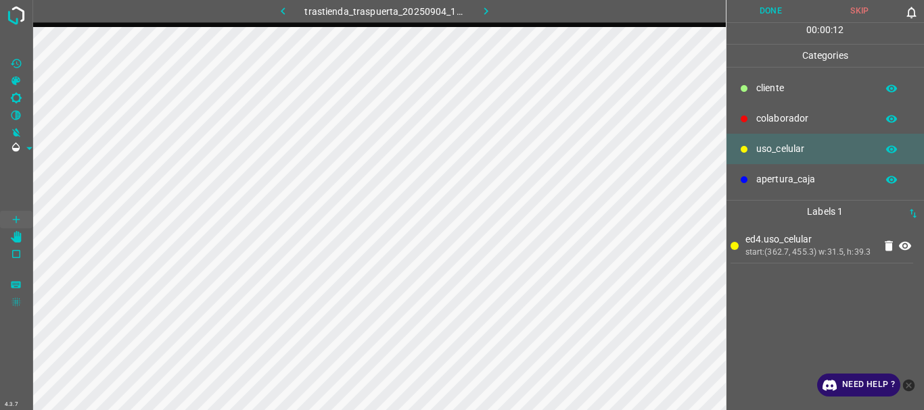
click at [779, 116] on p "colaborador" at bounding box center [813, 119] width 114 height 14
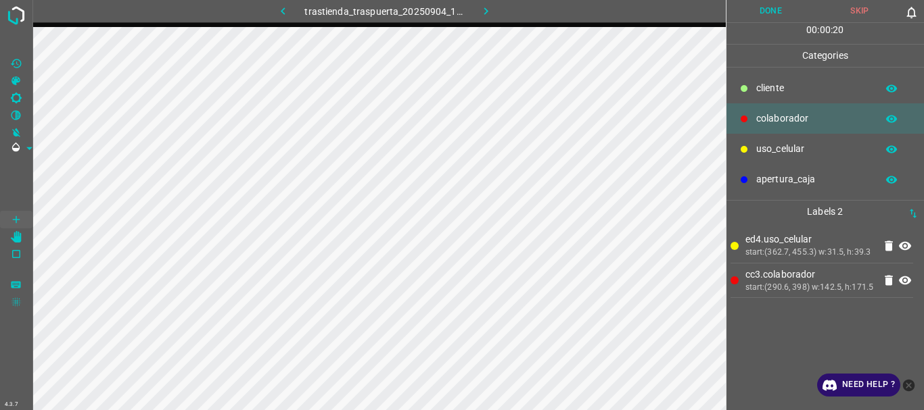
click at [748, 10] on button "Done" at bounding box center [770, 11] width 89 height 22
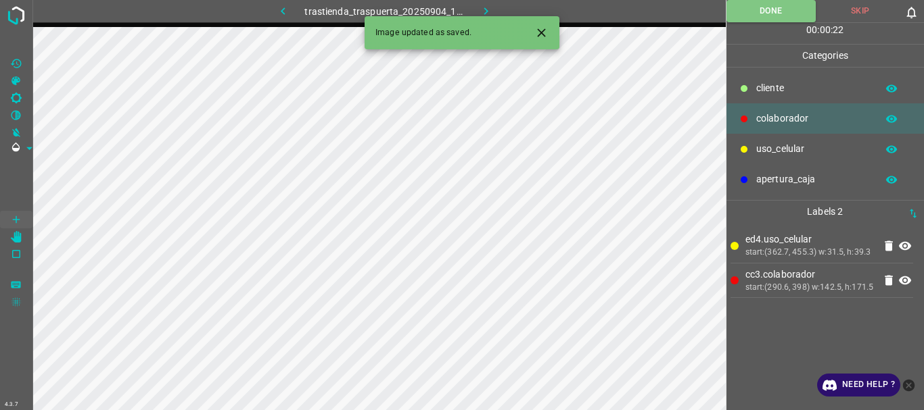
click at [473, 7] on button "button" at bounding box center [485, 11] width 43 height 22
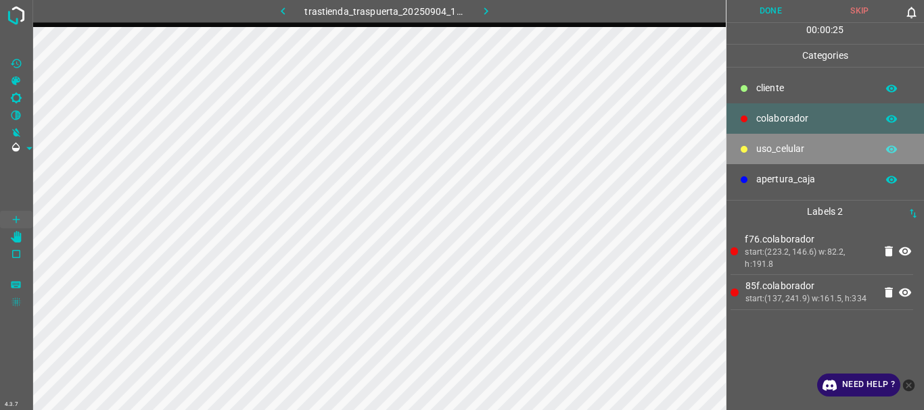
click at [763, 142] on p "uso_celular" at bounding box center [813, 149] width 114 height 14
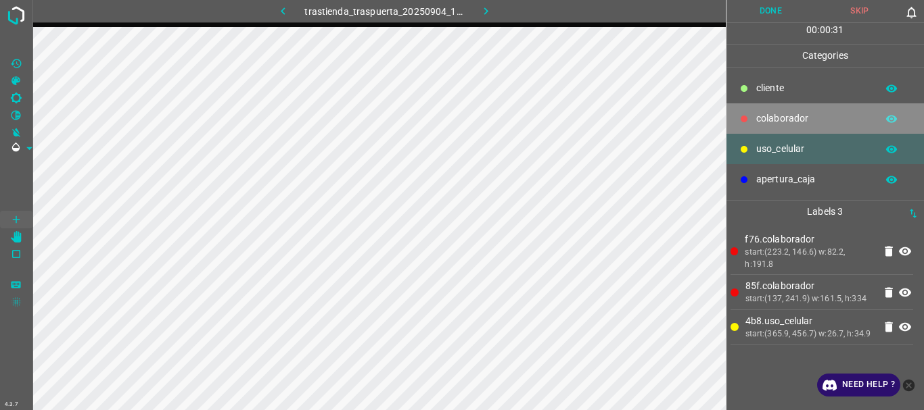
click at [795, 121] on p "colaborador" at bounding box center [813, 119] width 114 height 14
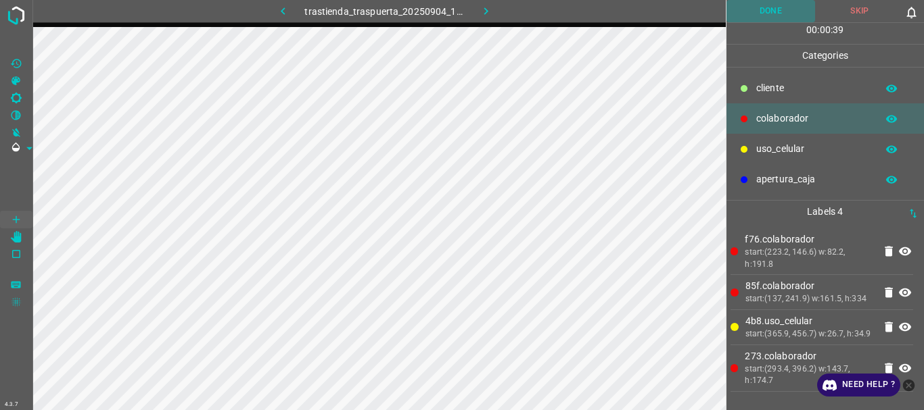
click at [750, 15] on button "Done" at bounding box center [770, 11] width 89 height 22
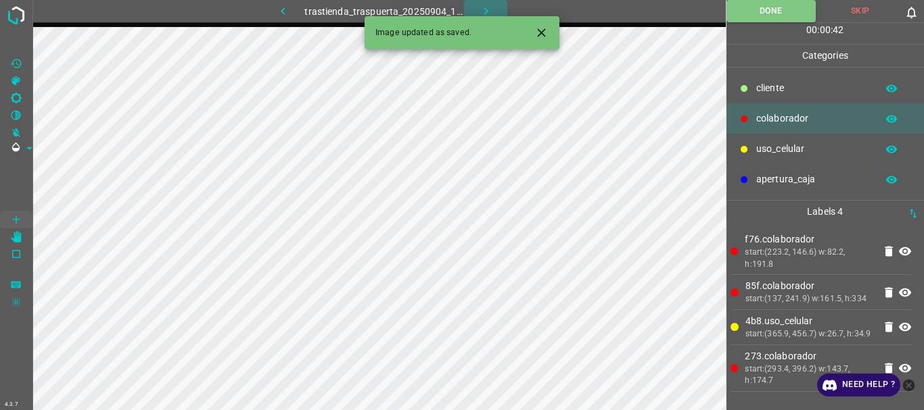
click at [478, 3] on button "button" at bounding box center [485, 11] width 43 height 22
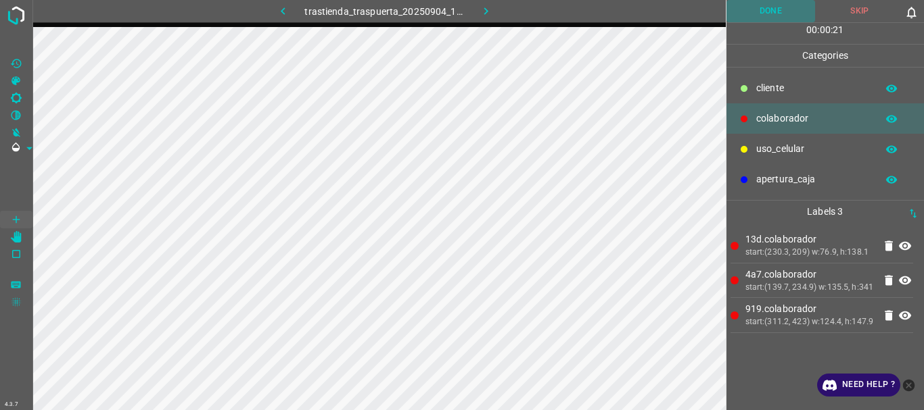
click at [759, 9] on button "Done" at bounding box center [770, 11] width 89 height 22
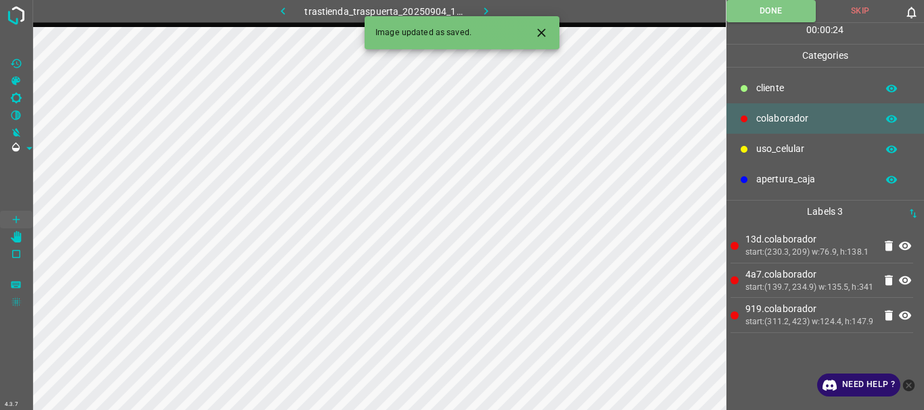
click at [486, 6] on icon "button" at bounding box center [486, 11] width 14 height 14
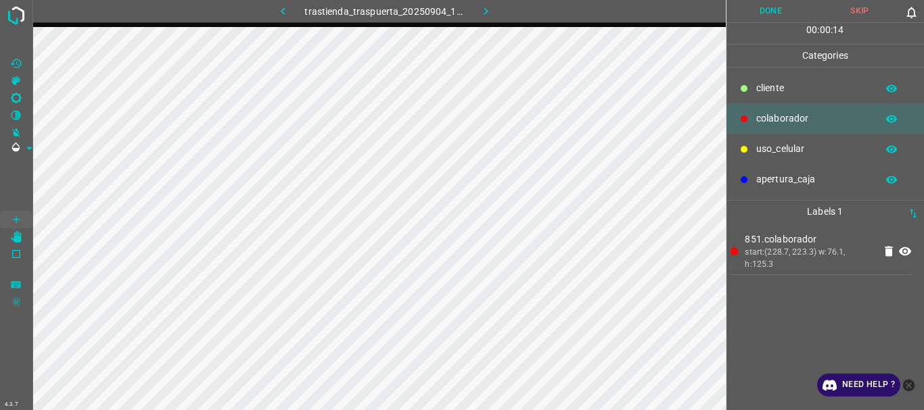
click at [902, 251] on icon at bounding box center [905, 251] width 12 height 9
click at [902, 251] on icon at bounding box center [905, 252] width 12 height 11
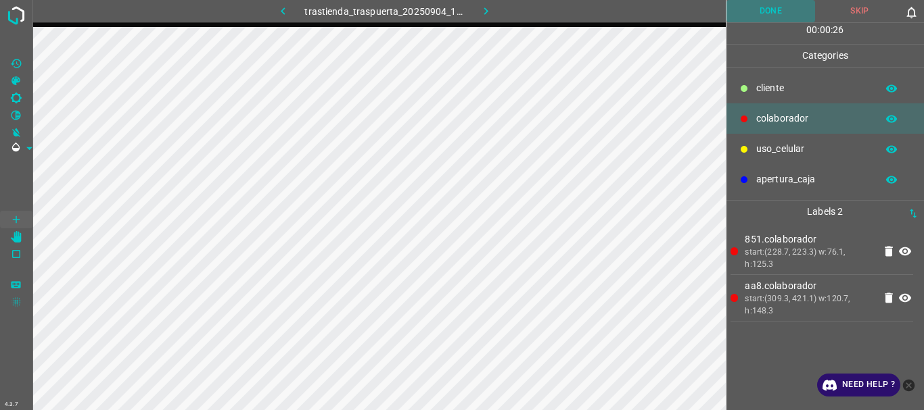
click at [779, 17] on button "Done" at bounding box center [770, 11] width 89 height 22
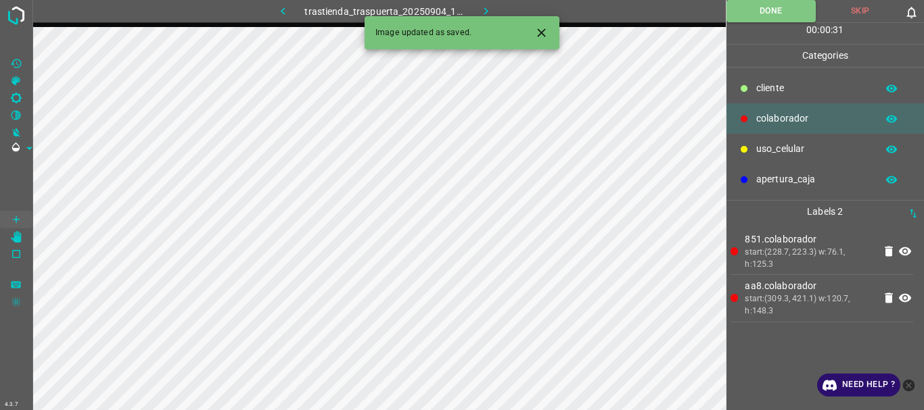
click at [486, 11] on icon "button" at bounding box center [485, 10] width 4 height 7
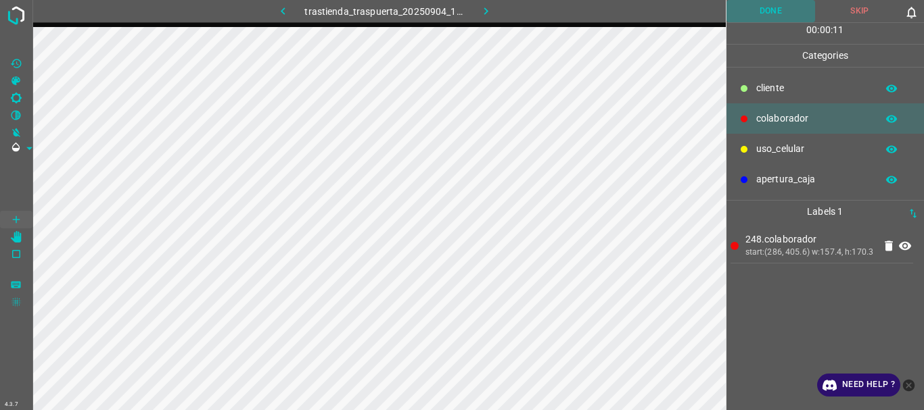
click at [757, 20] on button "Done" at bounding box center [770, 11] width 89 height 22
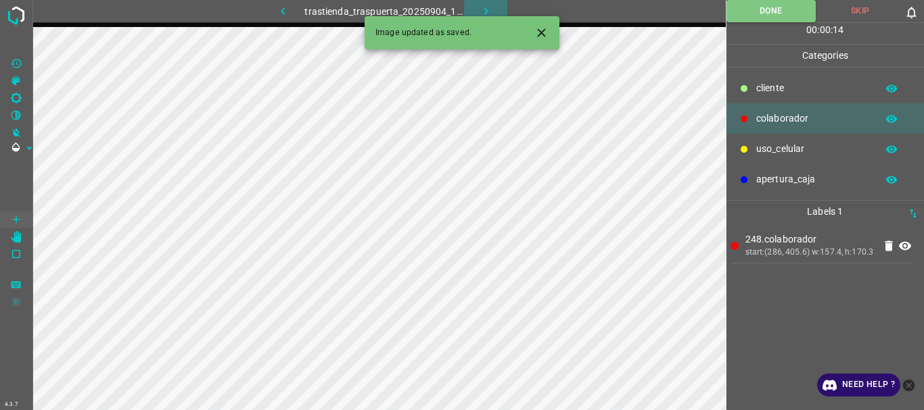
click at [476, 7] on button "button" at bounding box center [485, 11] width 43 height 22
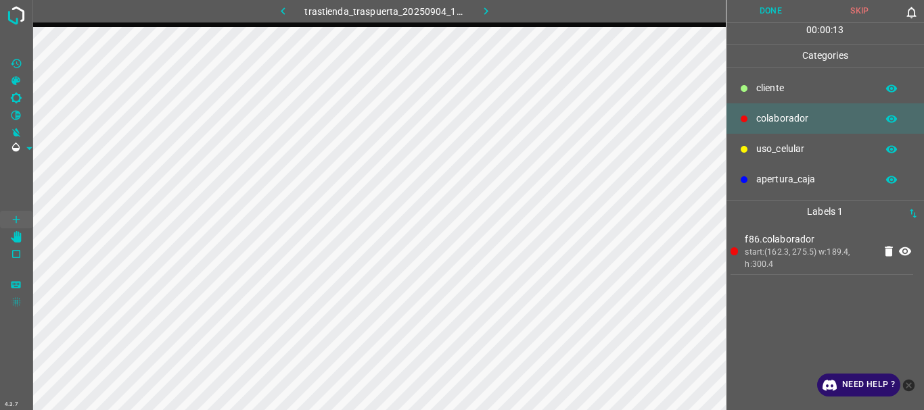
click at [760, 3] on button "Done" at bounding box center [770, 11] width 89 height 22
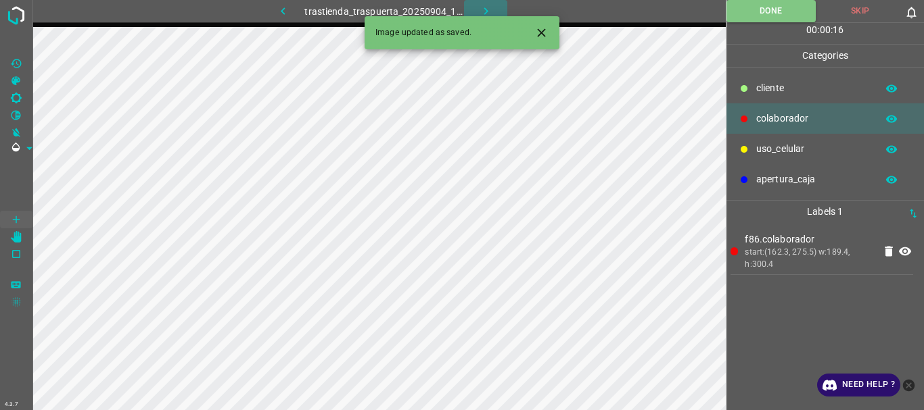
click at [484, 11] on icon "button" at bounding box center [486, 11] width 14 height 14
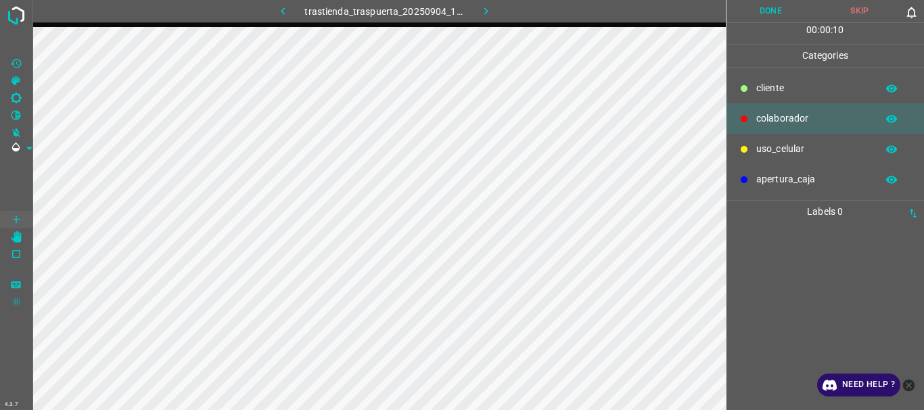
click at [762, 13] on button "Done" at bounding box center [770, 11] width 89 height 22
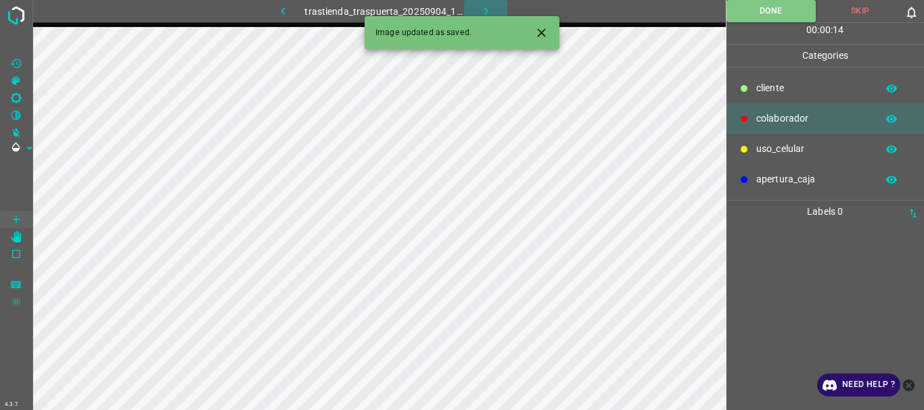
click at [479, 5] on icon "button" at bounding box center [486, 11] width 14 height 14
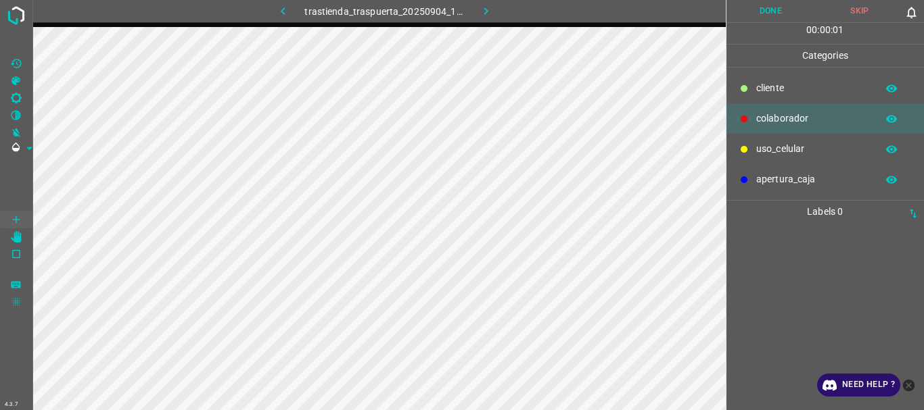
click at [765, 16] on button "Done" at bounding box center [770, 11] width 89 height 22
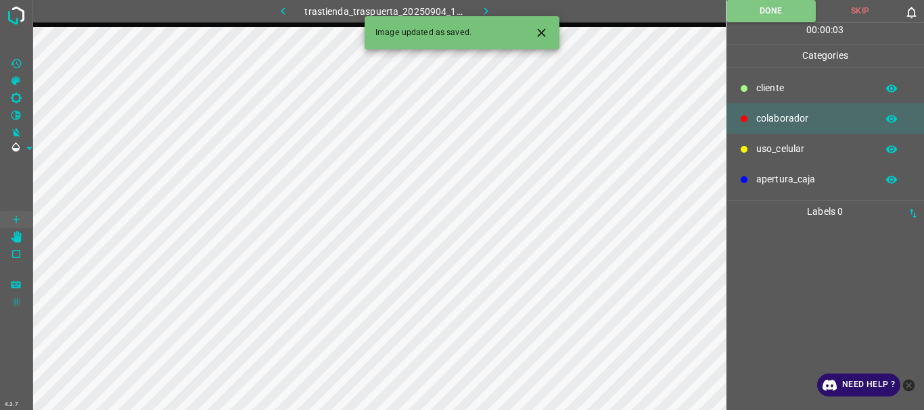
click at [489, 7] on icon "button" at bounding box center [486, 11] width 14 height 14
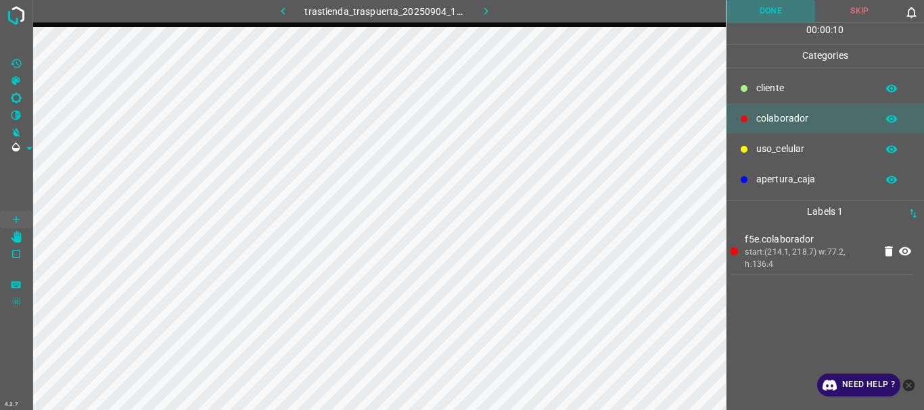
click at [762, 9] on button "Done" at bounding box center [770, 11] width 89 height 22
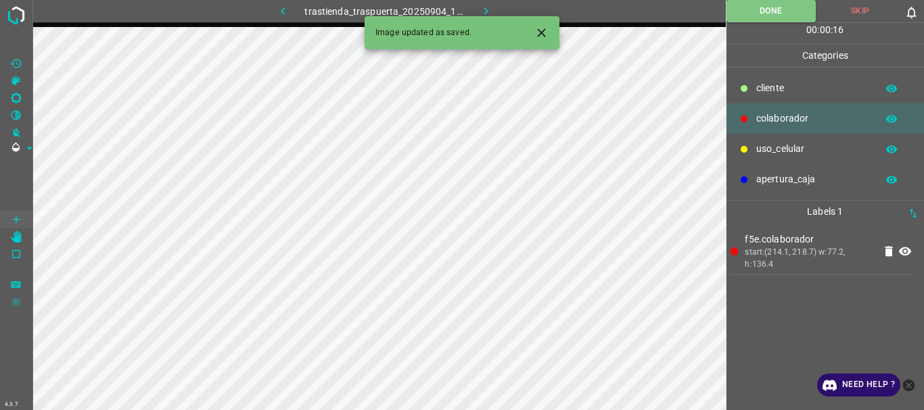
click at [480, 5] on icon "button" at bounding box center [486, 11] width 14 height 14
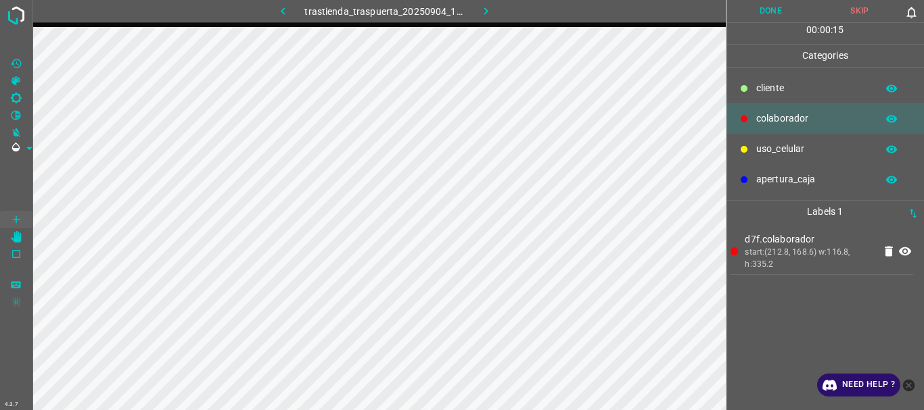
click at [769, 13] on button "Done" at bounding box center [770, 11] width 89 height 22
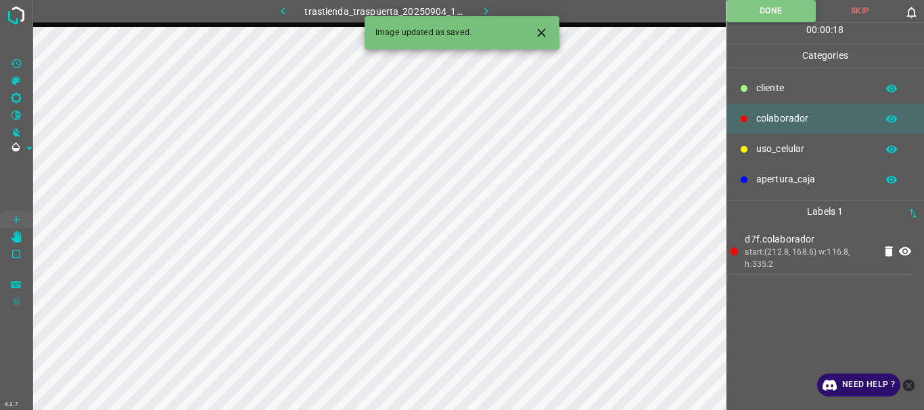
click at [489, 9] on icon "button" at bounding box center [486, 11] width 14 height 14
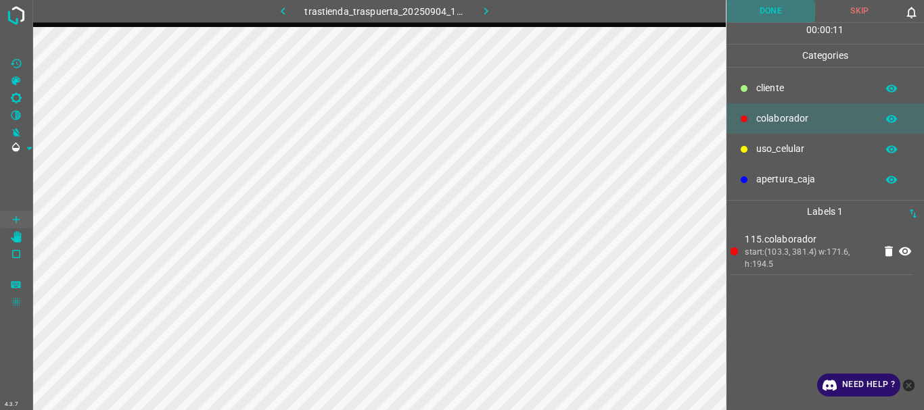
click at [755, 6] on button "Done" at bounding box center [770, 11] width 89 height 22
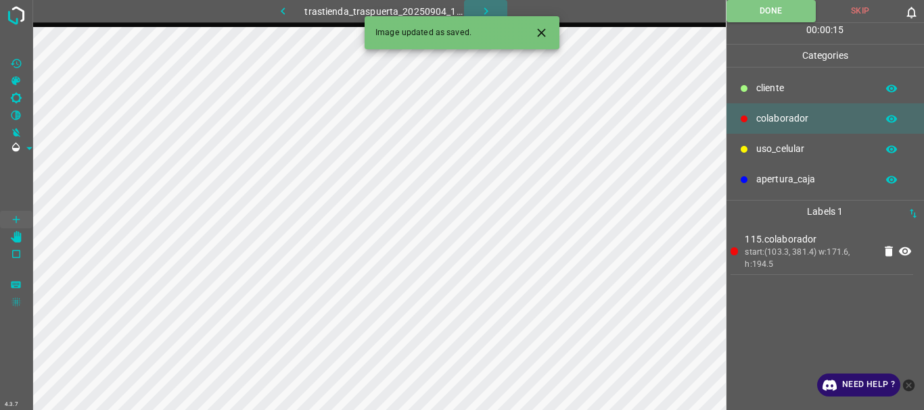
click at [486, 14] on icon "button" at bounding box center [486, 11] width 14 height 14
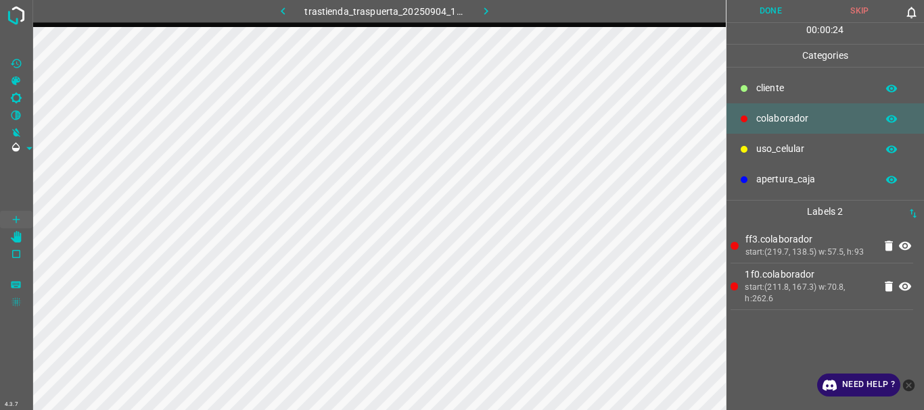
click at [763, 7] on button "Done" at bounding box center [770, 11] width 89 height 22
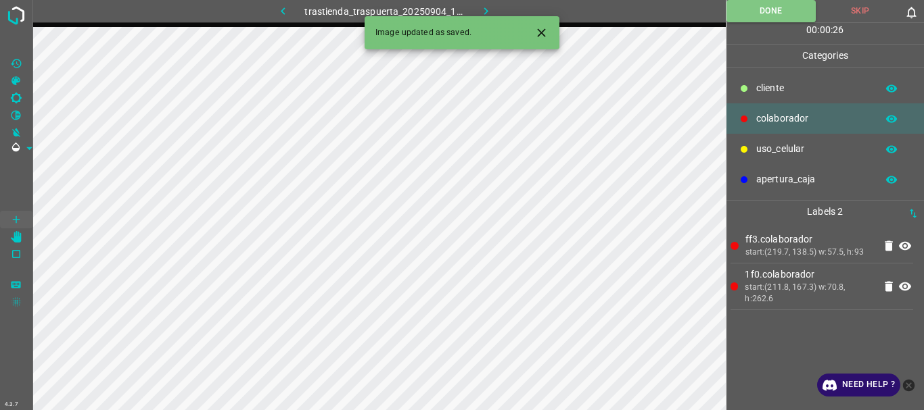
click at [483, 0] on button "button" at bounding box center [485, 11] width 43 height 22
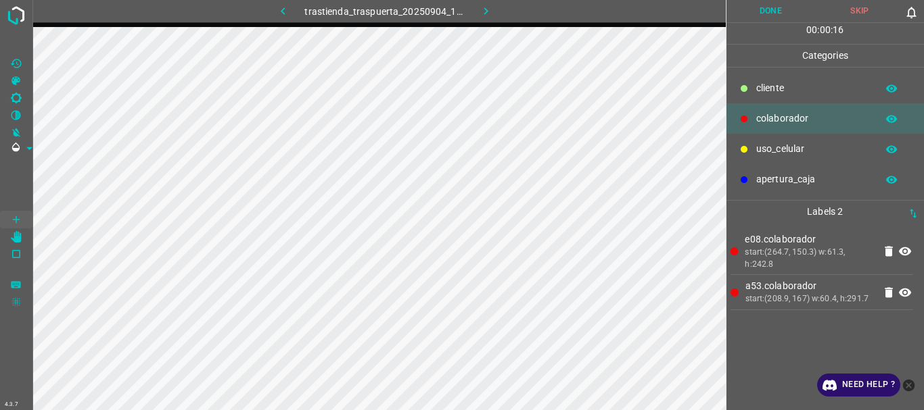
click at [757, 10] on button "Done" at bounding box center [770, 11] width 89 height 22
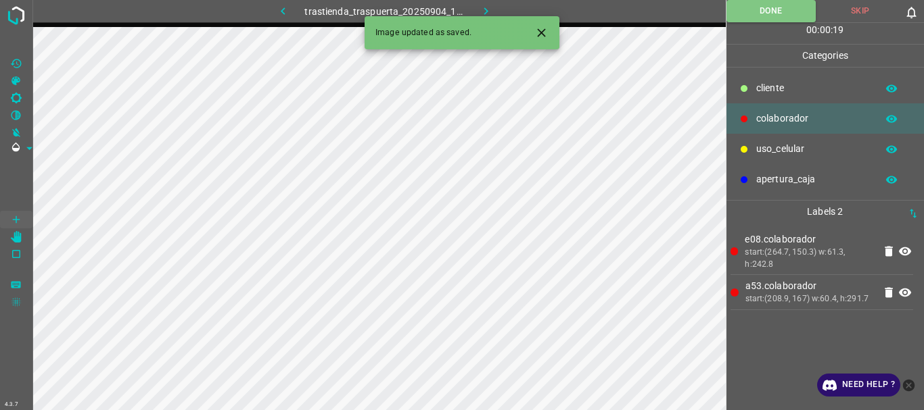
click at [481, 10] on icon "button" at bounding box center [486, 11] width 14 height 14
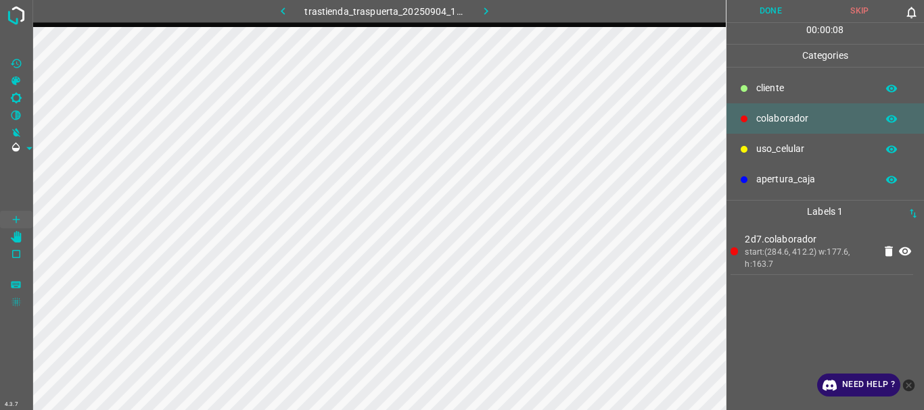
click at [760, 9] on button "Done" at bounding box center [770, 11] width 89 height 22
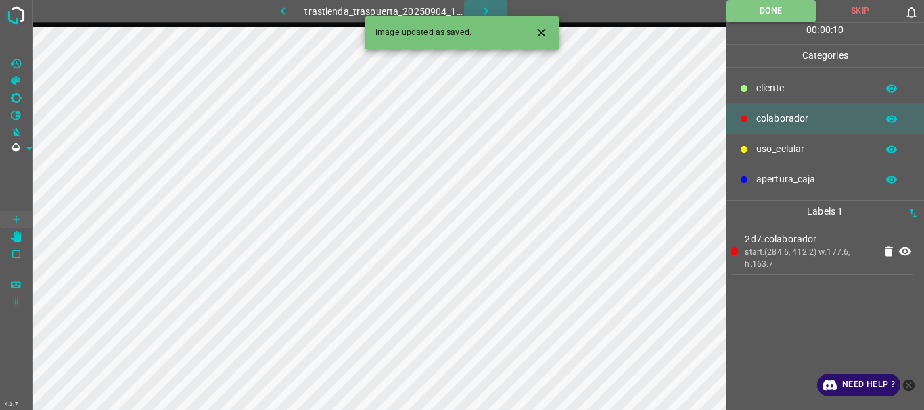
click at [486, 11] on icon "button" at bounding box center [485, 10] width 4 height 7
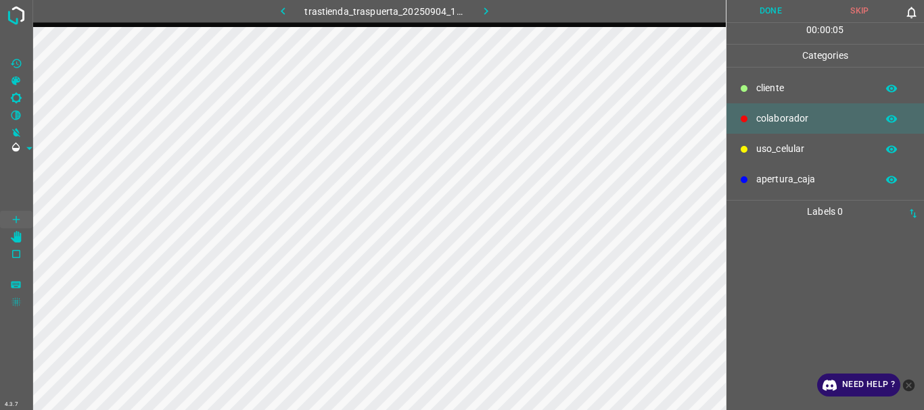
click at [769, 146] on p "uso_celular" at bounding box center [813, 149] width 114 height 14
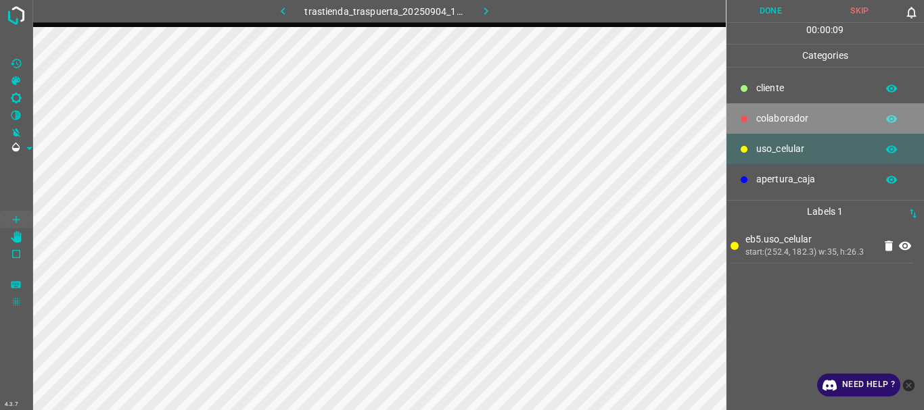
click at [764, 114] on p "colaborador" at bounding box center [813, 119] width 114 height 14
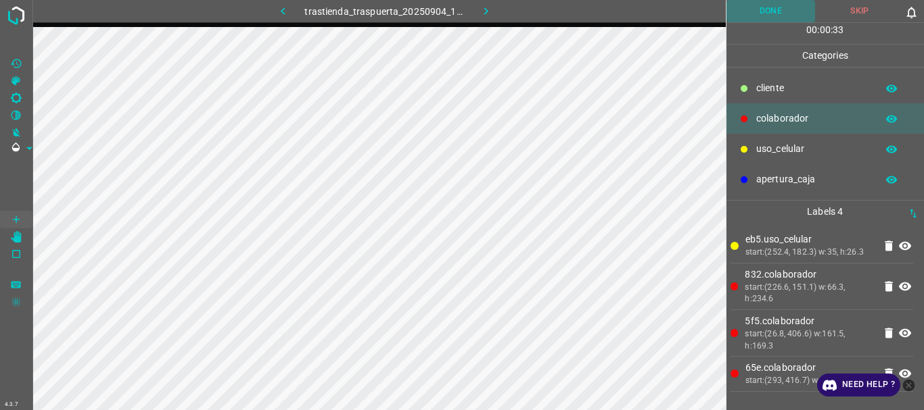
click at [782, 9] on button "Done" at bounding box center [770, 11] width 89 height 22
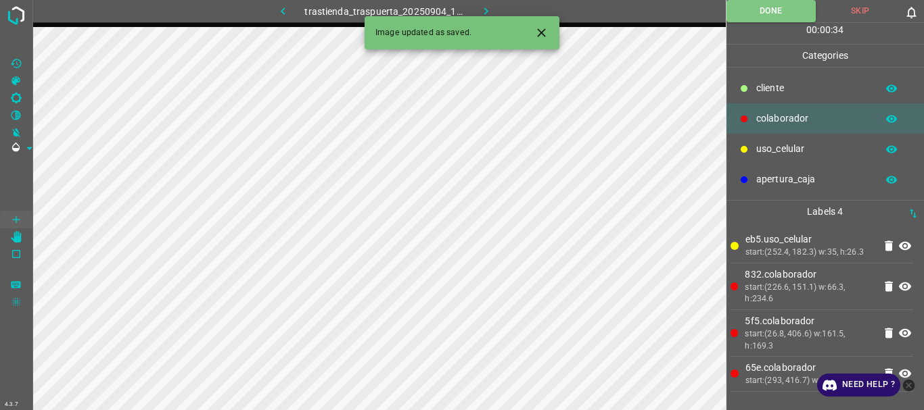
click at [490, 9] on icon "button" at bounding box center [486, 11] width 14 height 14
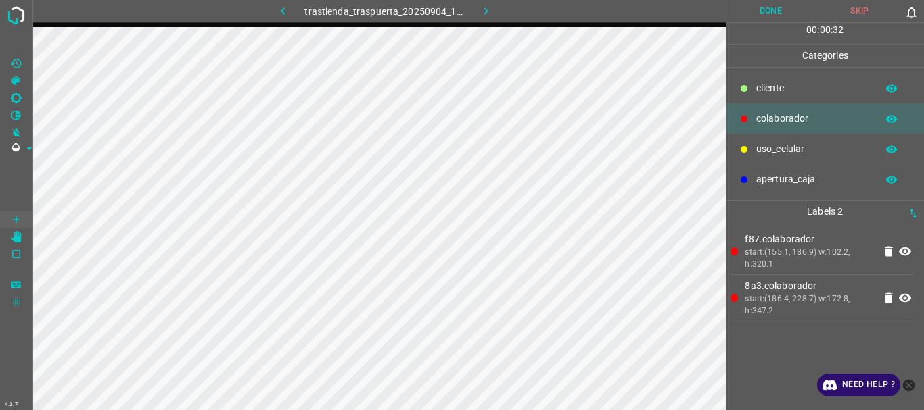
click at [736, 166] on div "apertura_caja" at bounding box center [825, 179] width 198 height 30
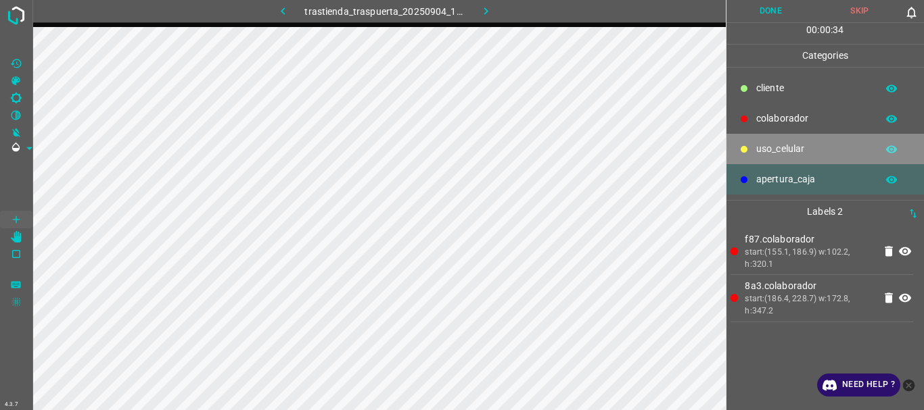
click at [759, 145] on p "uso_celular" at bounding box center [813, 149] width 114 height 14
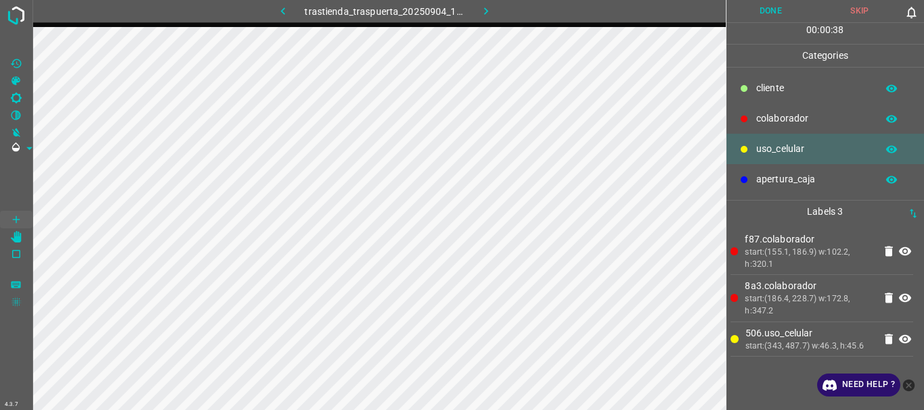
click at [781, 110] on div "colaborador" at bounding box center [825, 118] width 198 height 30
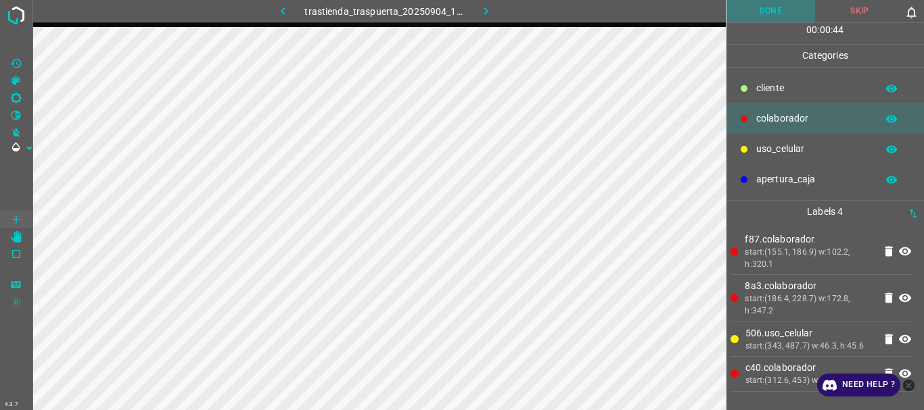
click at [751, 1] on button "Done" at bounding box center [770, 11] width 89 height 22
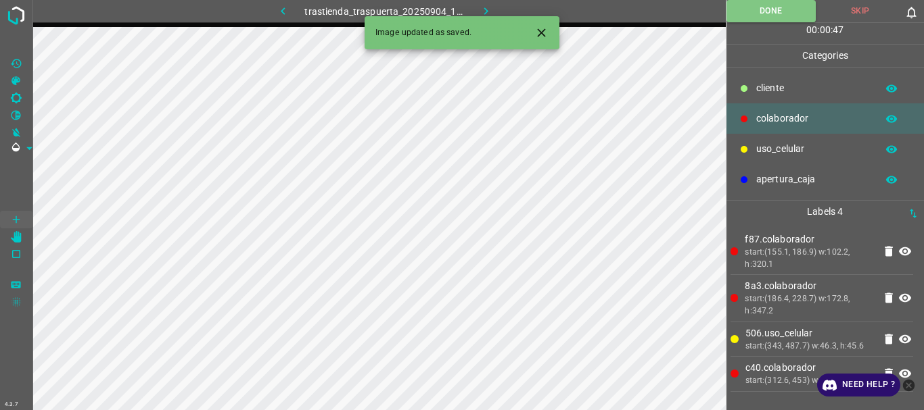
click at [470, 9] on button "button" at bounding box center [485, 11] width 43 height 22
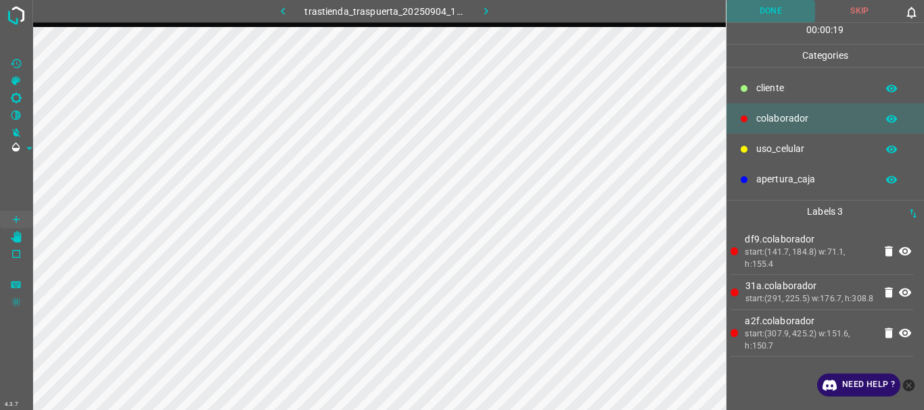
click at [775, 14] on button "Done" at bounding box center [770, 11] width 89 height 22
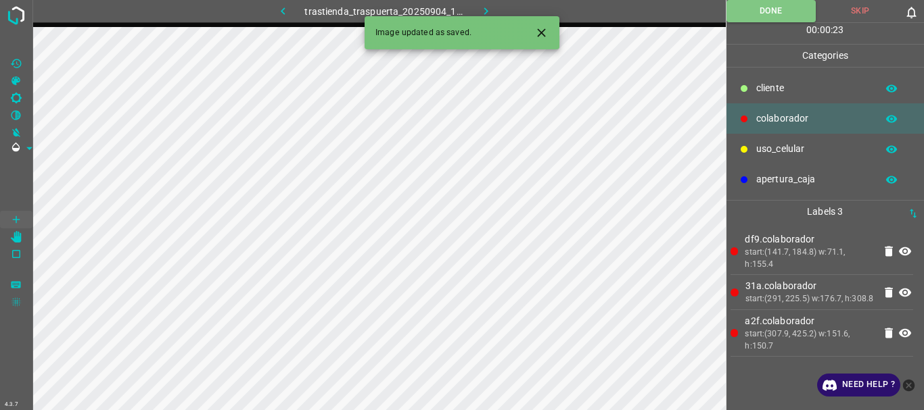
click at [484, 10] on icon "button" at bounding box center [486, 11] width 14 height 14
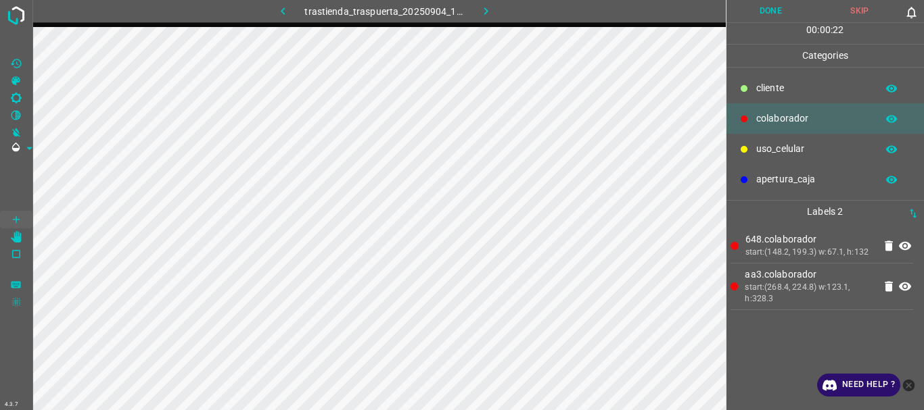
click at [767, 11] on button "Done" at bounding box center [770, 11] width 89 height 22
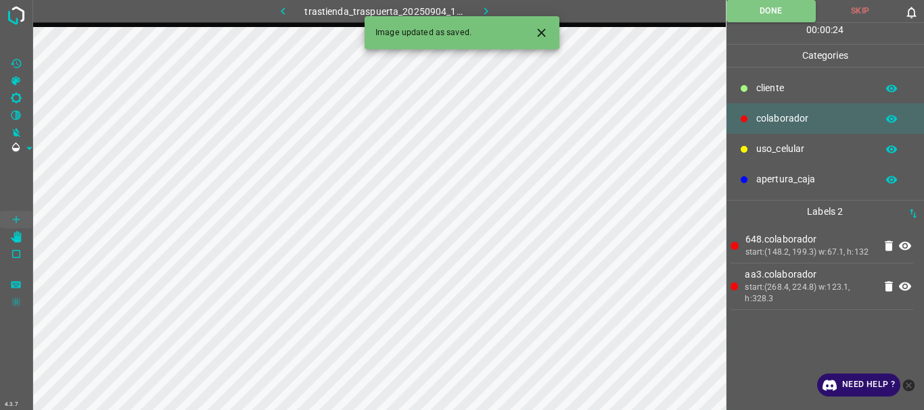
click at [479, 9] on icon "button" at bounding box center [486, 11] width 14 height 14
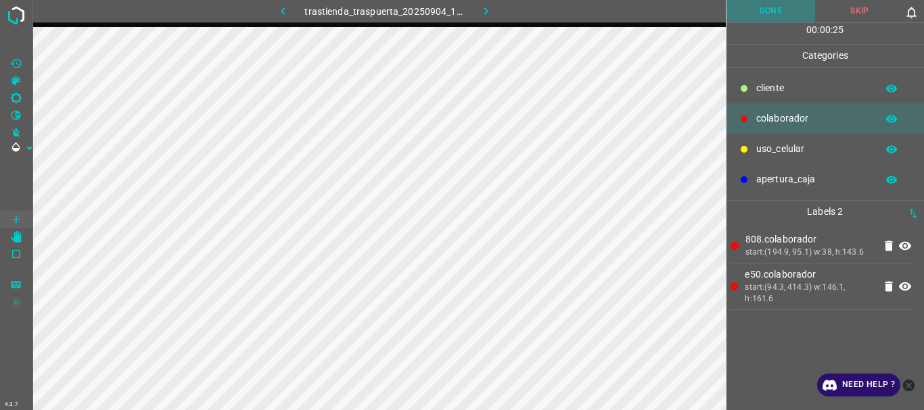
click at [768, 14] on button "Done" at bounding box center [770, 11] width 89 height 22
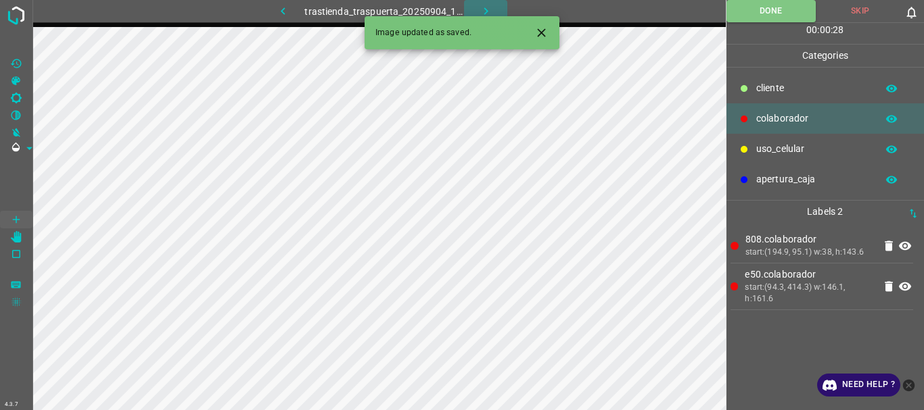
click at [485, 7] on icon "button" at bounding box center [486, 11] width 14 height 14
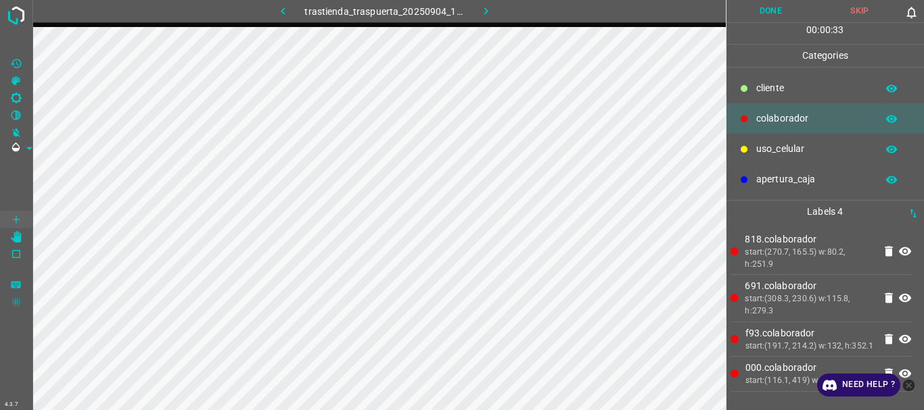
click at [746, 7] on button "Done" at bounding box center [770, 11] width 89 height 22
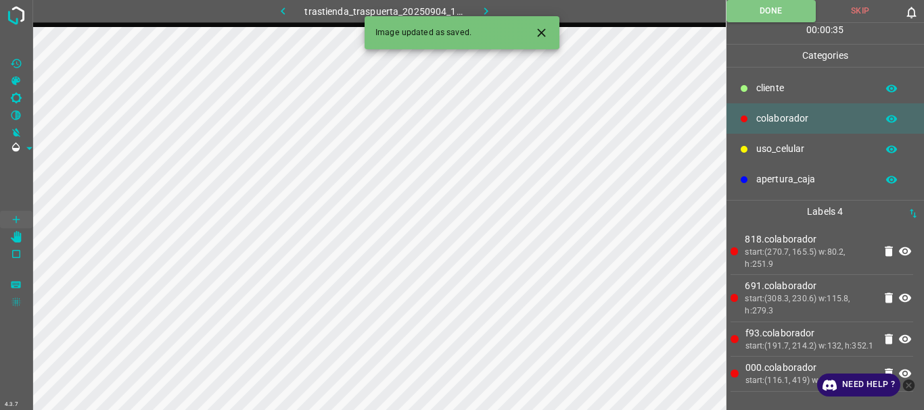
click at [479, 5] on icon "button" at bounding box center [486, 11] width 14 height 14
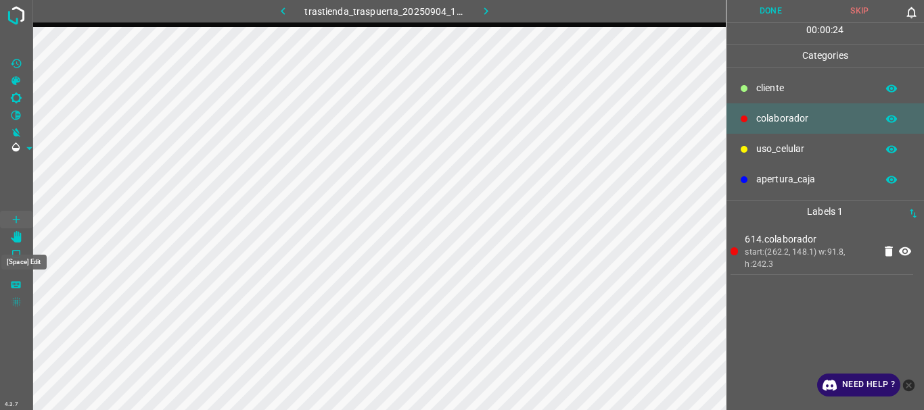
click at [13, 237] on icon "[Space] Edit" at bounding box center [16, 237] width 12 height 12
click at [11, 218] on icon "[Space] Draw" at bounding box center [16, 220] width 12 height 12
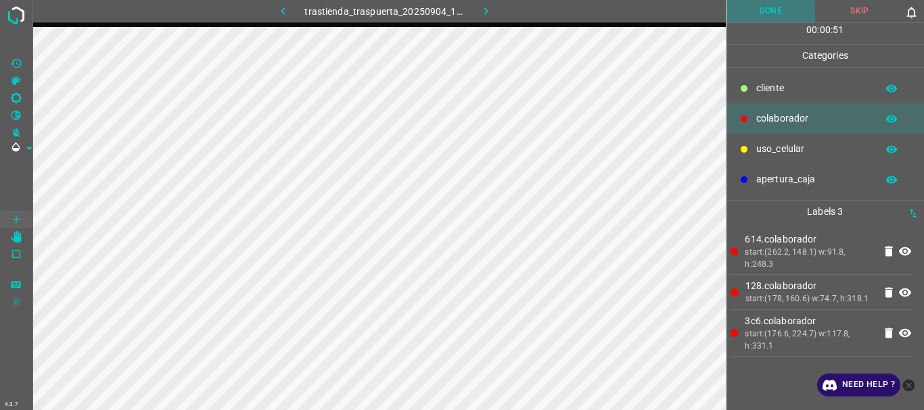
click at [747, 7] on button "Done" at bounding box center [770, 11] width 89 height 22
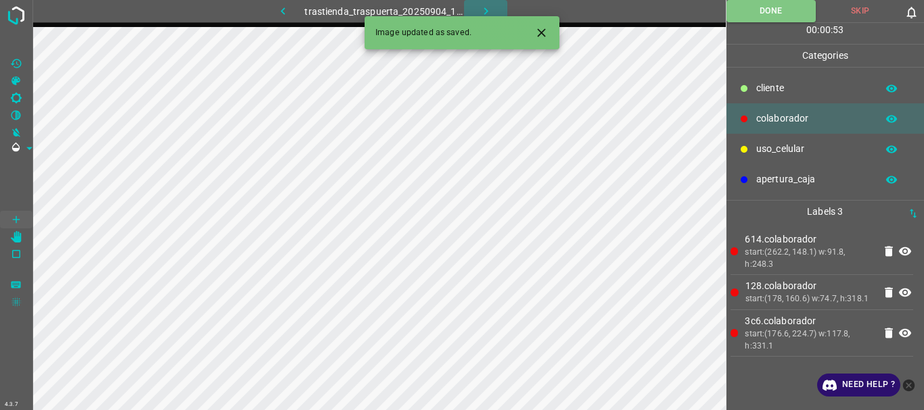
click at [485, 3] on button "button" at bounding box center [485, 11] width 43 height 22
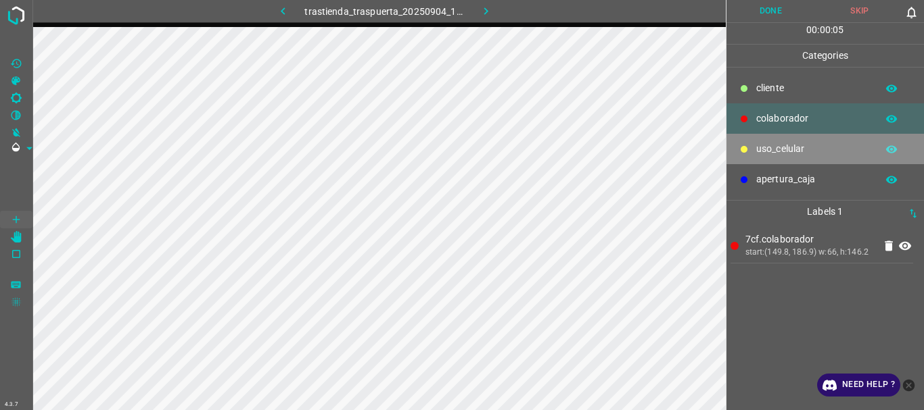
click at [804, 144] on p "uso_celular" at bounding box center [813, 149] width 114 height 14
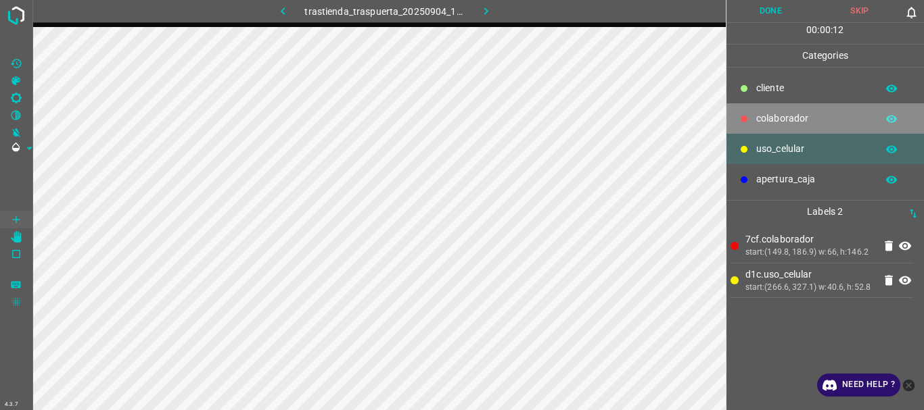
click at [799, 112] on p "colaborador" at bounding box center [813, 119] width 114 height 14
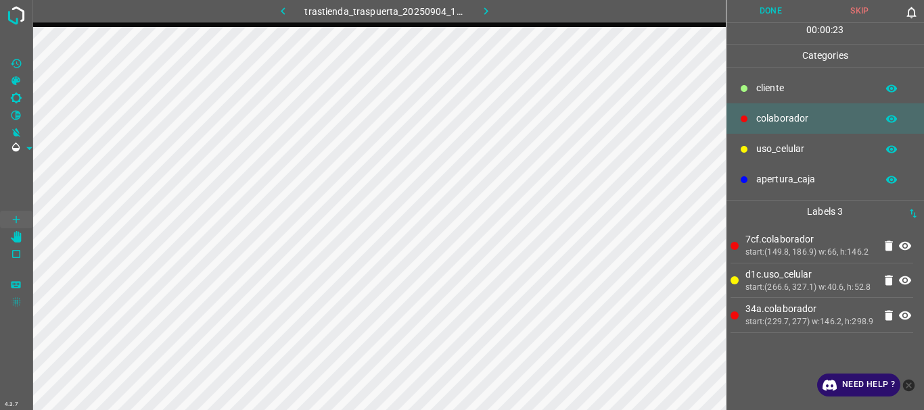
click at [765, 10] on button "Done" at bounding box center [770, 11] width 89 height 22
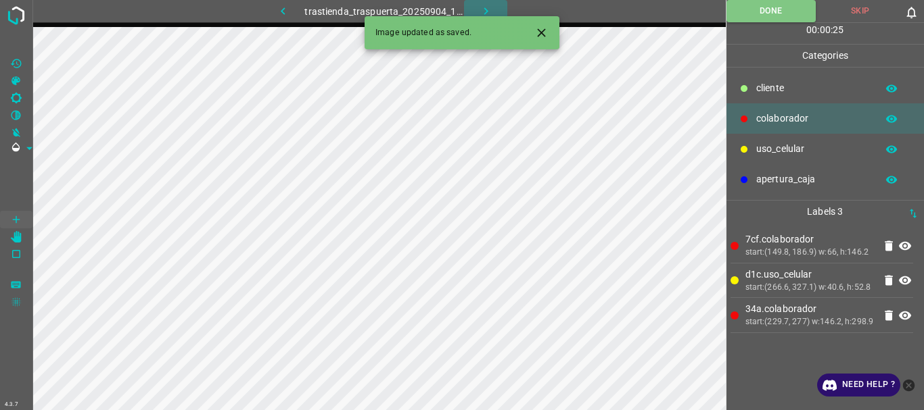
click at [482, 5] on icon "button" at bounding box center [486, 11] width 14 height 14
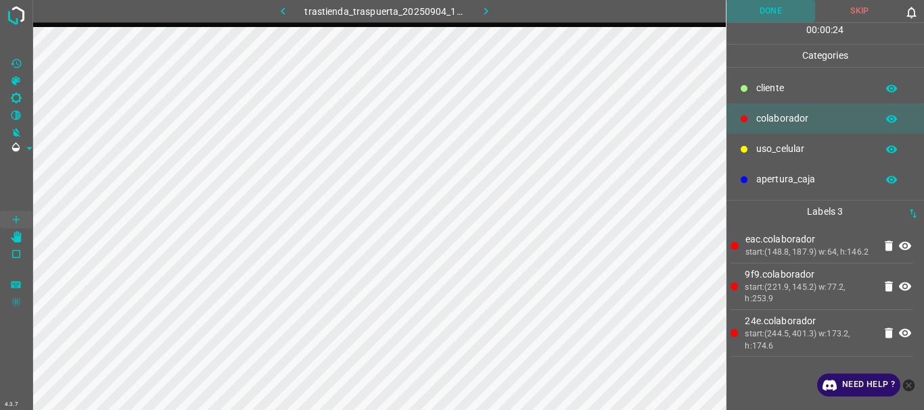
click at [752, 17] on button "Done" at bounding box center [770, 11] width 89 height 22
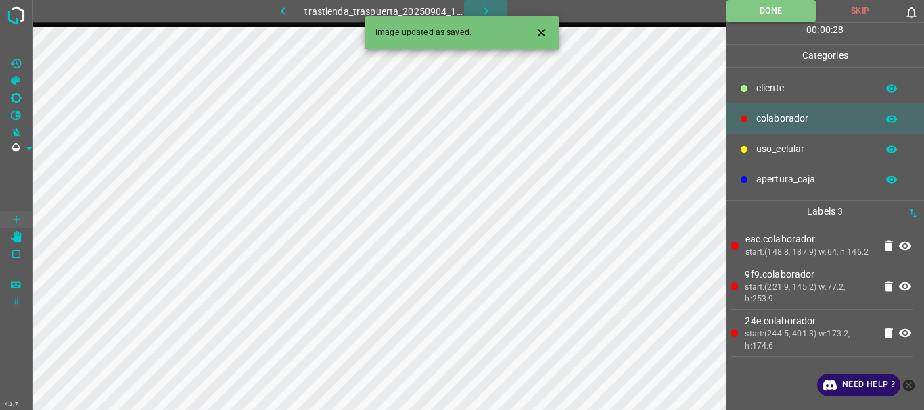
click at [487, 9] on icon "button" at bounding box center [486, 11] width 14 height 14
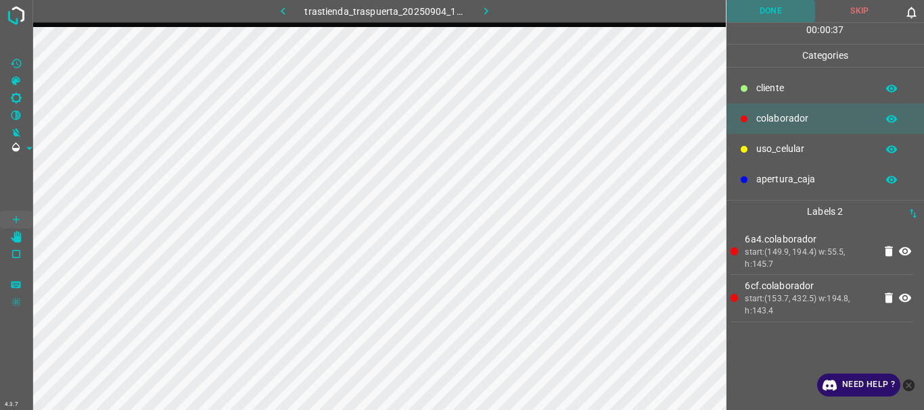
click at [780, 5] on button "Done" at bounding box center [770, 11] width 89 height 22
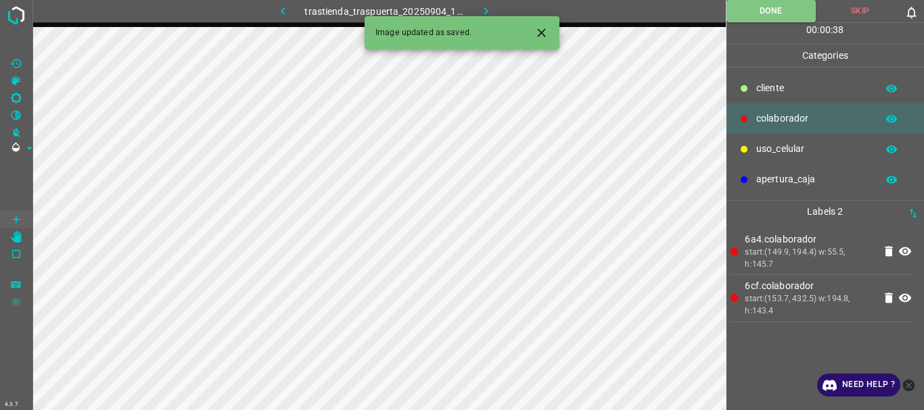
click at [483, 9] on icon "button" at bounding box center [486, 11] width 14 height 14
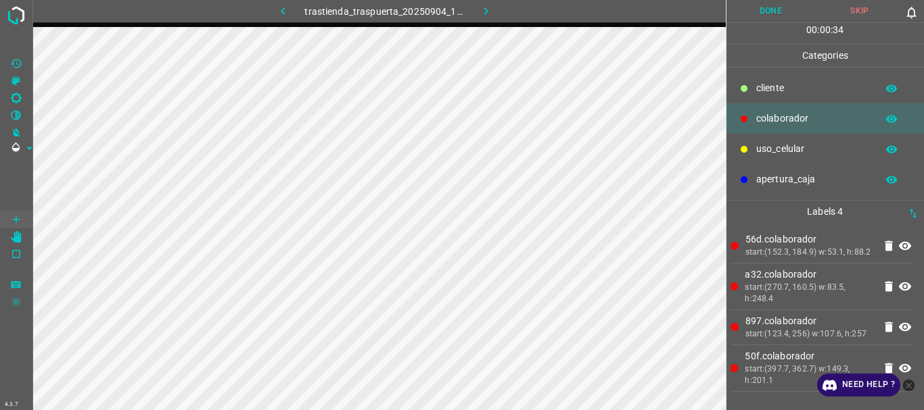
click at [776, 15] on button "Done" at bounding box center [770, 11] width 89 height 22
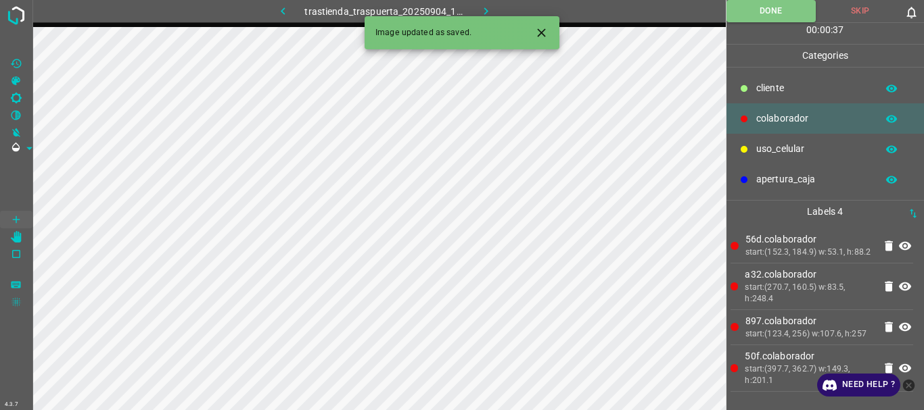
click at [487, 7] on icon "button" at bounding box center [486, 11] width 14 height 14
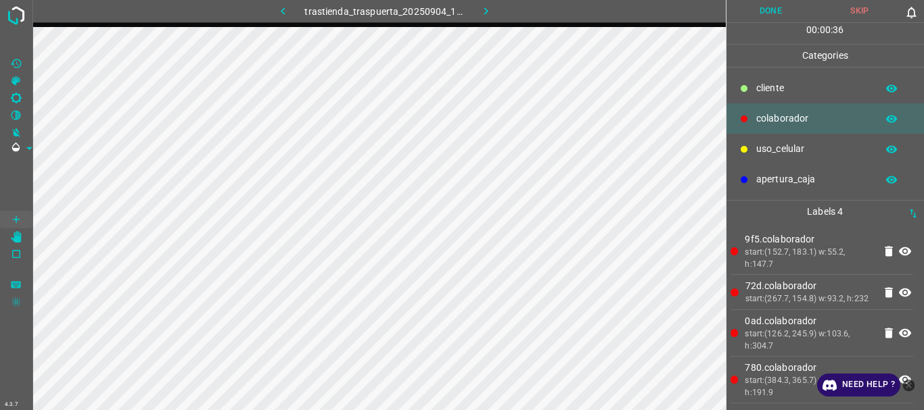
click at [781, 4] on button "Done" at bounding box center [770, 11] width 89 height 22
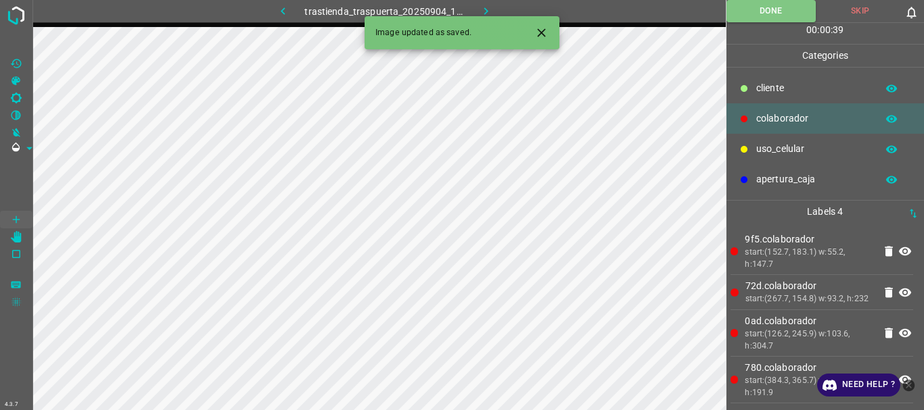
click at [483, 14] on icon "button" at bounding box center [486, 11] width 14 height 14
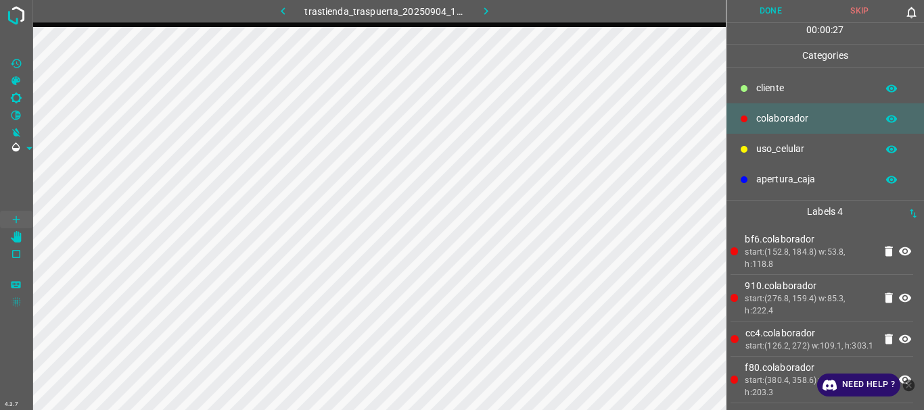
click at [768, 12] on button "Done" at bounding box center [770, 11] width 89 height 22
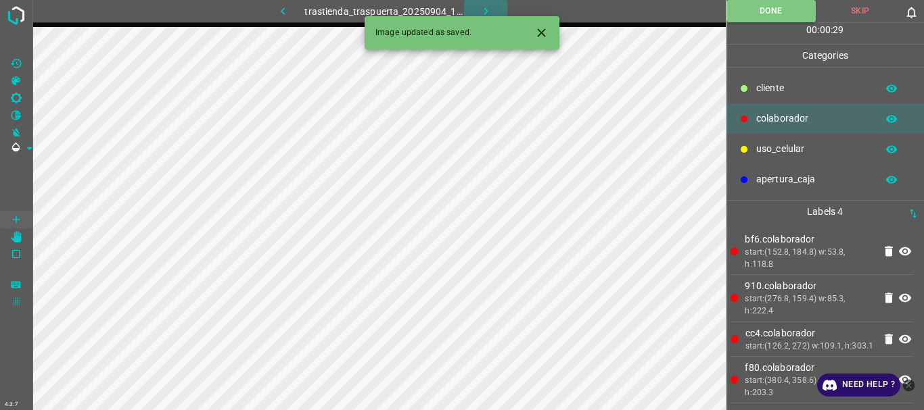
click at [490, 8] on icon "button" at bounding box center [486, 11] width 14 height 14
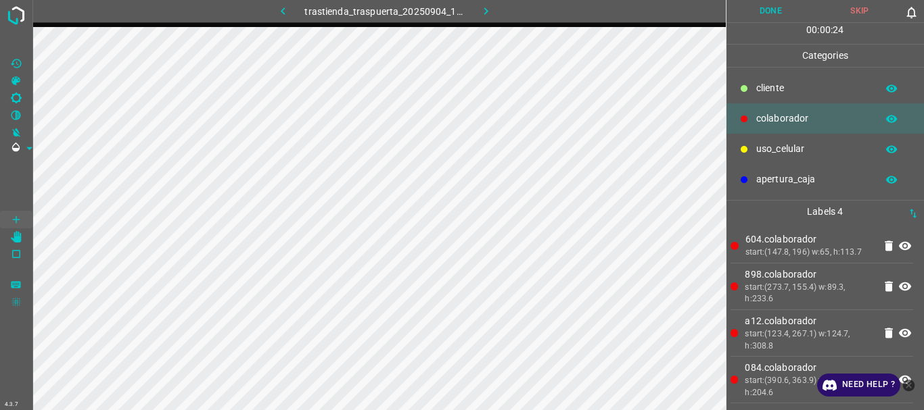
click at [752, 9] on button "Done" at bounding box center [770, 11] width 89 height 22
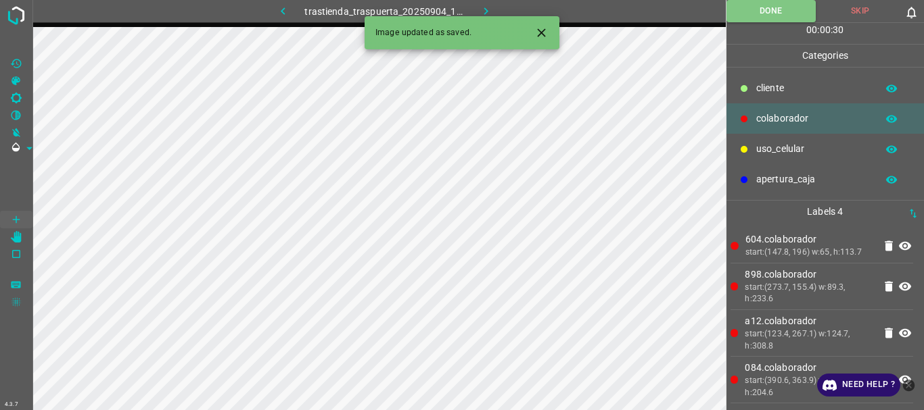
click at [487, 8] on icon "button" at bounding box center [486, 11] width 14 height 14
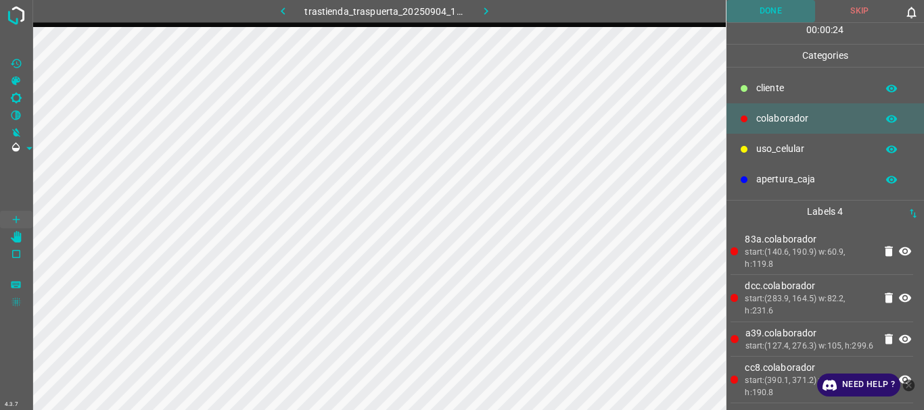
click at [777, 11] on button "Done" at bounding box center [770, 11] width 89 height 22
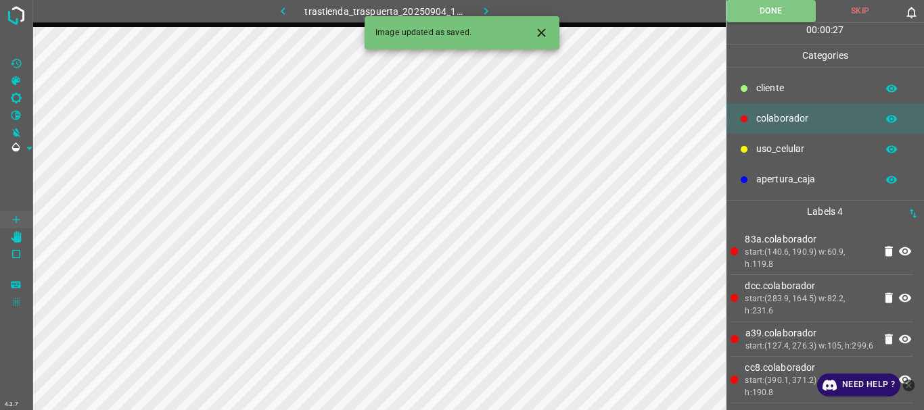
click at [482, 13] on icon "button" at bounding box center [486, 11] width 14 height 14
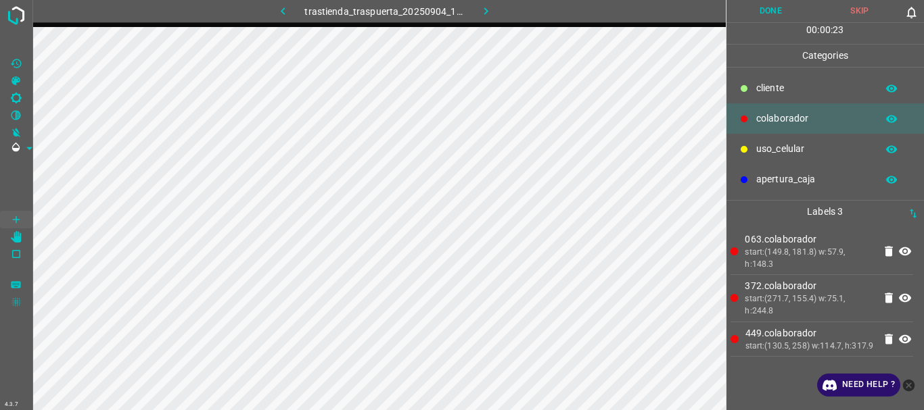
click at [17, 232] on icon "[Space] Edit" at bounding box center [16, 237] width 11 height 12
click at [16, 218] on icon "[Space] Draw" at bounding box center [16, 220] width 12 height 12
click at [762, 11] on button "Done" at bounding box center [770, 11] width 89 height 22
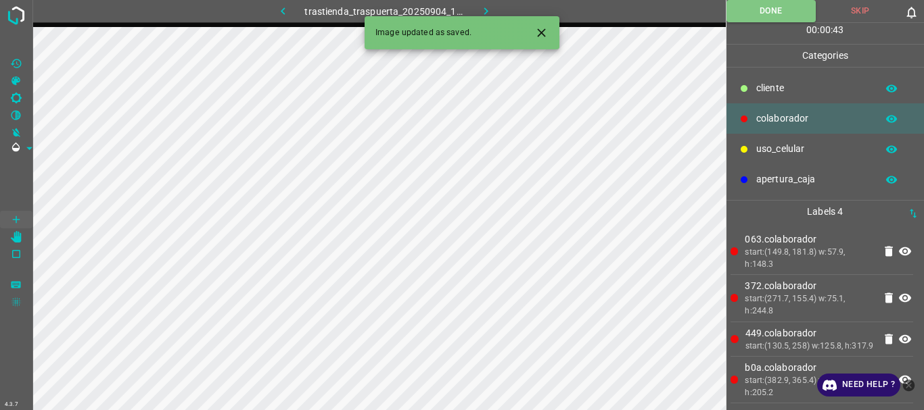
click at [481, 11] on icon "button" at bounding box center [486, 11] width 14 height 14
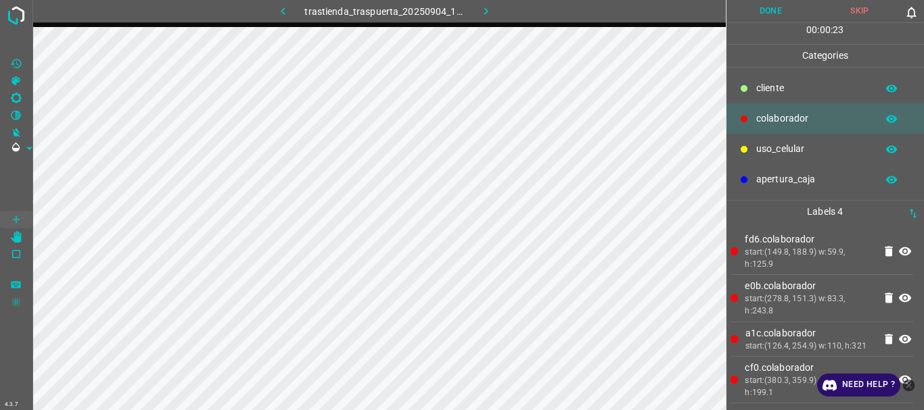
click at [769, 6] on button "Done" at bounding box center [770, 11] width 89 height 22
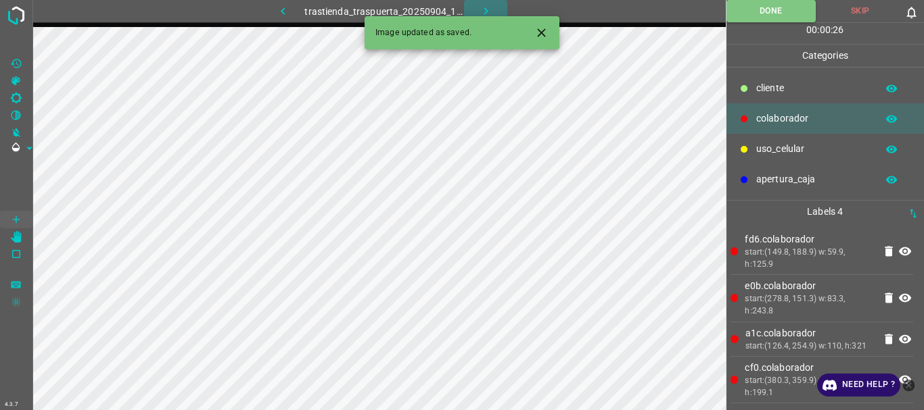
click at [488, 5] on icon "button" at bounding box center [486, 11] width 14 height 14
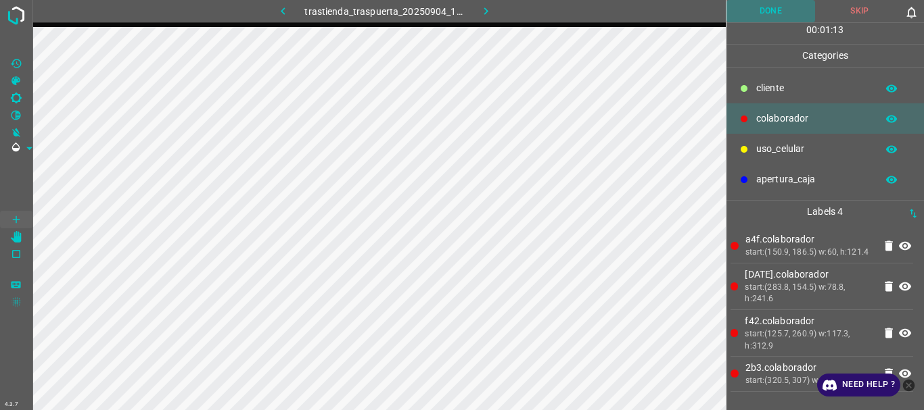
click at [784, 5] on button "Done" at bounding box center [770, 11] width 89 height 22
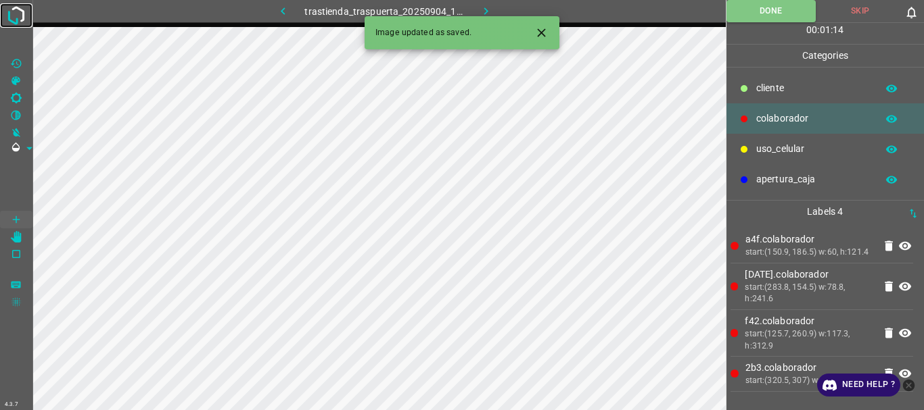
click at [15, 22] on img at bounding box center [16, 15] width 24 height 24
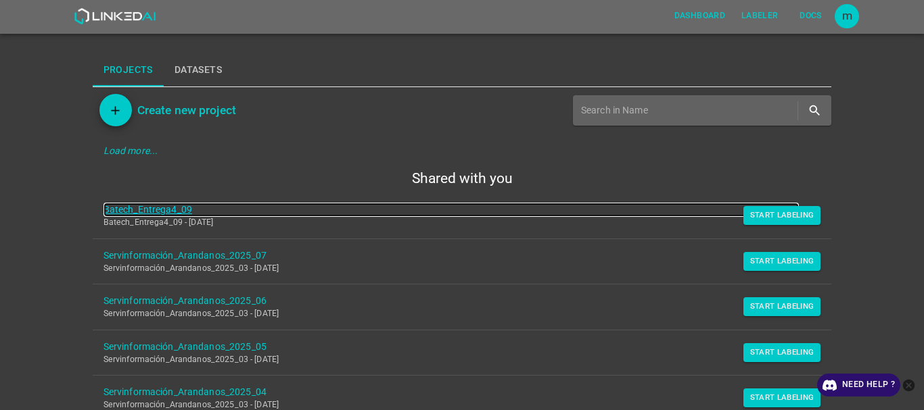
click at [162, 210] on link "Batech_Entrega4_09" at bounding box center [451, 210] width 696 height 14
